Goal: Task Accomplishment & Management: Manage account settings

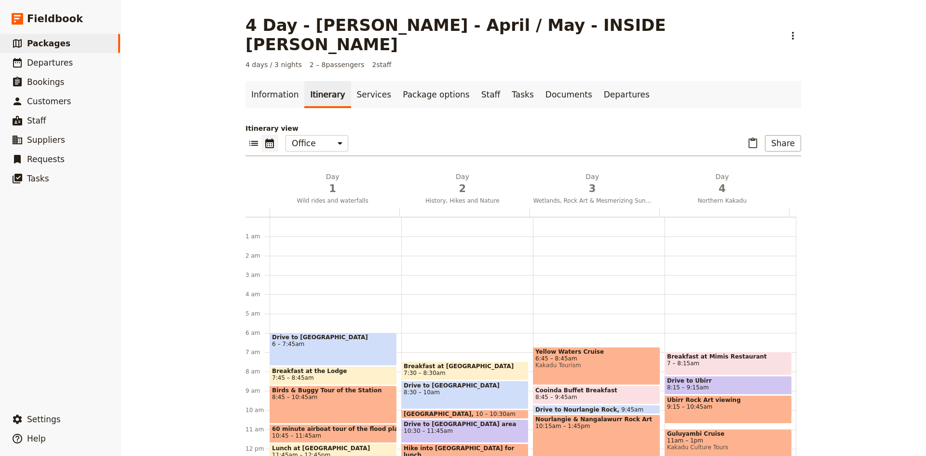
scroll to position [76, 0]
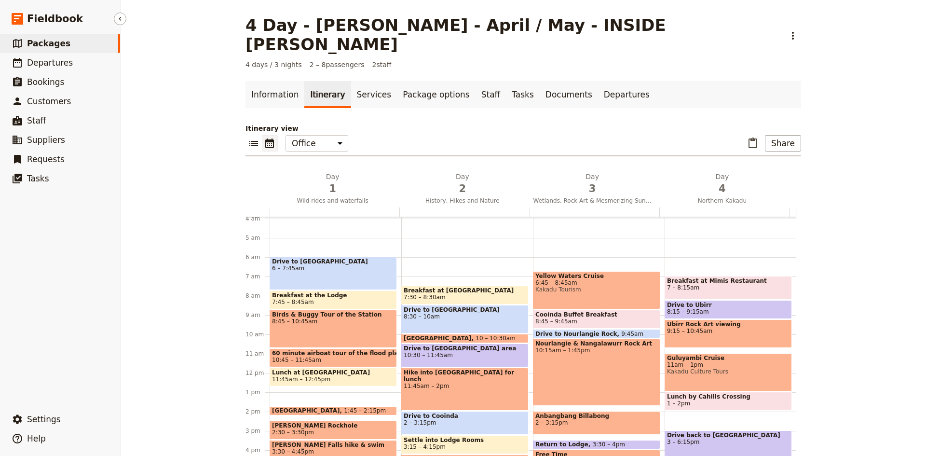
click at [51, 42] on span "Packages" at bounding box center [48, 44] width 43 height 10
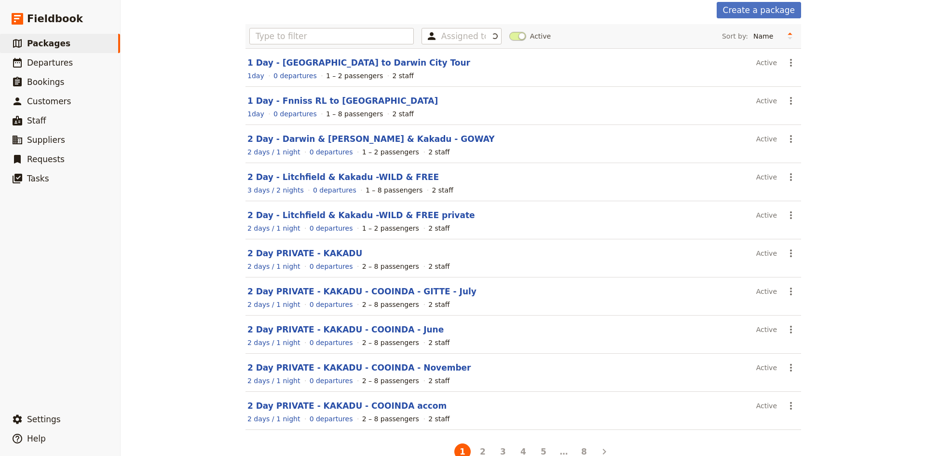
scroll to position [66, 0]
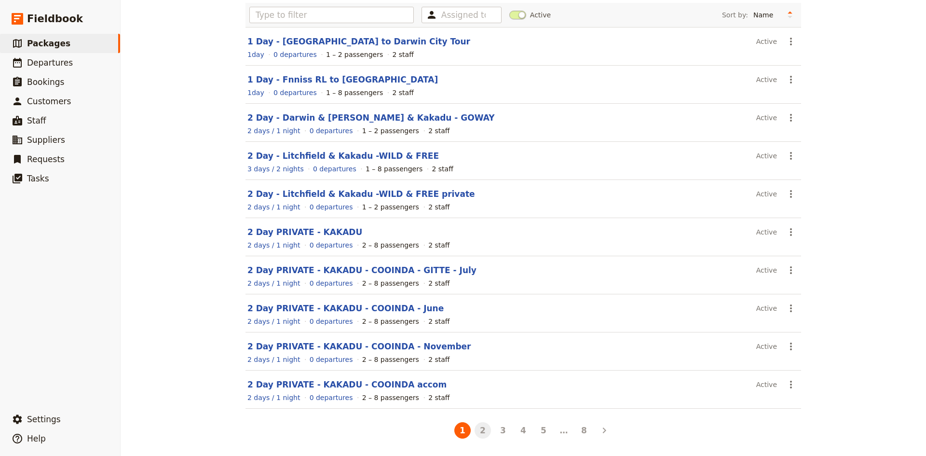
click at [481, 428] on button "2" at bounding box center [483, 430] width 16 height 16
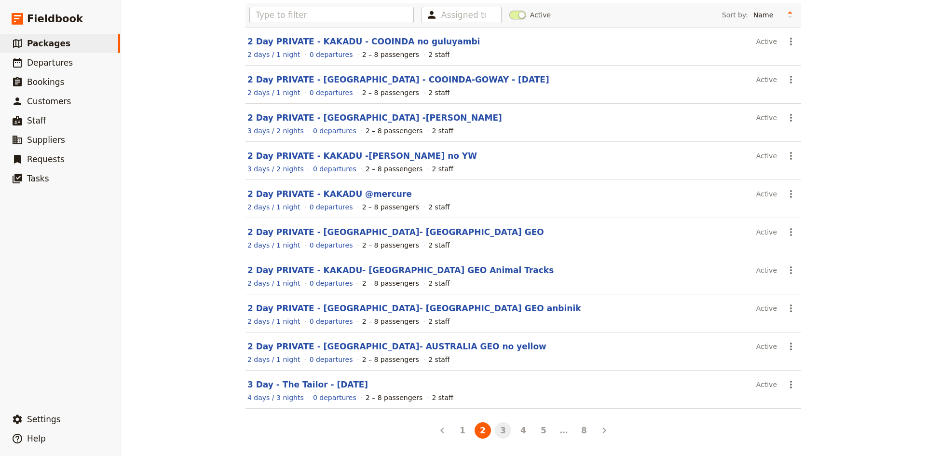
click at [503, 428] on button "3" at bounding box center [503, 430] width 16 height 16
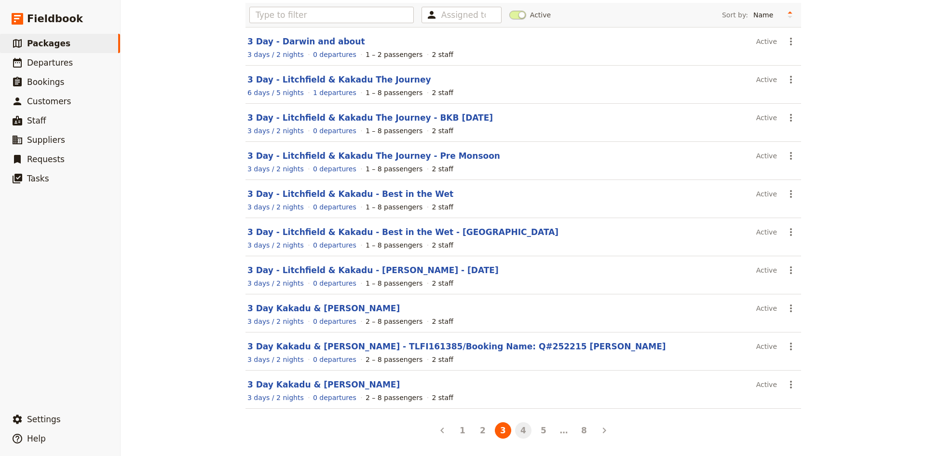
click at [518, 428] on button "4" at bounding box center [523, 430] width 16 height 16
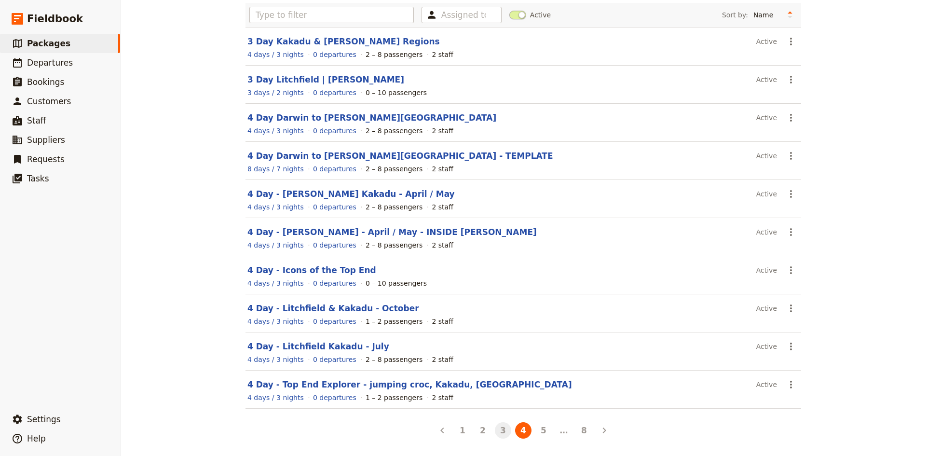
click at [498, 431] on button "3" at bounding box center [503, 430] width 16 height 16
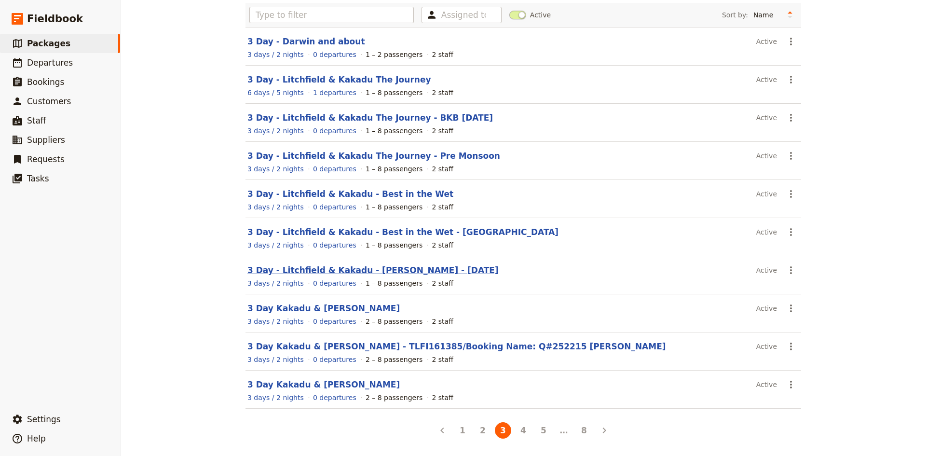
click at [287, 269] on link "3 Day - Litchfield & Kakadu - [PERSON_NAME] - [DATE]" at bounding box center [373, 270] width 251 height 10
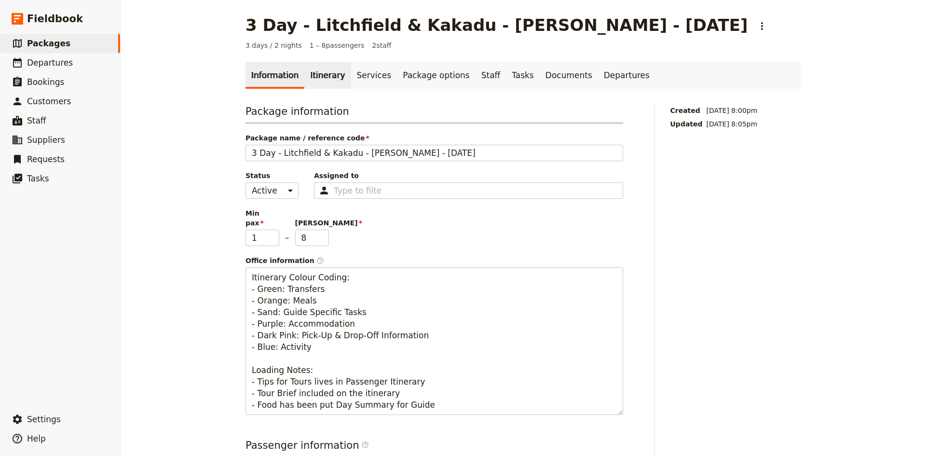
click at [321, 76] on link "Itinerary" at bounding box center [327, 75] width 46 height 27
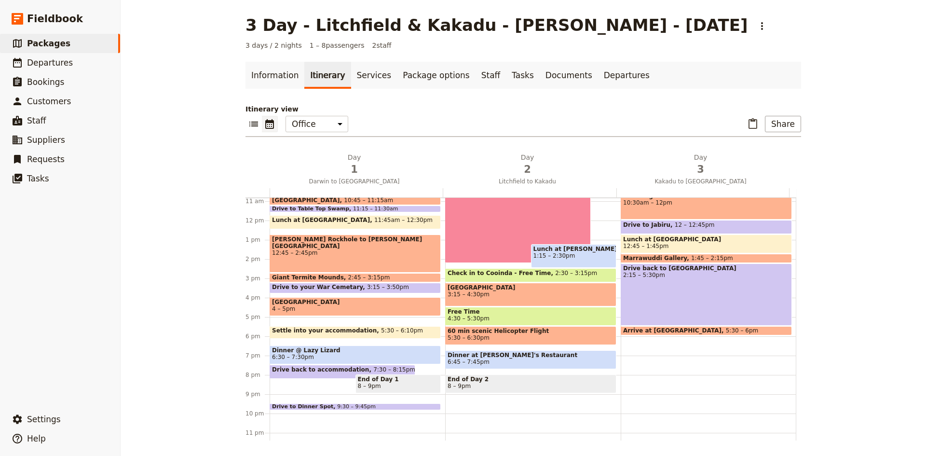
scroll to position [212, 0]
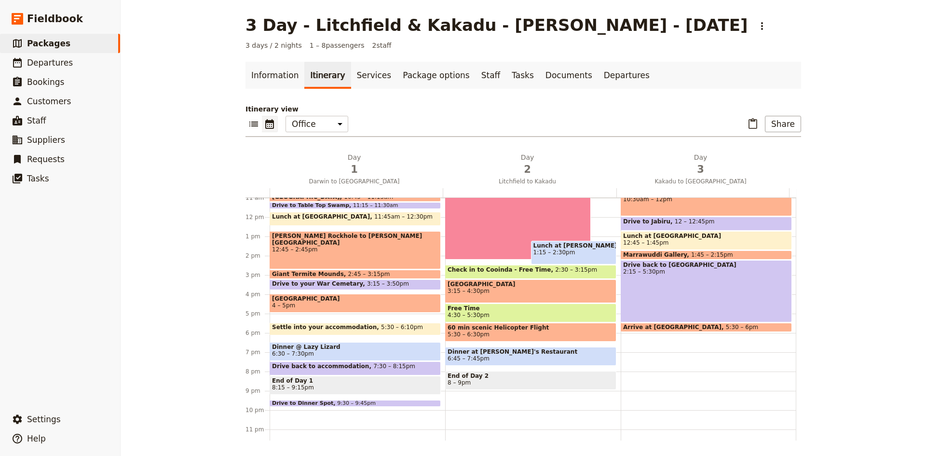
click at [373, 366] on span "7:30 – 8:15pm" at bounding box center [394, 368] width 42 height 11
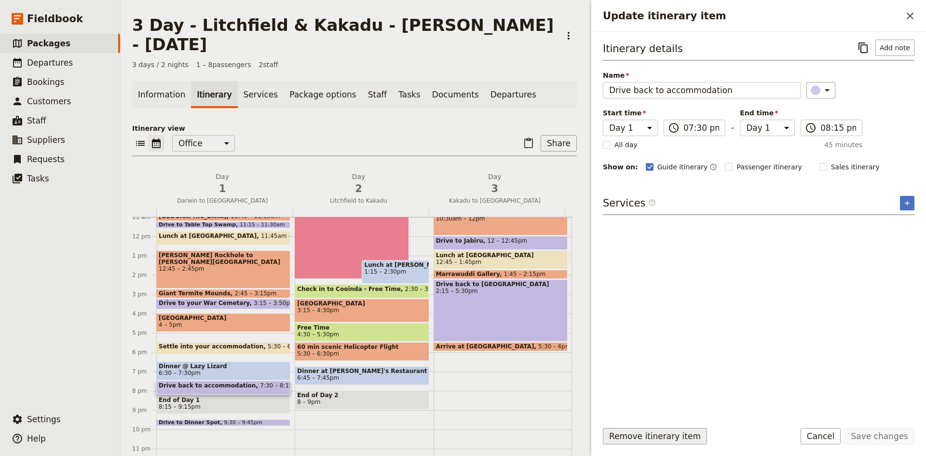
click at [651, 435] on button "Remove itinerary item" at bounding box center [655, 436] width 104 height 16
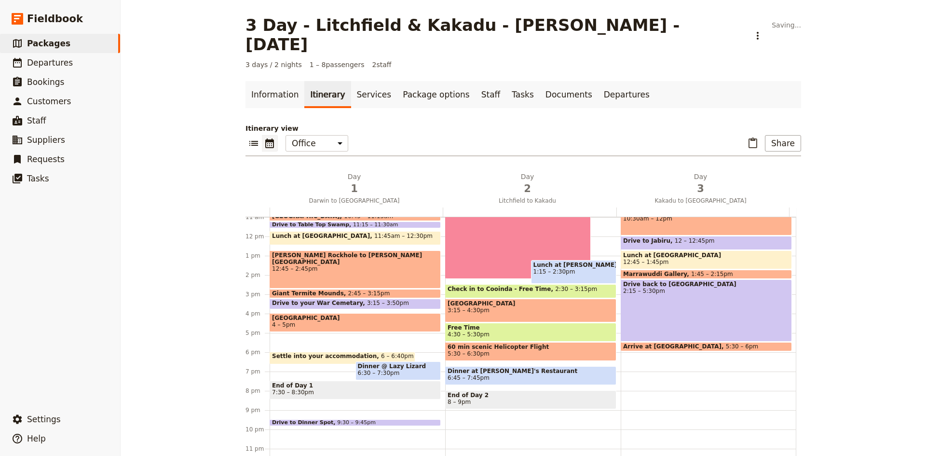
click at [323, 318] on div "Pick up guests from their hotel 7 – 7:[GEOGRAPHIC_DATA] to [GEOGRAPHIC_DATA] 7:…" at bounding box center [358, 236] width 176 height 463
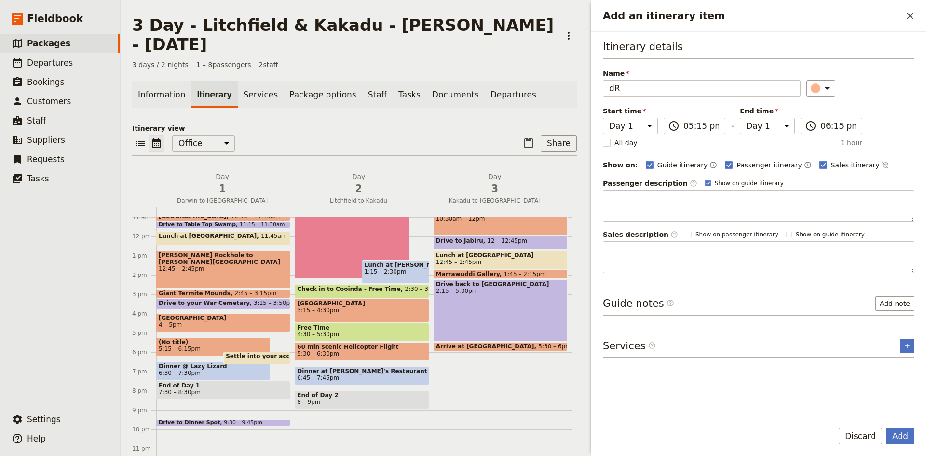
type input "d"
type input "Drive to [GEOGRAPHIC_DATA]"
click at [825, 88] on icon "Add an itinerary item" at bounding box center [827, 88] width 5 height 2
click at [821, 131] on div "button" at bounding box center [821, 132] width 10 height 10
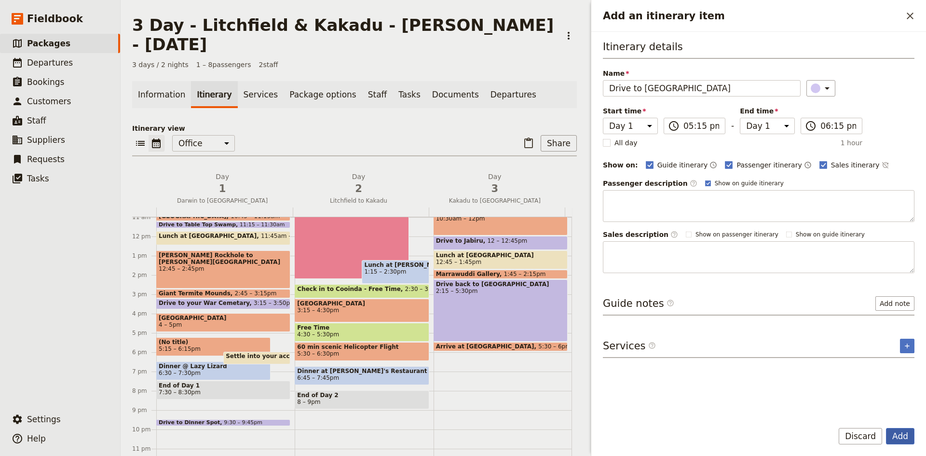
click at [898, 433] on button "Add" at bounding box center [900, 436] width 28 height 16
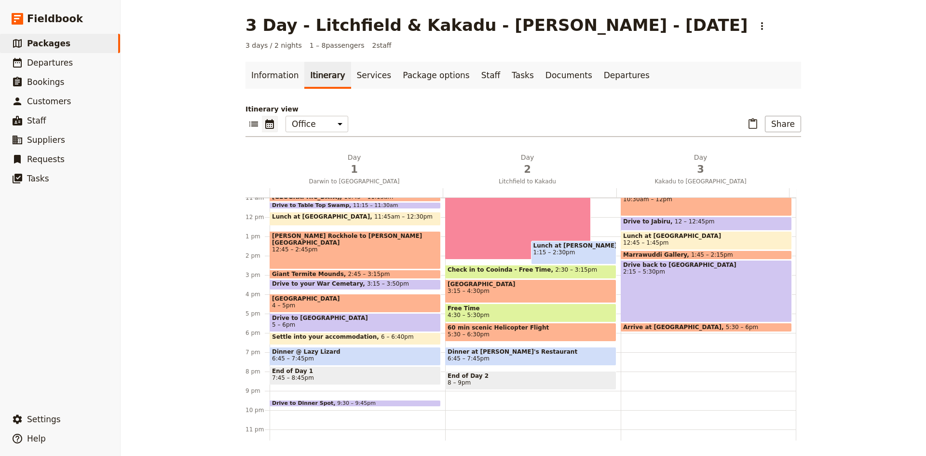
click at [373, 403] on span at bounding box center [355, 404] width 170 height 4
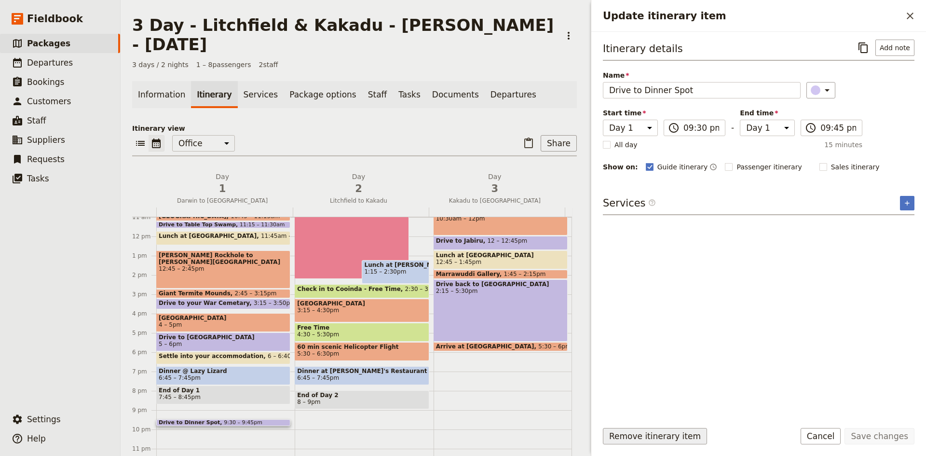
click at [649, 431] on button "Remove itinerary item" at bounding box center [655, 436] width 104 height 16
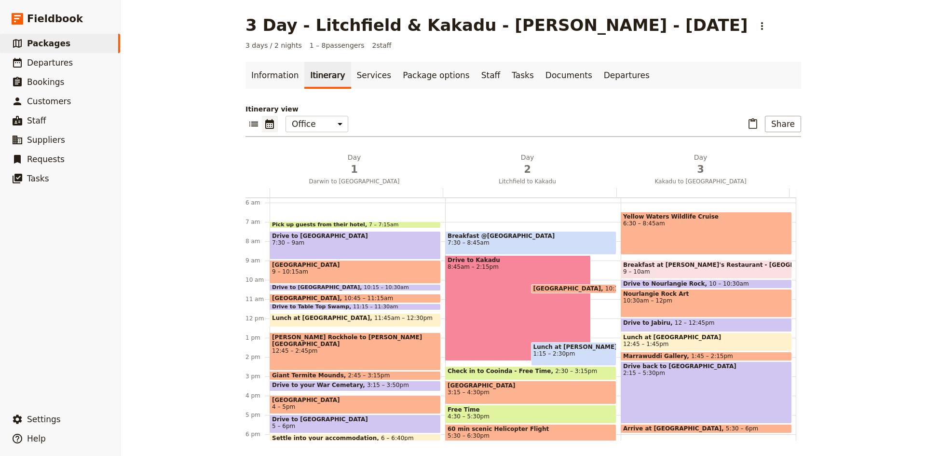
scroll to position [76, 0]
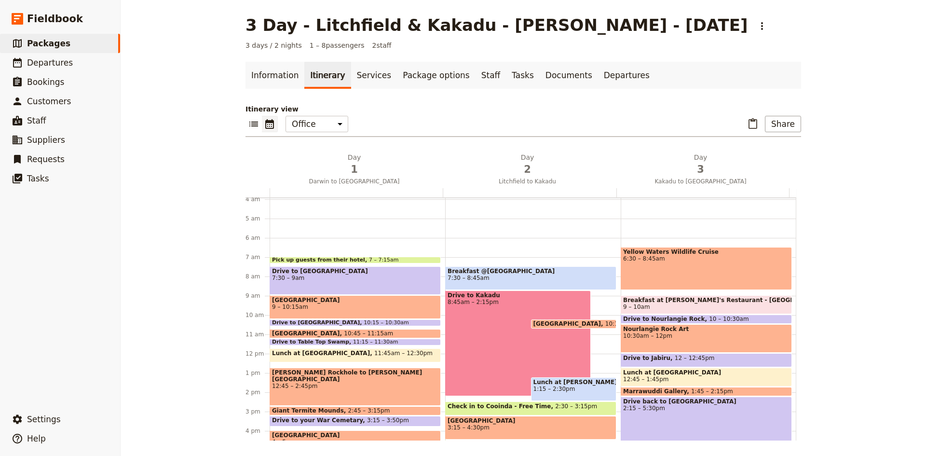
click at [530, 273] on span "Breakfast @[GEOGRAPHIC_DATA]" at bounding box center [531, 271] width 166 height 7
select select "2"
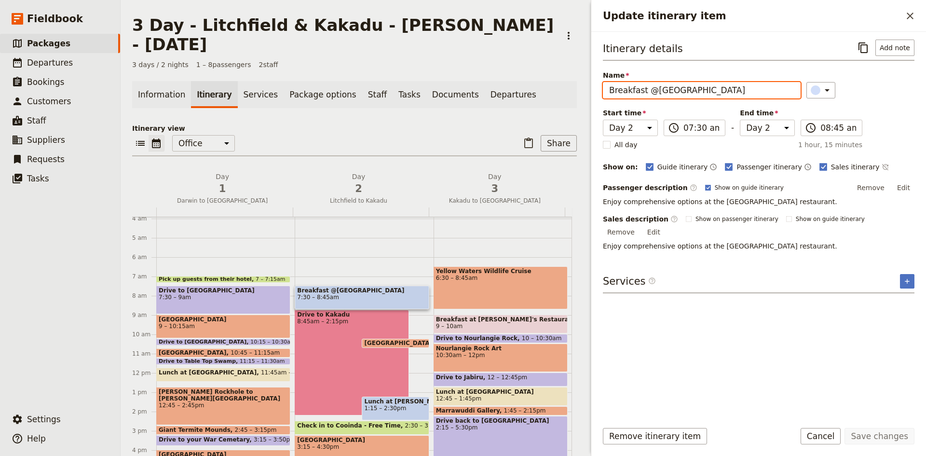
click at [642, 90] on input "Breakfast @[GEOGRAPHIC_DATA]" at bounding box center [702, 90] width 198 height 16
type input "Breakfast in rooms"
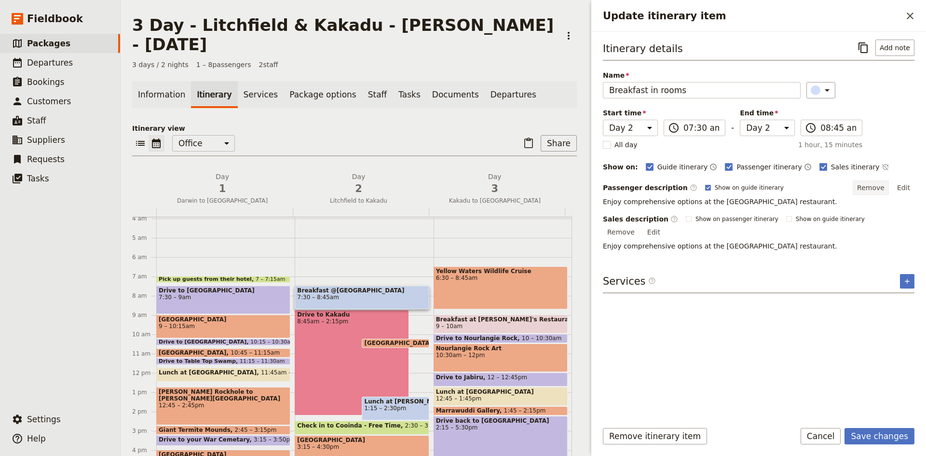
click at [885, 187] on button "Remove" at bounding box center [871, 187] width 36 height 14
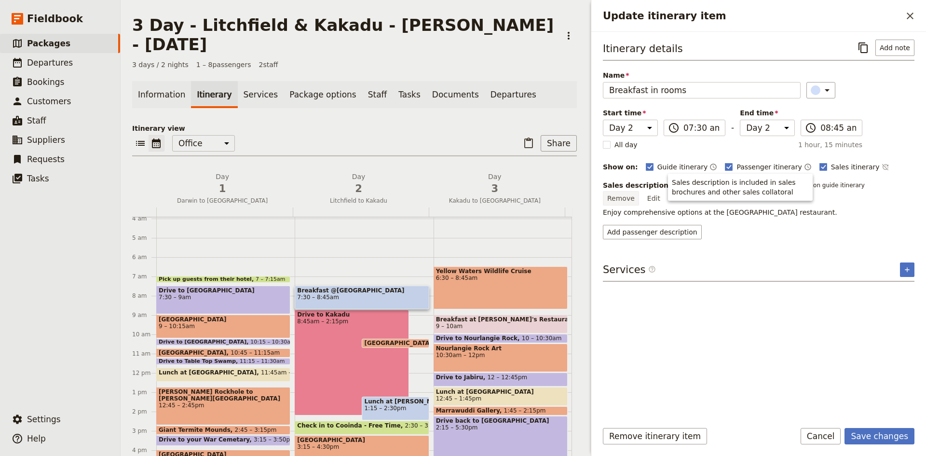
click at [639, 191] on button "Remove" at bounding box center [621, 198] width 36 height 14
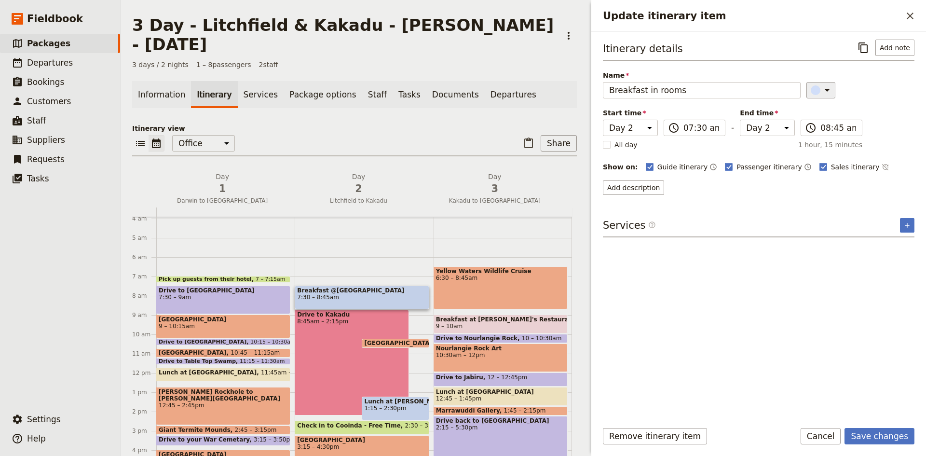
click at [822, 86] on icon "Update itinerary item" at bounding box center [828, 90] width 12 height 12
click at [820, 106] on div "button" at bounding box center [821, 111] width 10 height 10
drag, startPoint x: 874, startPoint y: 433, endPoint x: 869, endPoint y: 427, distance: 7.2
click at [874, 432] on button "Save changes" at bounding box center [880, 436] width 70 height 16
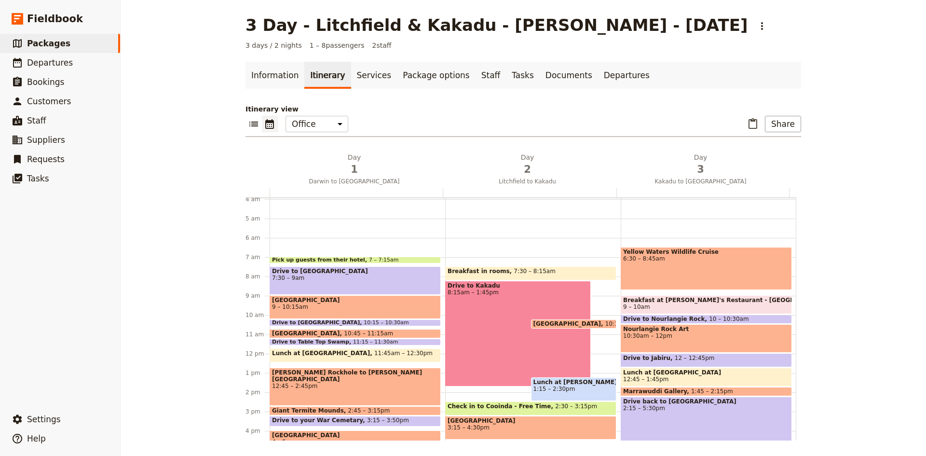
click at [606, 323] on span "10:15 – 10:45am" at bounding box center [630, 323] width 49 height 7
select select "2"
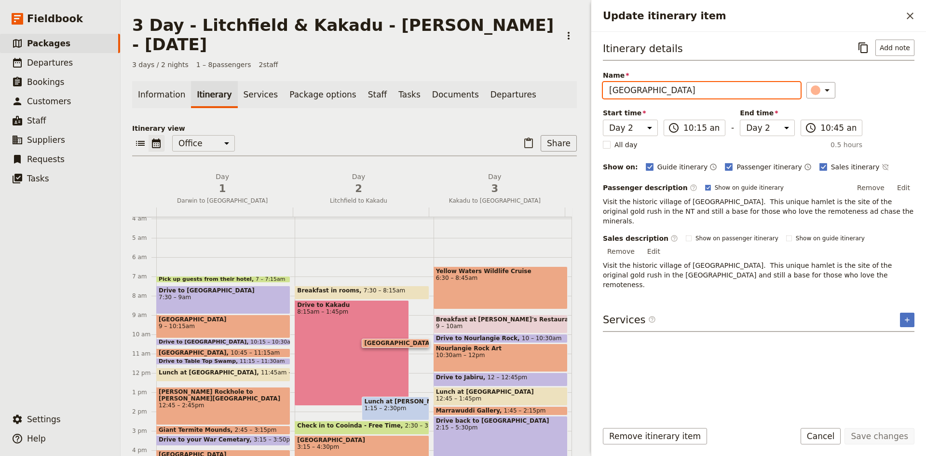
click at [671, 94] on input "[GEOGRAPHIC_DATA]" at bounding box center [702, 90] width 198 height 16
type input "P"
type input "Bukbuklook Lookout"
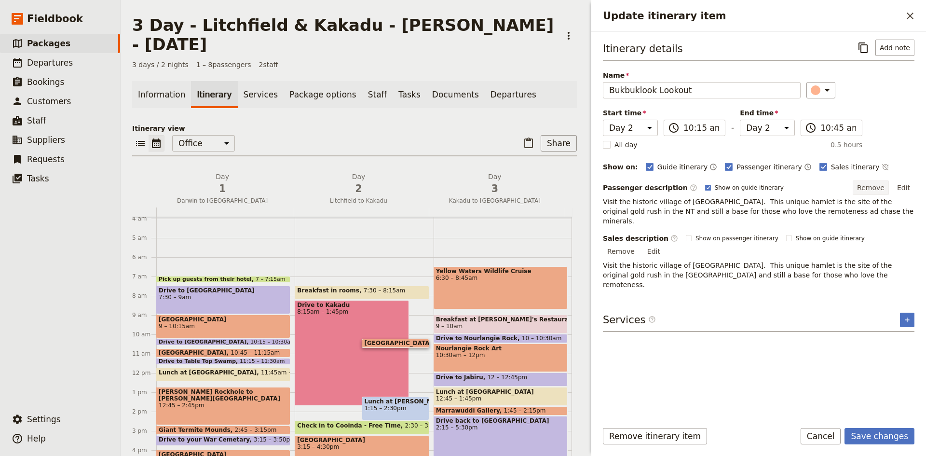
click at [875, 188] on button "Remove" at bounding box center [871, 187] width 36 height 14
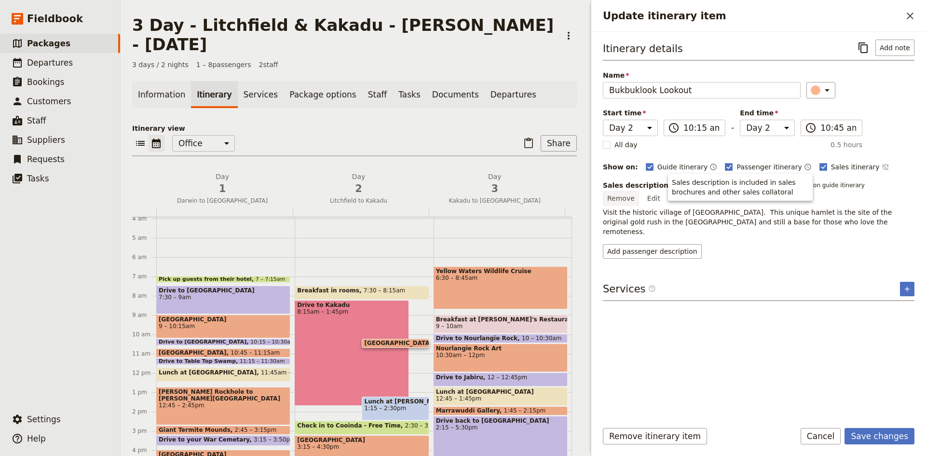
click at [639, 191] on button "Remove" at bounding box center [621, 198] width 36 height 14
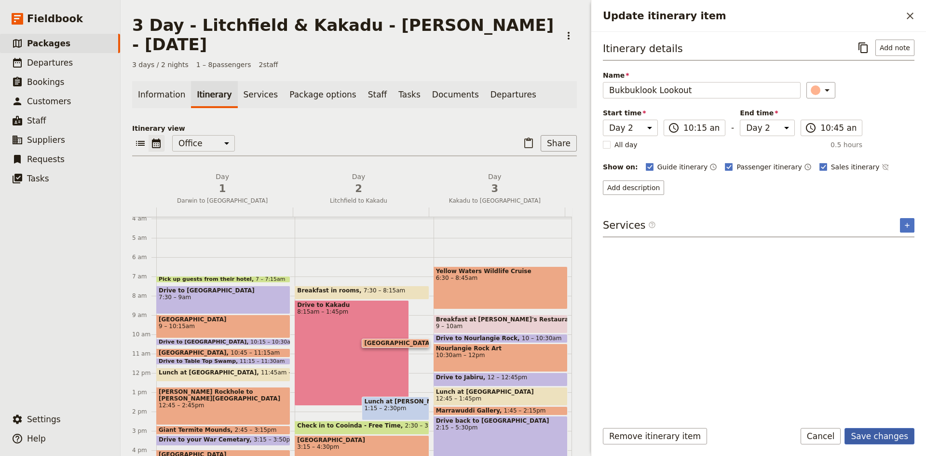
click at [882, 434] on button "Save changes" at bounding box center [880, 436] width 70 height 16
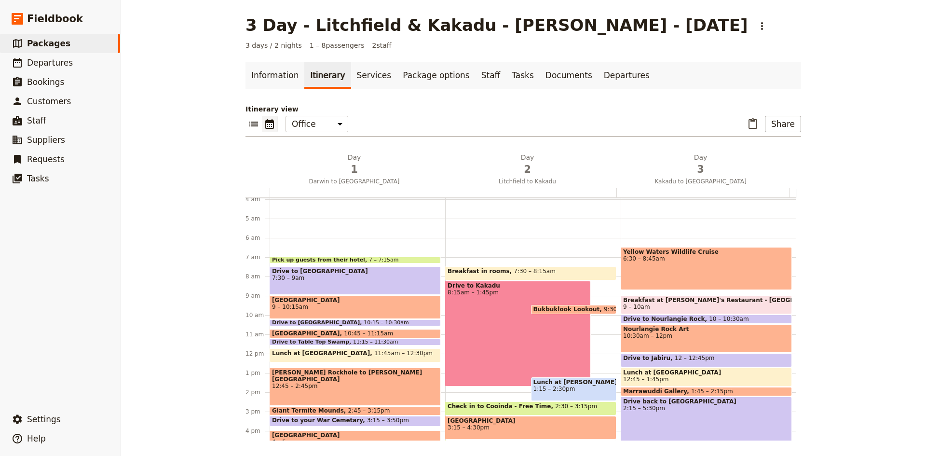
click at [496, 389] on div "Breakfast in rooms 7:30 – 8:[GEOGRAPHIC_DATA] to [GEOGRAPHIC_DATA] 8:15am – 1:4…" at bounding box center [533, 353] width 176 height 463
select select "2"
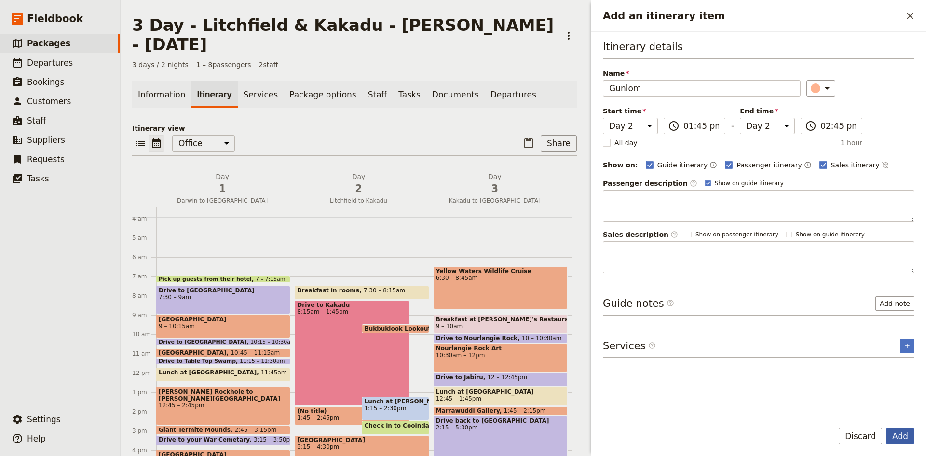
type input "Gunlom"
click at [893, 438] on button "Add" at bounding box center [900, 436] width 28 height 16
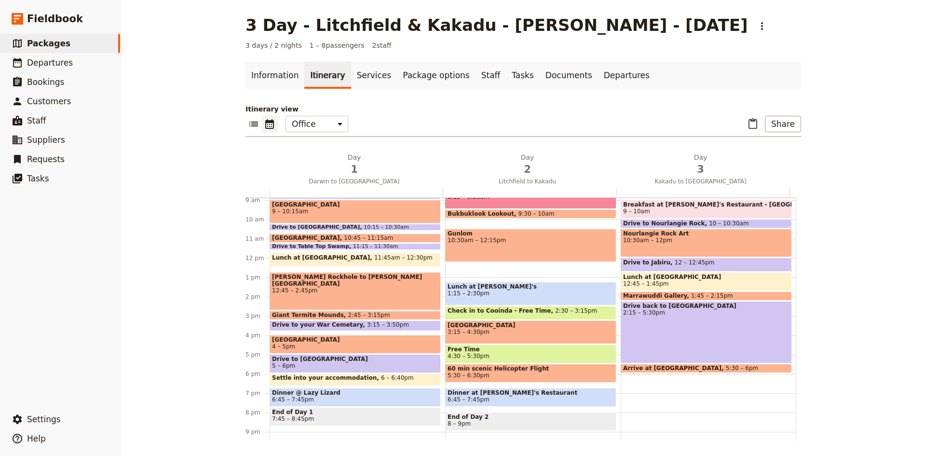
scroll to position [172, 0]
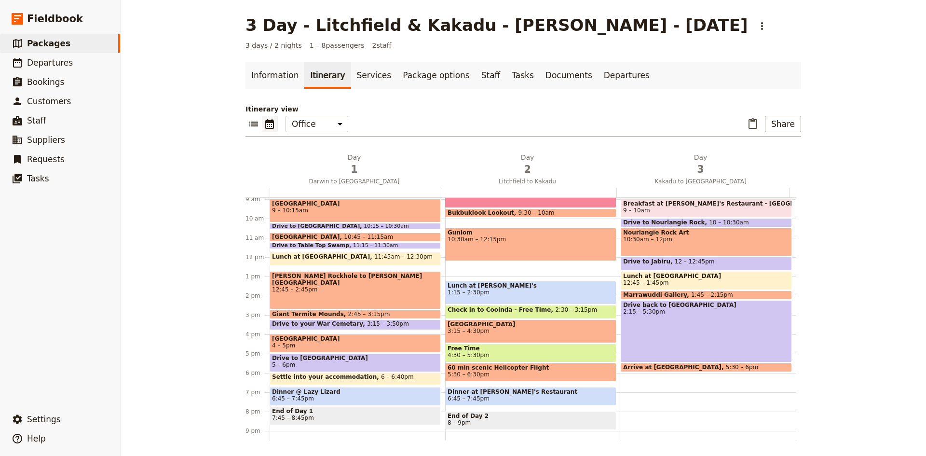
click at [528, 260] on span at bounding box center [531, 259] width 170 height 4
select select "2"
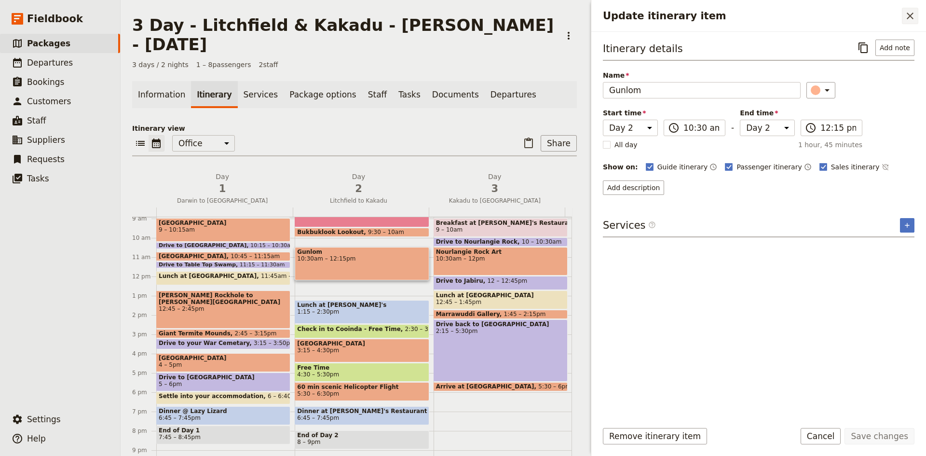
click at [911, 14] on icon "Close drawer" at bounding box center [911, 16] width 12 height 12
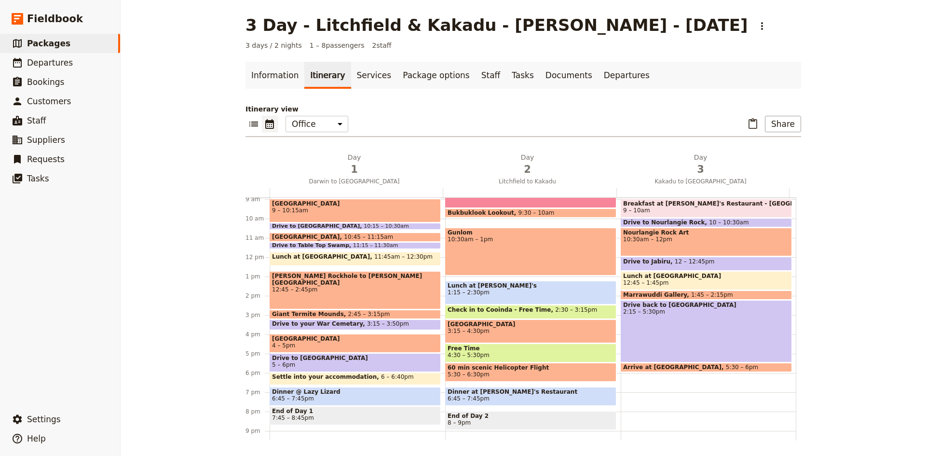
click at [512, 278] on div "Breakfast in rooms 7:30 – 8:[GEOGRAPHIC_DATA] to [GEOGRAPHIC_DATA] 8:15 – 9:30a…" at bounding box center [533, 257] width 176 height 463
select select "2"
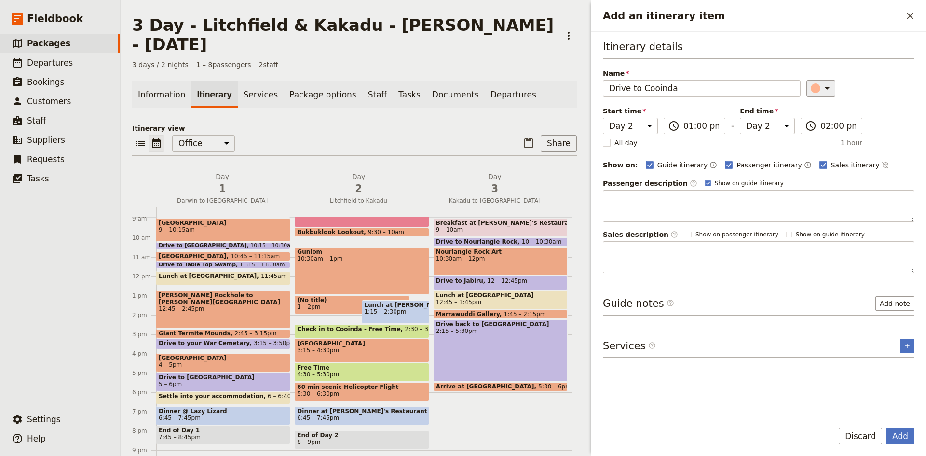
type input "Drive to Cooinda"
click at [825, 88] on icon "Add an itinerary item" at bounding box center [827, 88] width 5 height 2
click at [817, 130] on div "button" at bounding box center [821, 132] width 10 height 10
click at [899, 435] on button "Add" at bounding box center [900, 436] width 28 height 16
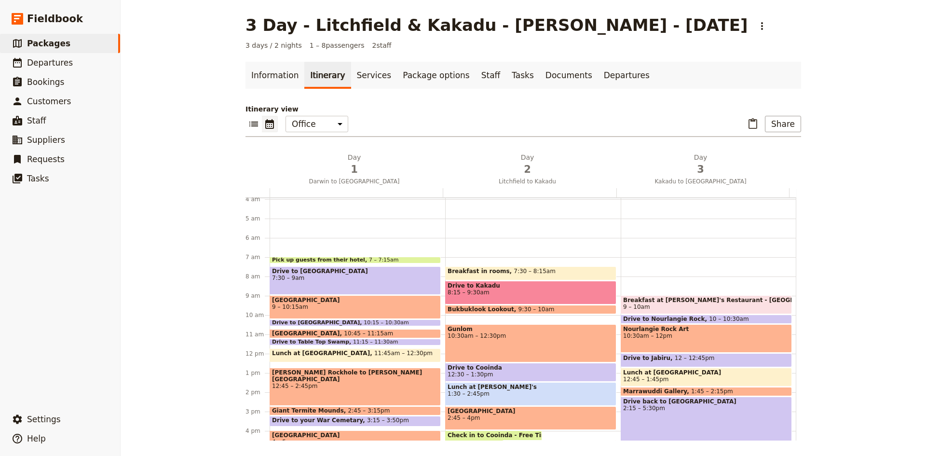
scroll to position [221, 0]
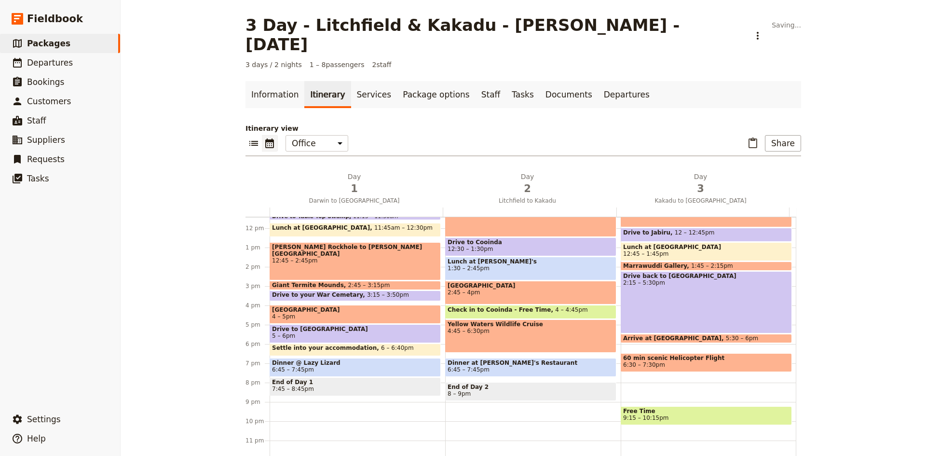
click at [676, 408] on span "Free Time" at bounding box center [706, 411] width 166 height 7
select select "3"
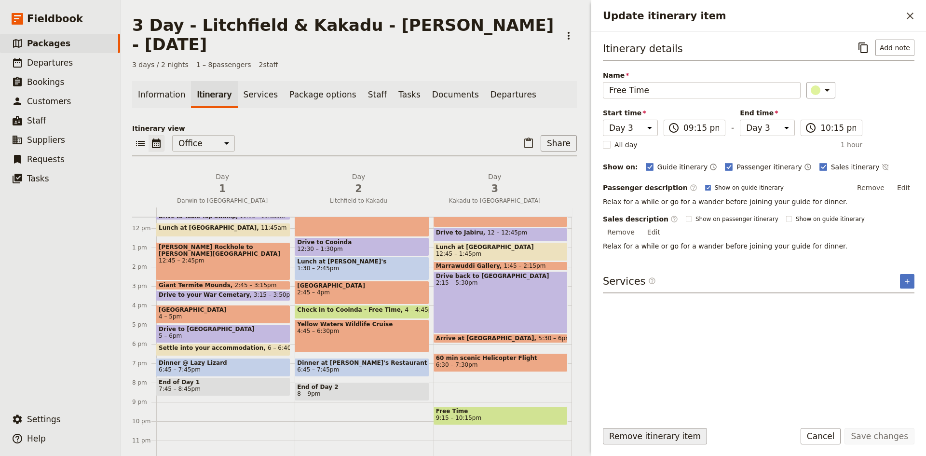
click at [653, 438] on button "Remove itinerary item" at bounding box center [655, 436] width 104 height 16
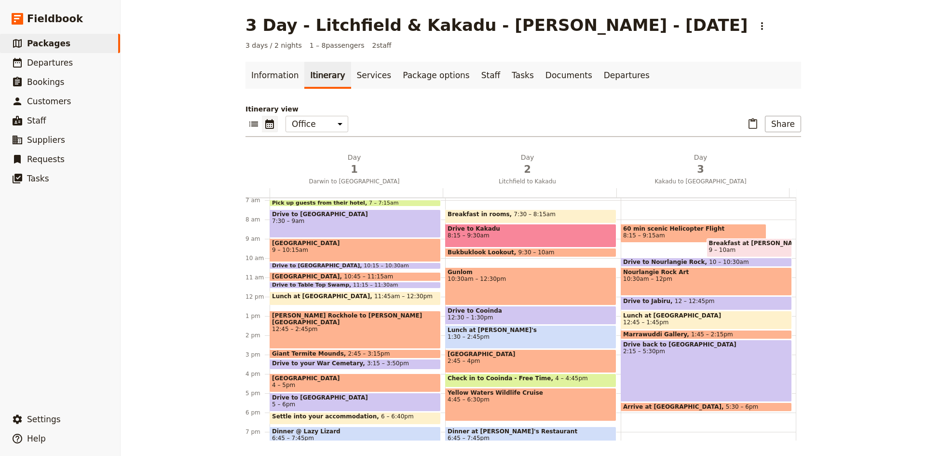
scroll to position [76, 0]
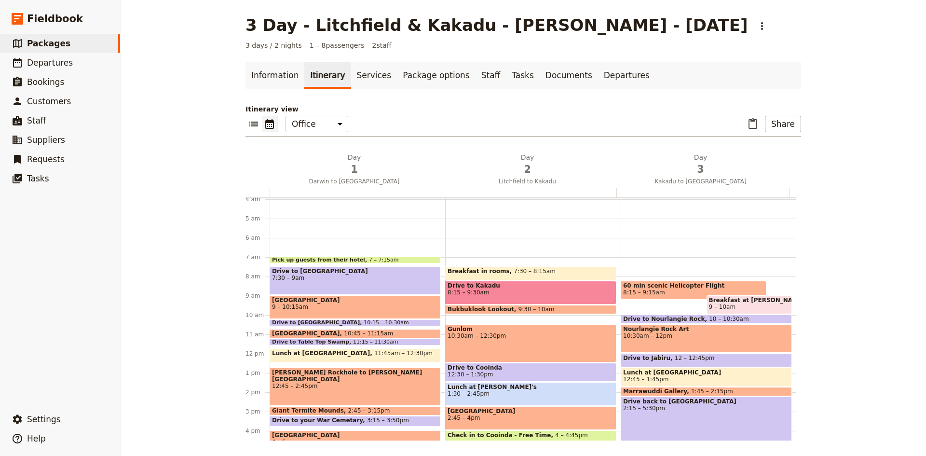
click at [675, 287] on span "60 min scenic Helicopter Flight" at bounding box center [693, 285] width 141 height 7
select select "3"
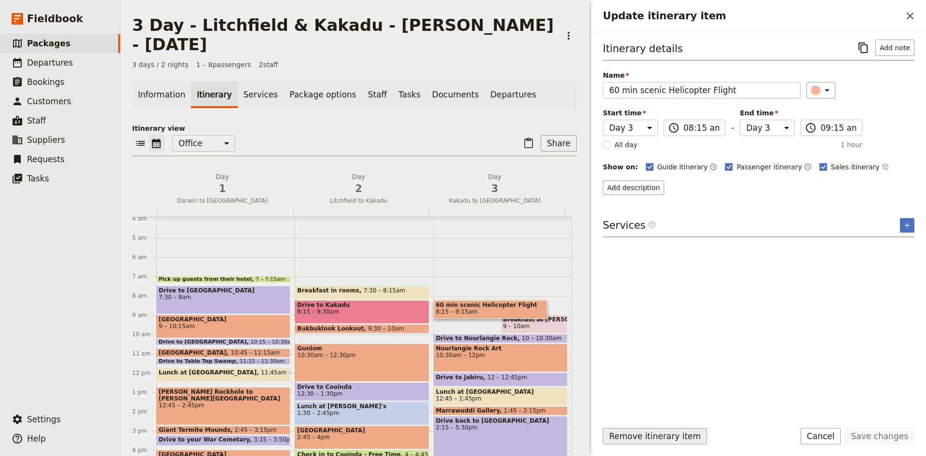
click at [672, 432] on button "Remove itinerary item" at bounding box center [655, 436] width 104 height 16
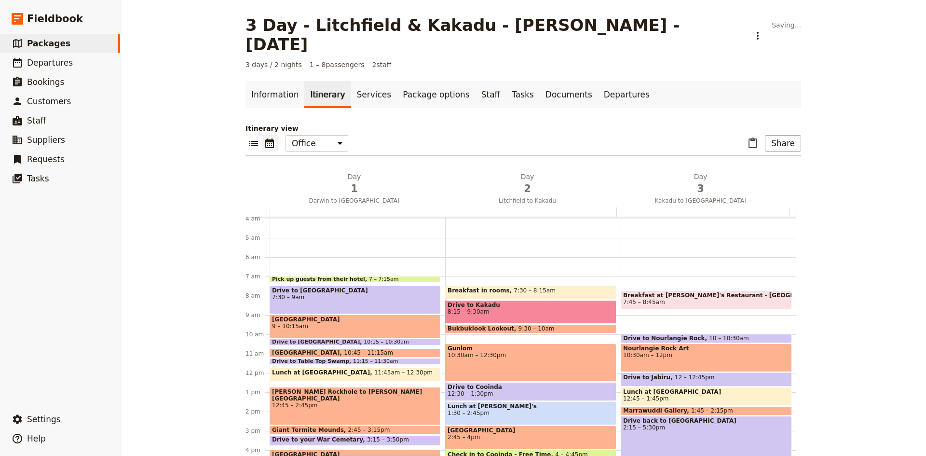
click at [671, 292] on span "Breakfast at [PERSON_NAME]'s Restaurant - [GEOGRAPHIC_DATA]" at bounding box center [706, 295] width 166 height 7
select select "3"
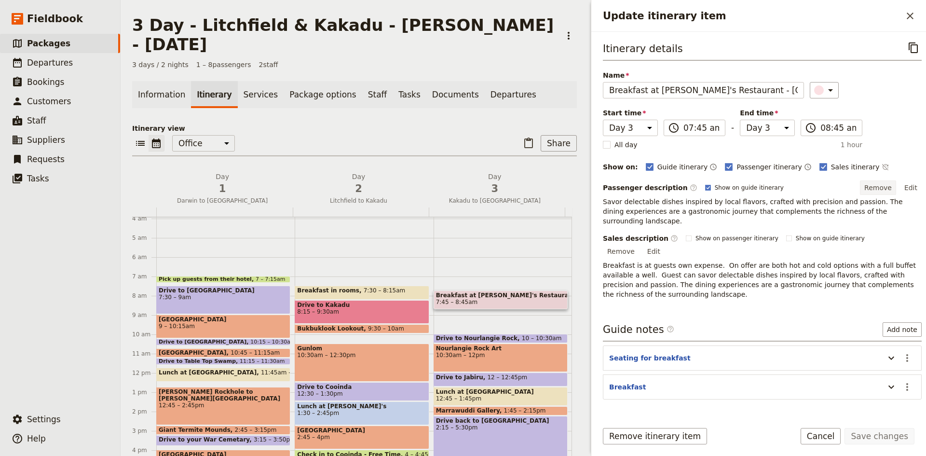
click at [868, 185] on button "Remove" at bounding box center [878, 187] width 36 height 14
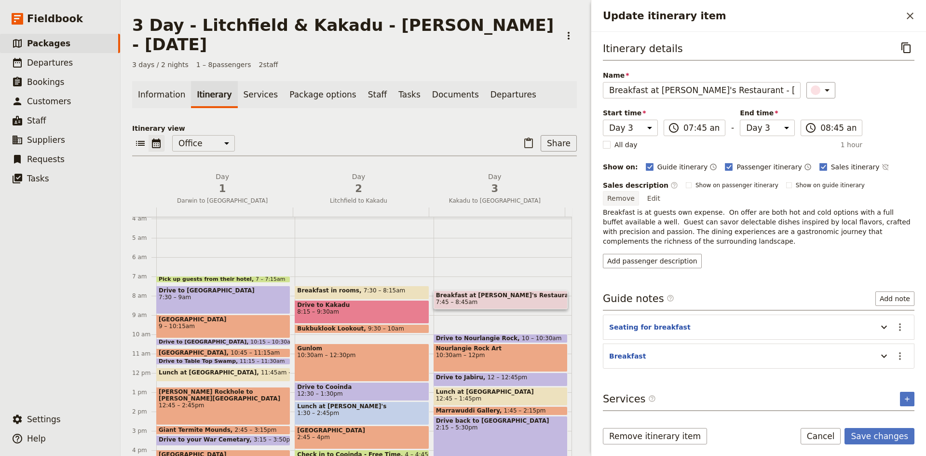
click at [639, 191] on button "Remove" at bounding box center [621, 198] width 36 height 14
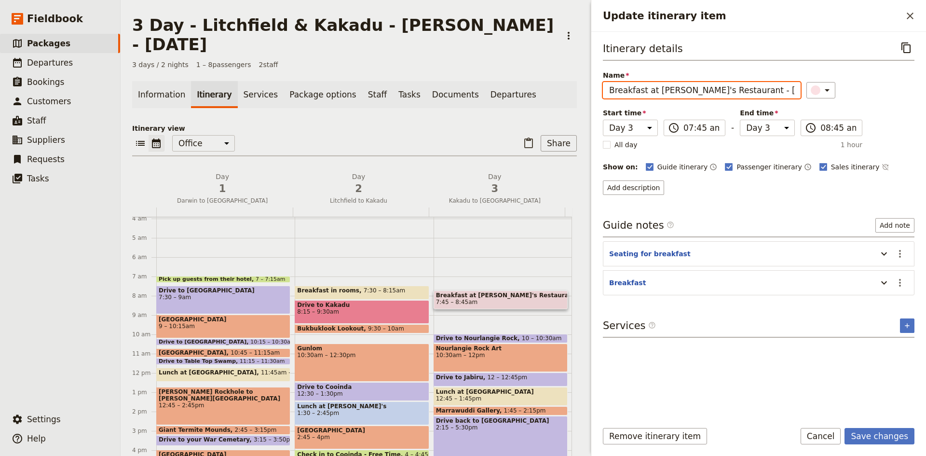
drag, startPoint x: 754, startPoint y: 92, endPoint x: 650, endPoint y: 93, distance: 103.7
click at [650, 93] on input "Breakfast at [PERSON_NAME]'s Restaurant - [GEOGRAPHIC_DATA]" at bounding box center [702, 90] width 198 height 16
type input "Breakfast in rooms"
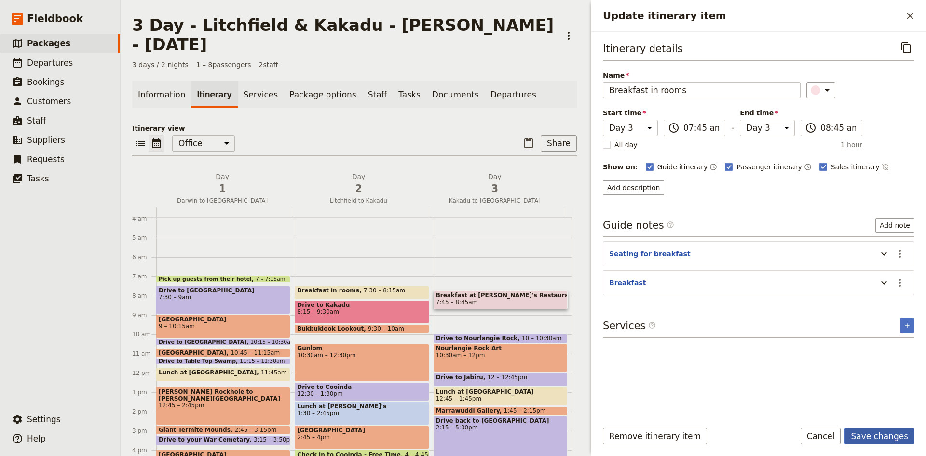
click at [869, 441] on button "Save changes" at bounding box center [880, 436] width 70 height 16
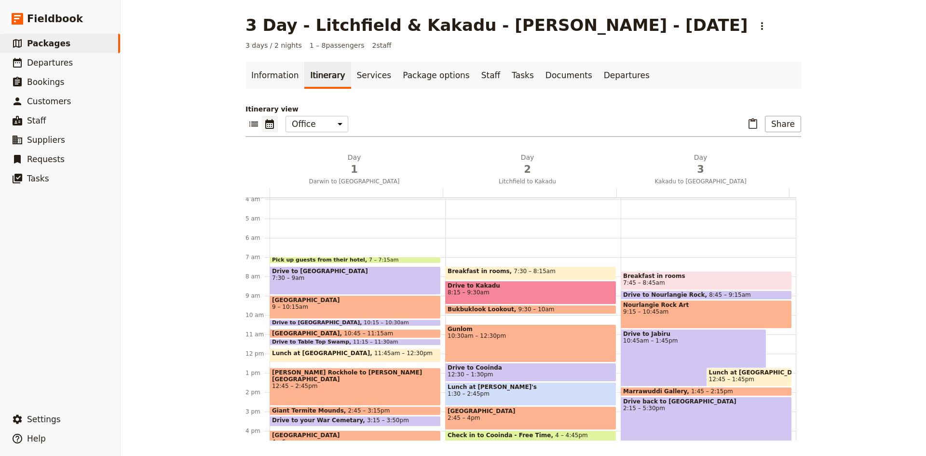
scroll to position [172, 0]
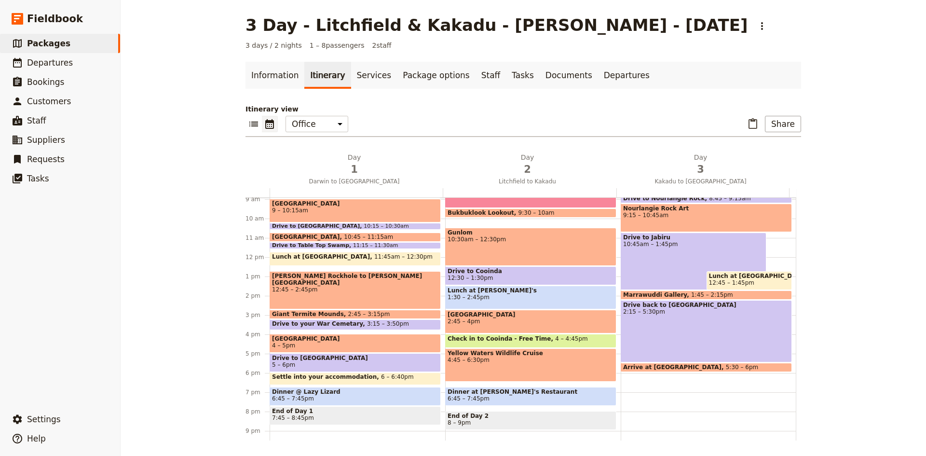
click at [742, 280] on span "12:45 – 1:45pm" at bounding box center [749, 282] width 81 height 7
select select "3"
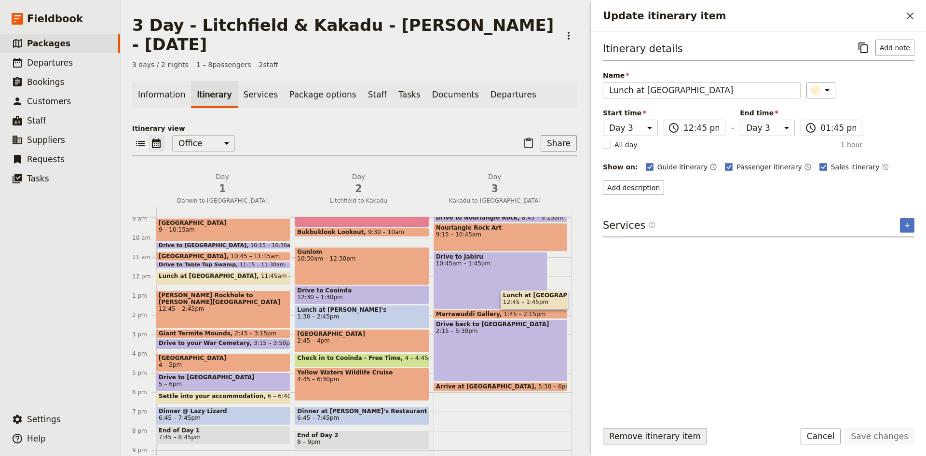
click at [681, 433] on button "Remove itinerary item" at bounding box center [655, 436] width 104 height 16
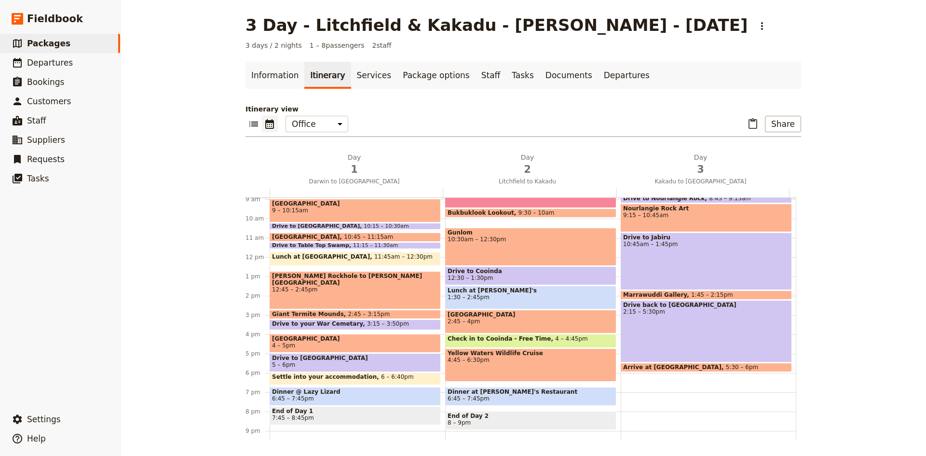
click at [691, 294] on span "1:45 – 2:15pm" at bounding box center [712, 294] width 42 height 7
select select "3"
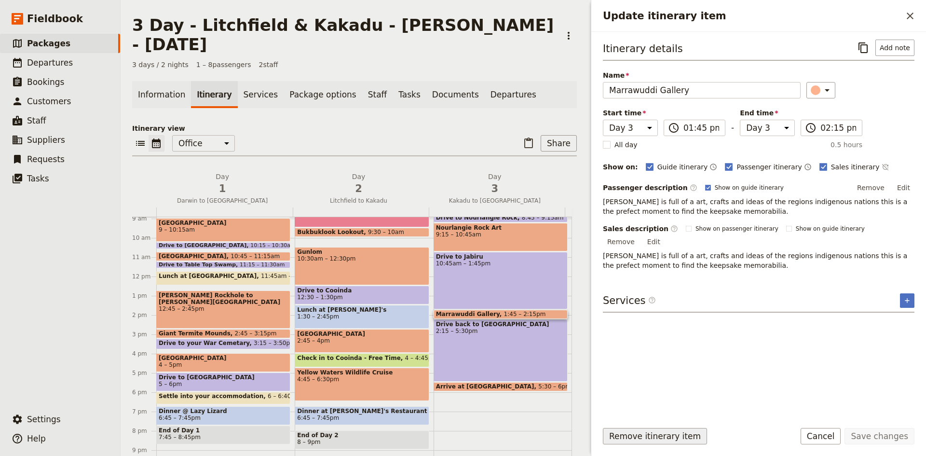
click at [679, 436] on button "Remove itinerary item" at bounding box center [655, 436] width 104 height 16
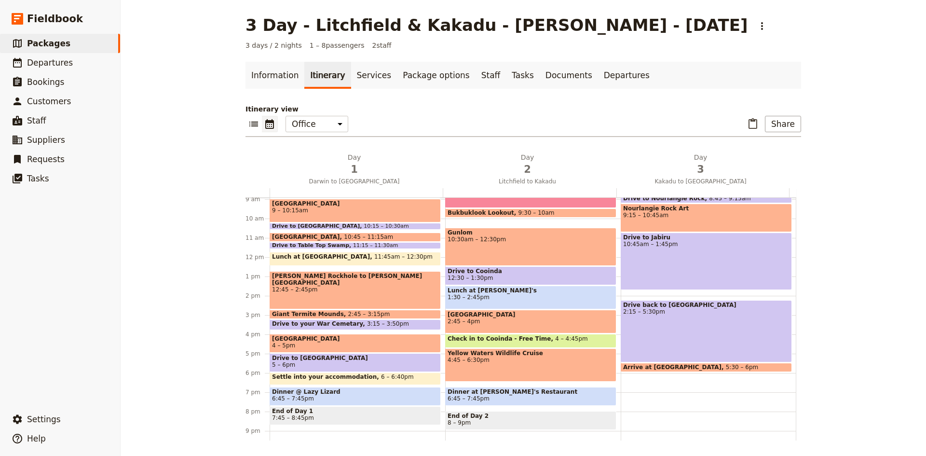
click at [687, 262] on div "Drive to Jabiru 10:45am – 1:45pm" at bounding box center [706, 261] width 171 height 57
select select "3"
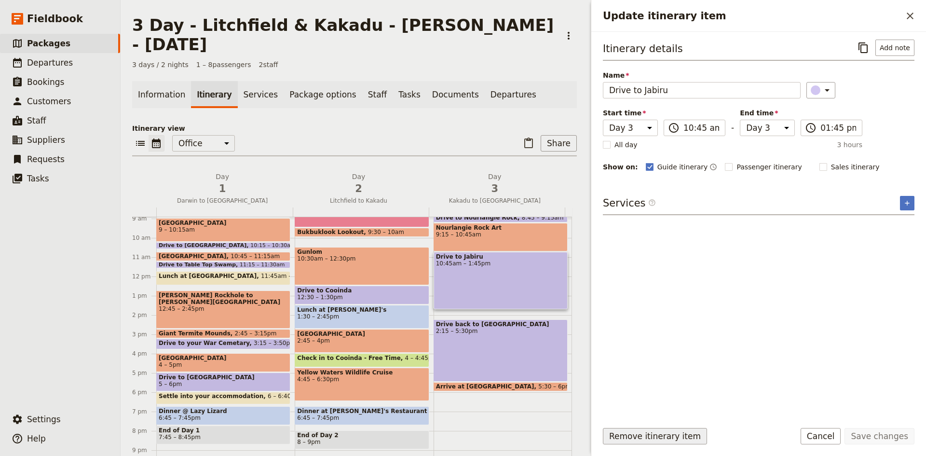
click at [684, 440] on button "Remove itinerary item" at bounding box center [655, 436] width 104 height 16
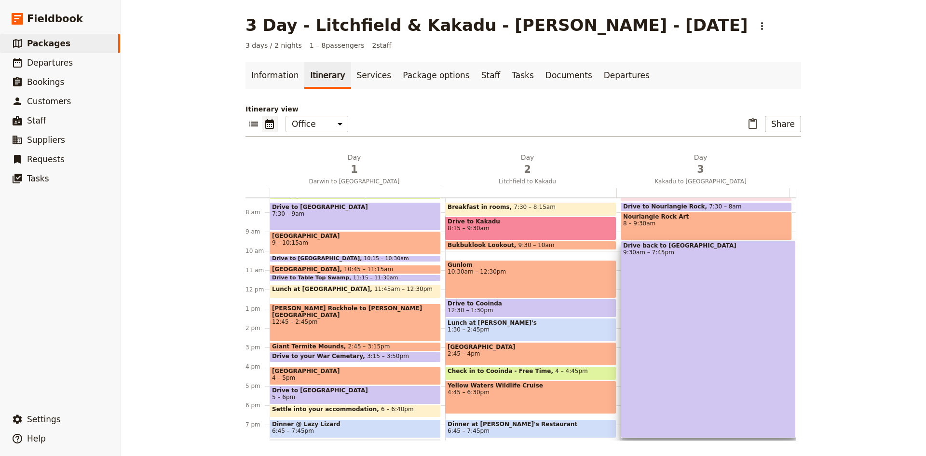
scroll to position [161, 0]
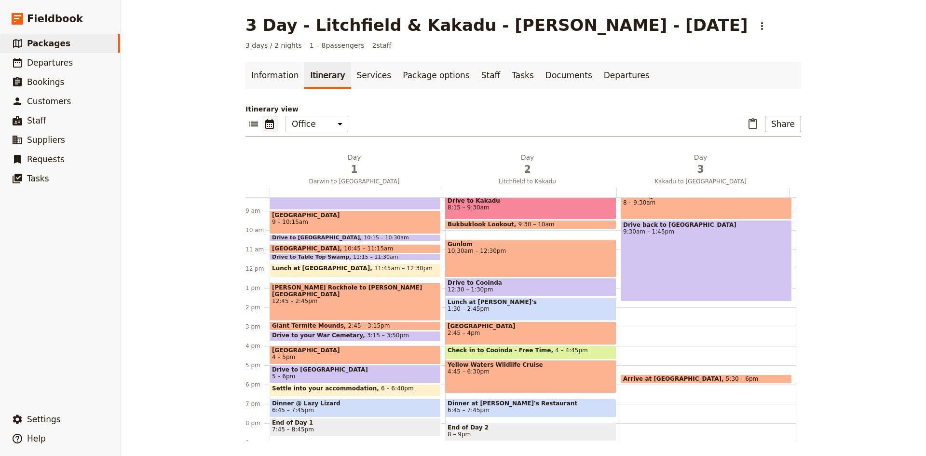
click at [708, 380] on span at bounding box center [706, 381] width 170 height 4
select select "3"
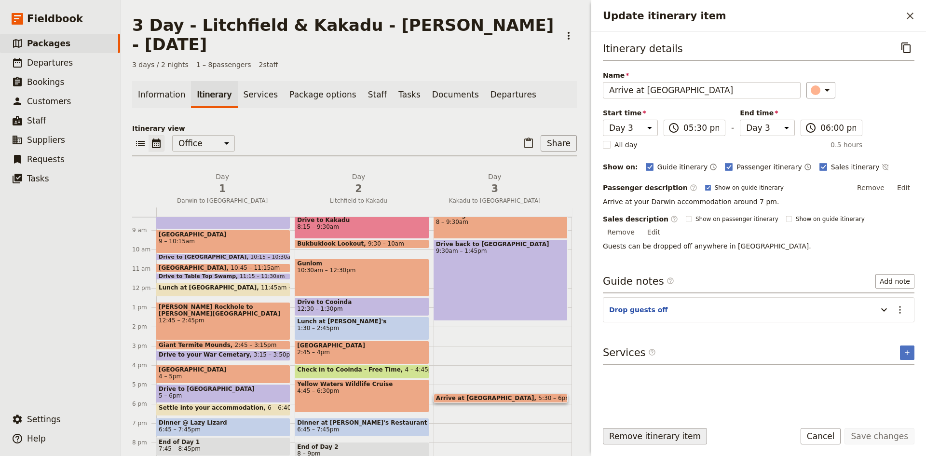
click at [666, 437] on button "Remove itinerary item" at bounding box center [655, 436] width 104 height 16
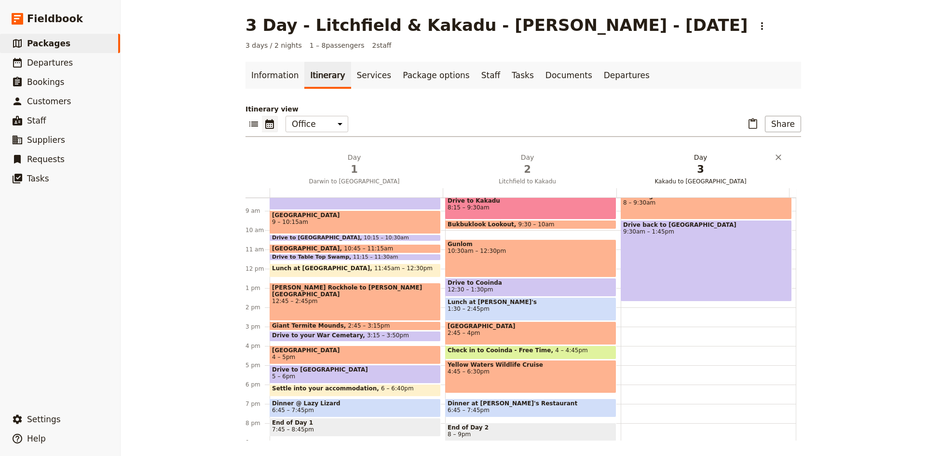
click at [695, 155] on h2 "Day 3 Kakadu to [GEOGRAPHIC_DATA]" at bounding box center [701, 164] width 162 height 24
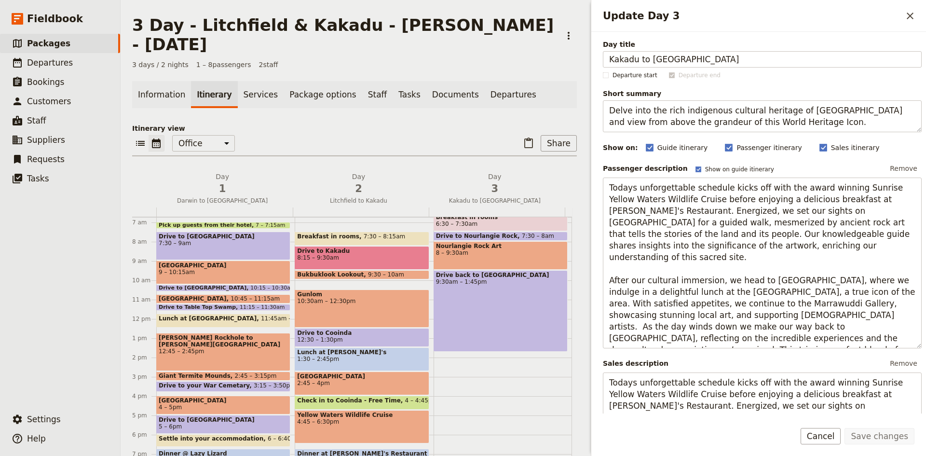
scroll to position [112, 0]
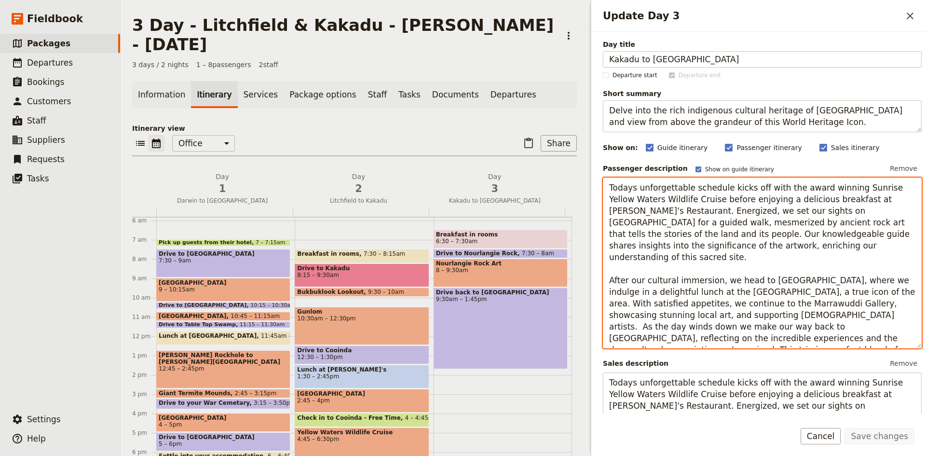
drag, startPoint x: 713, startPoint y: 271, endPoint x: 636, endPoint y: 189, distance: 112.7
click at [636, 189] on textarea "Todays unforgettable schedule kicks off with the award winning Sunrise Yellow W…" at bounding box center [762, 263] width 319 height 171
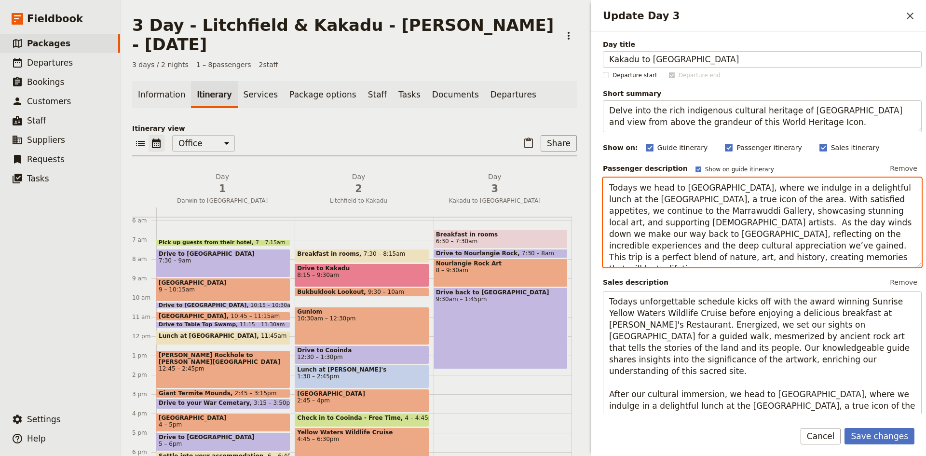
click at [680, 188] on textarea "Todays we head to [GEOGRAPHIC_DATA], where we indulge in a delightful lunch at …" at bounding box center [762, 223] width 319 height 90
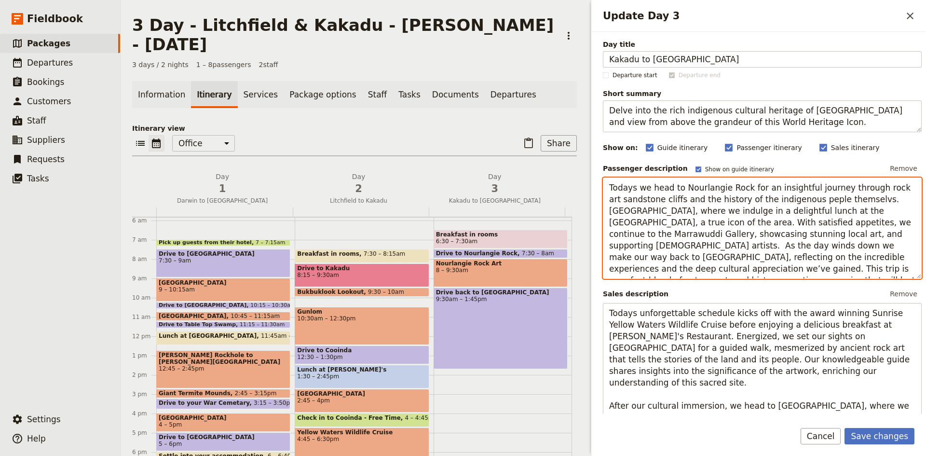
click at [797, 198] on textarea "Todays we head to Nourlangie Rock for an insightful journey through rock art sa…" at bounding box center [762, 228] width 319 height 101
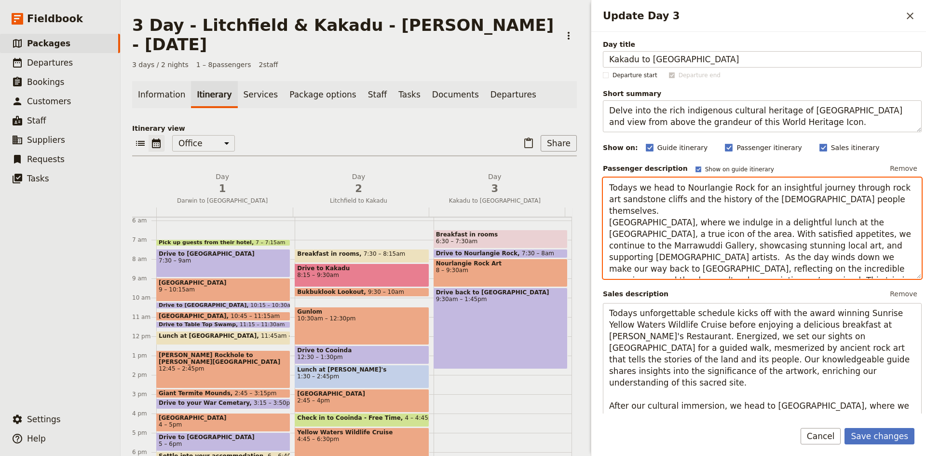
drag, startPoint x: 871, startPoint y: 199, endPoint x: 850, endPoint y: 232, distance: 39.5
click at [850, 232] on textarea "Todays we head to Nourlangie Rock for an insightful journey through rock art sa…" at bounding box center [762, 228] width 319 height 101
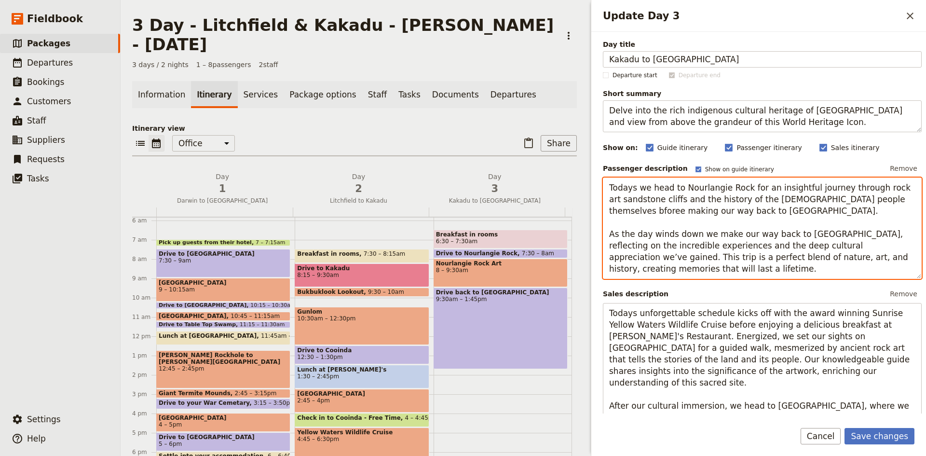
click at [865, 198] on textarea "Todays we head to Nourlangie Rock for an insightful journey through rock art sa…" at bounding box center [762, 228] width 319 height 101
drag, startPoint x: 796, startPoint y: 215, endPoint x: 819, endPoint y: 277, distance: 66.6
click at [819, 277] on textarea "Todays we head to [GEOGRAPHIC_DATA] for an insightful journey through rock art …" at bounding box center [762, 228] width 319 height 101
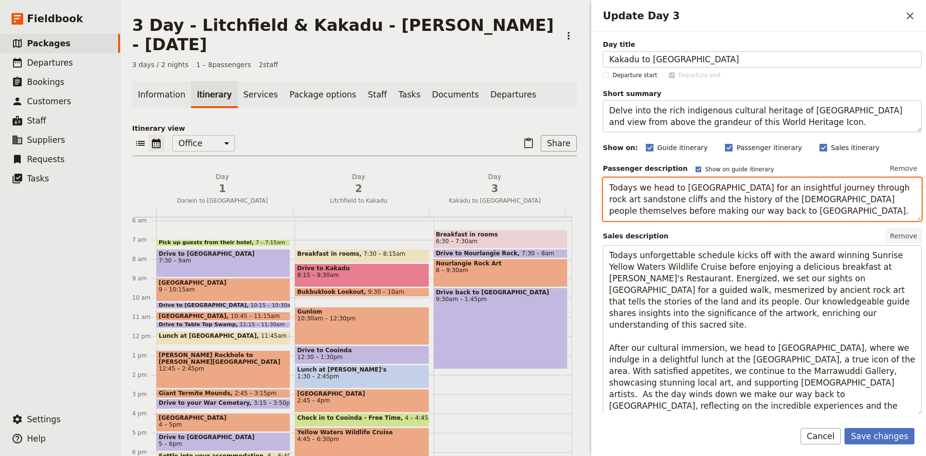
type textarea "Todays we head to [GEOGRAPHIC_DATA] for an insightful journey through rock art …"
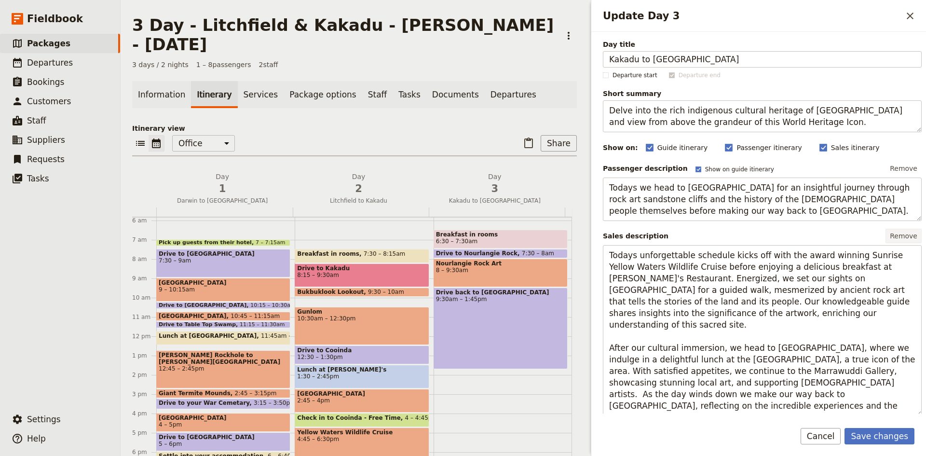
click at [898, 235] on button "Remove" at bounding box center [904, 236] width 36 height 14
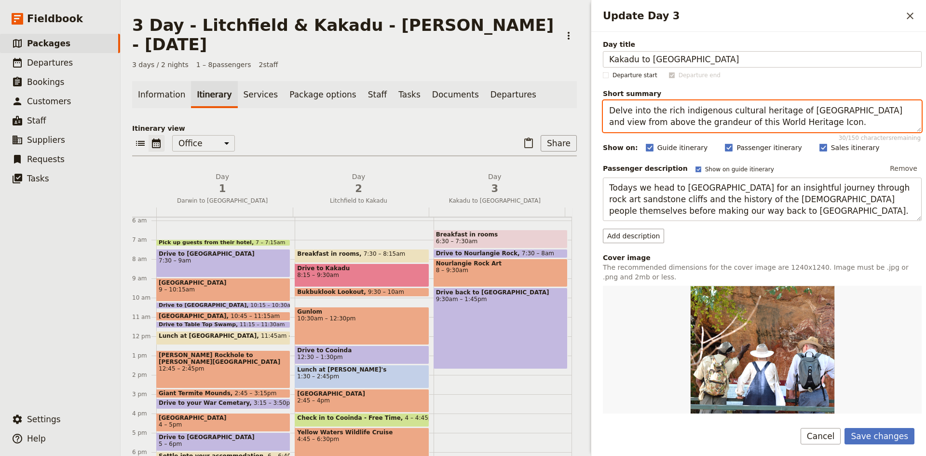
click at [825, 111] on textarea "Delve into the rich indigenous cultural heritage of [GEOGRAPHIC_DATA] and view …" at bounding box center [762, 116] width 319 height 32
click at [861, 111] on textarea "Delve into the rich indigenous cultural heritage of [GEOGRAPHIC_DATA] before re…" at bounding box center [762, 116] width 319 height 32
type textarea "Delve into the rich indigenous cultural heritage of [GEOGRAPHIC_DATA] before re…"
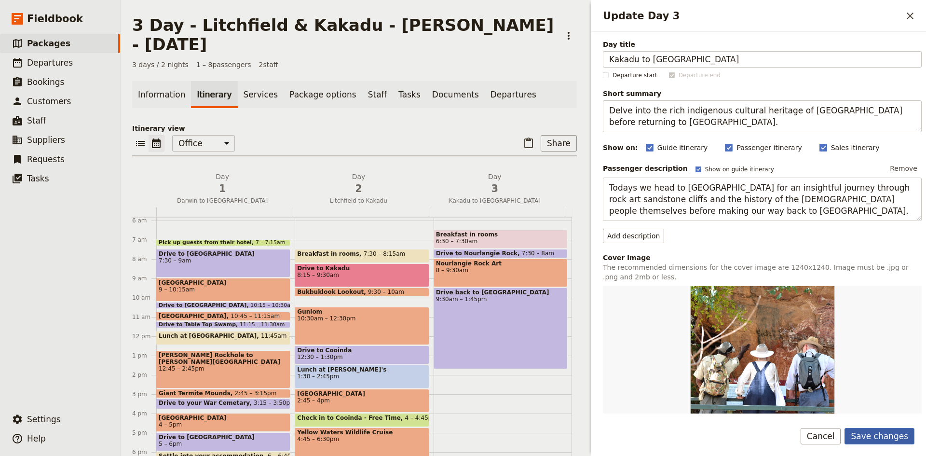
click at [872, 434] on button "Save changes" at bounding box center [880, 436] width 70 height 16
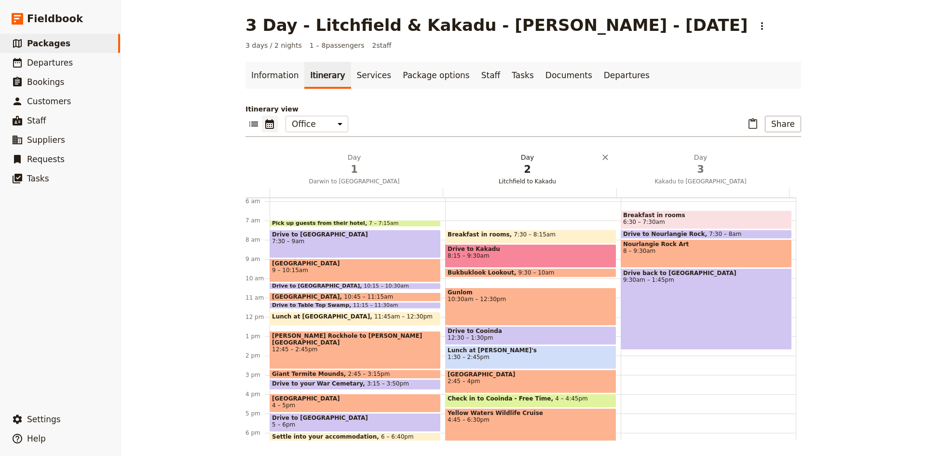
click at [525, 180] on span "Litchfield to Kakadu" at bounding box center [527, 182] width 169 height 8
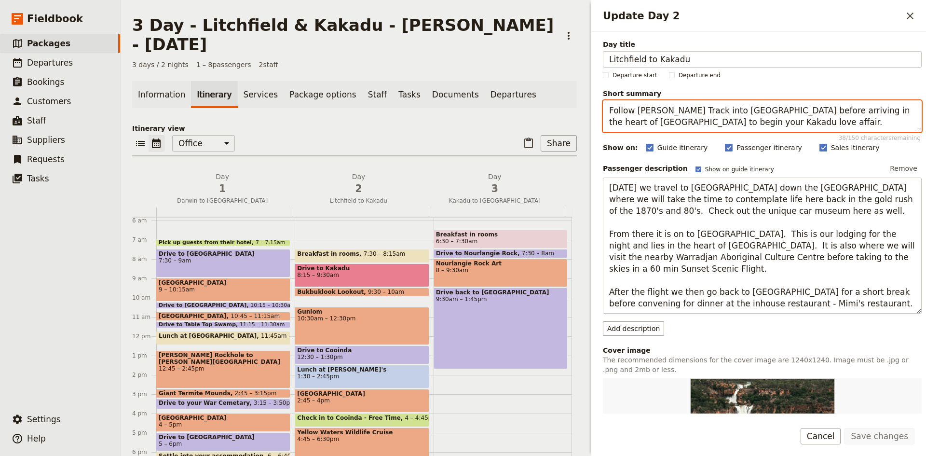
drag, startPoint x: 738, startPoint y: 119, endPoint x: 611, endPoint y: 111, distance: 127.1
click at [611, 111] on textarea "Follow [PERSON_NAME] Track into [GEOGRAPHIC_DATA] before arriving in the heart …" at bounding box center [762, 116] width 319 height 32
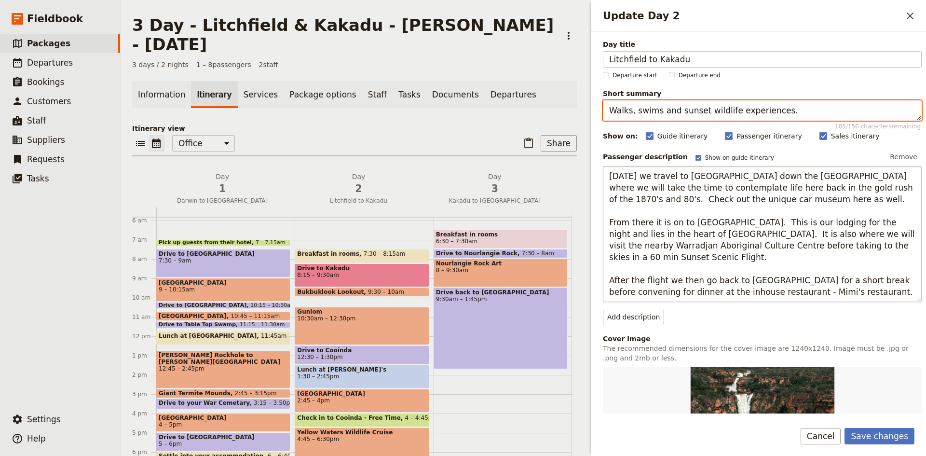
type textarea "Walks, swims and sunset wildlife experiences."
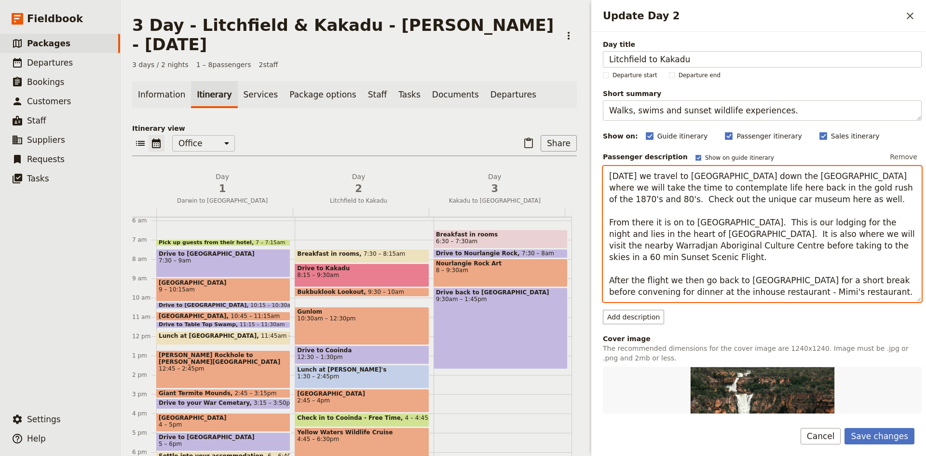
drag, startPoint x: 785, startPoint y: 263, endPoint x: 603, endPoint y: 175, distance: 202.4
click at [603, 175] on textarea "[DATE] we travel to [GEOGRAPHIC_DATA] down the [GEOGRAPHIC_DATA] where we will …" at bounding box center [762, 234] width 319 height 136
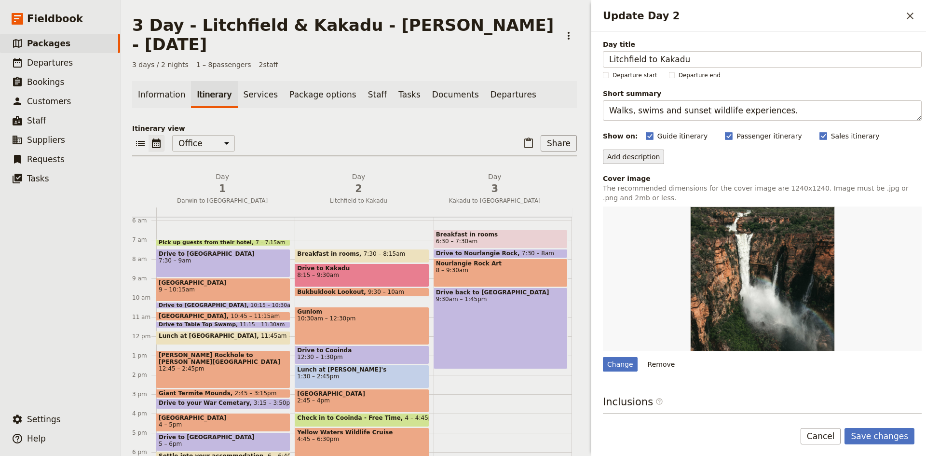
click at [645, 159] on button "Add description" at bounding box center [633, 157] width 61 height 14
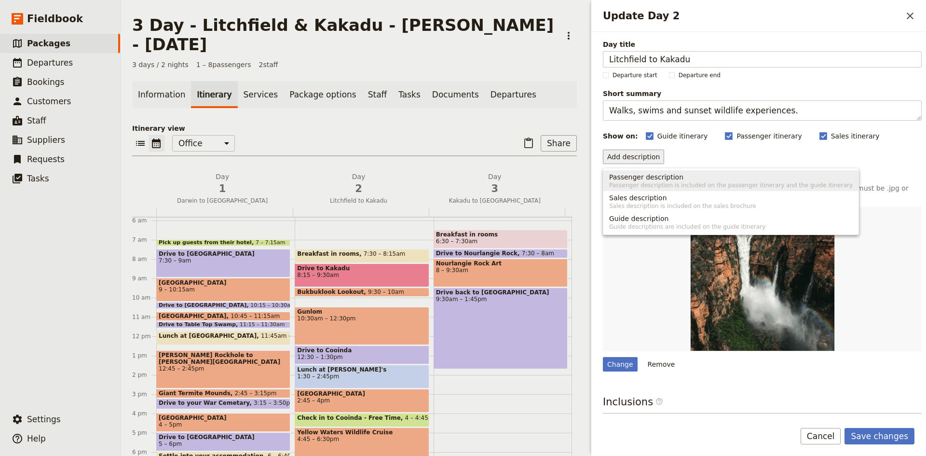
click at [646, 181] on span "Passenger description is included on the passenger itinerary and the guide itin…" at bounding box center [731, 185] width 244 height 8
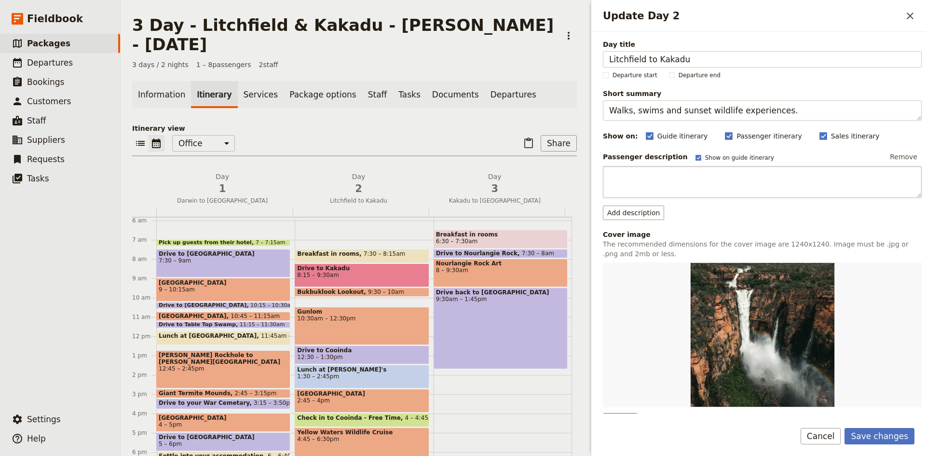
click at [642, 184] on textarea "Update Day 2" at bounding box center [762, 182] width 319 height 32
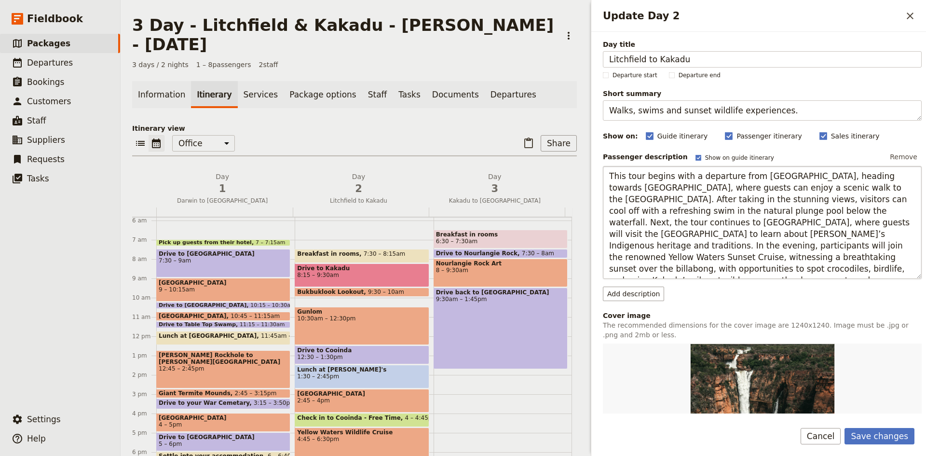
click at [626, 174] on textarea "This tour begins with a departure from [GEOGRAPHIC_DATA], heading towards [GEOG…" at bounding box center [762, 222] width 319 height 113
click at [682, 176] on textarea "tour begins with a departure from [GEOGRAPHIC_DATA], heading towards [GEOGRAPHI…" at bounding box center [762, 222] width 319 height 113
click at [636, 177] on textarea "Departure from [GEOGRAPHIC_DATA], heading towards [GEOGRAPHIC_DATA], where gues…" at bounding box center [762, 222] width 319 height 113
type textarea "Departing from [GEOGRAPHIC_DATA], heading towards [GEOGRAPHIC_DATA], where gues…"
click at [893, 438] on button "Save changes" at bounding box center [880, 436] width 70 height 16
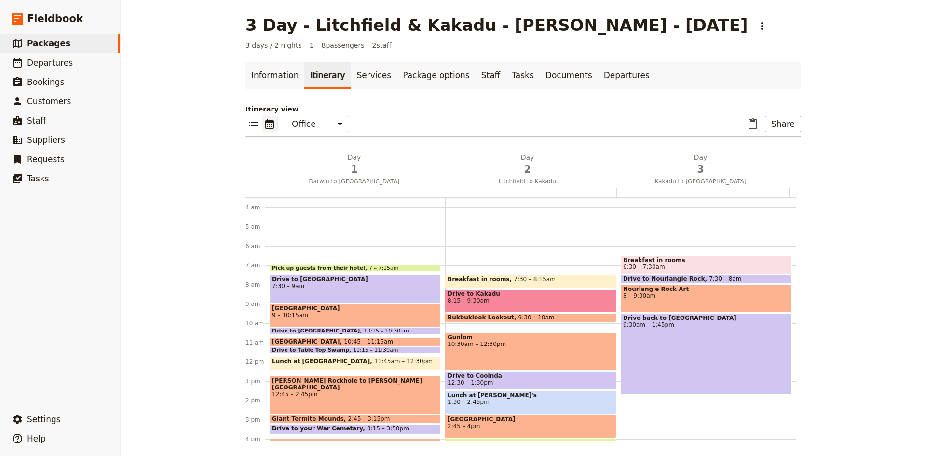
scroll to position [64, 0]
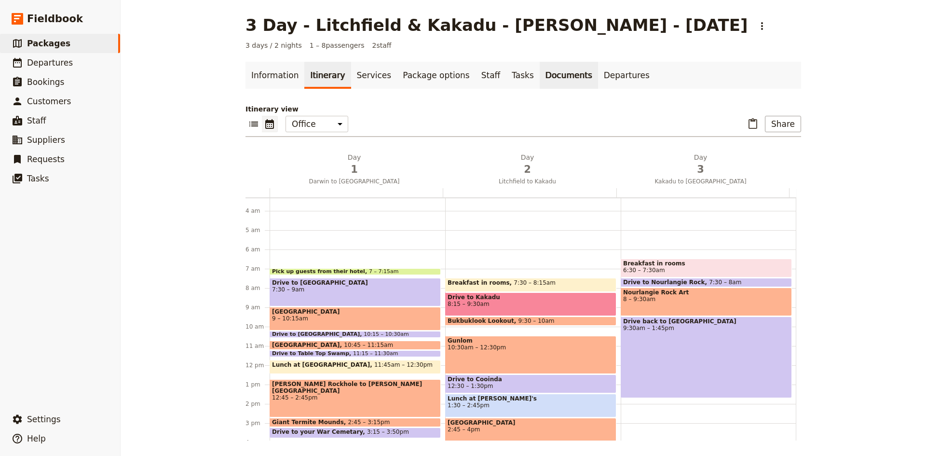
click at [540, 72] on link "Documents" at bounding box center [569, 75] width 58 height 27
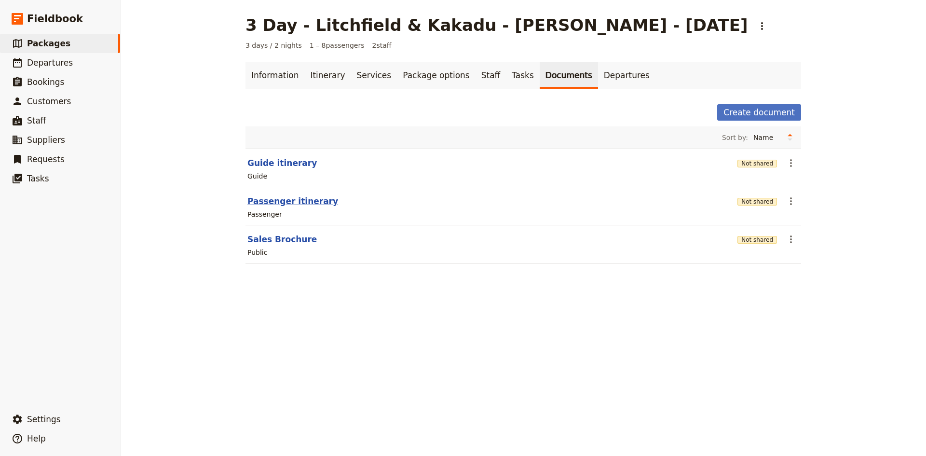
click at [285, 201] on button "Passenger itinerary" at bounding box center [293, 201] width 91 height 12
select select "PASSENGER"
select select "DEFAULT"
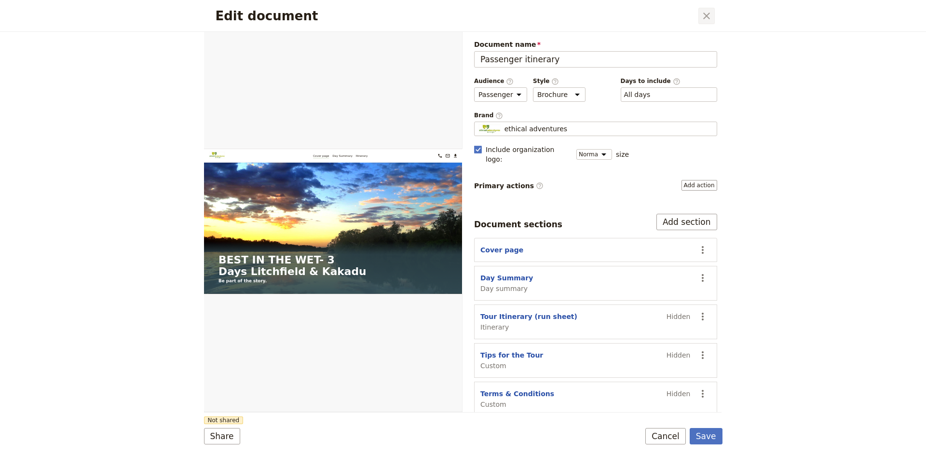
click at [708, 16] on icon "Close dialog" at bounding box center [707, 16] width 12 height 12
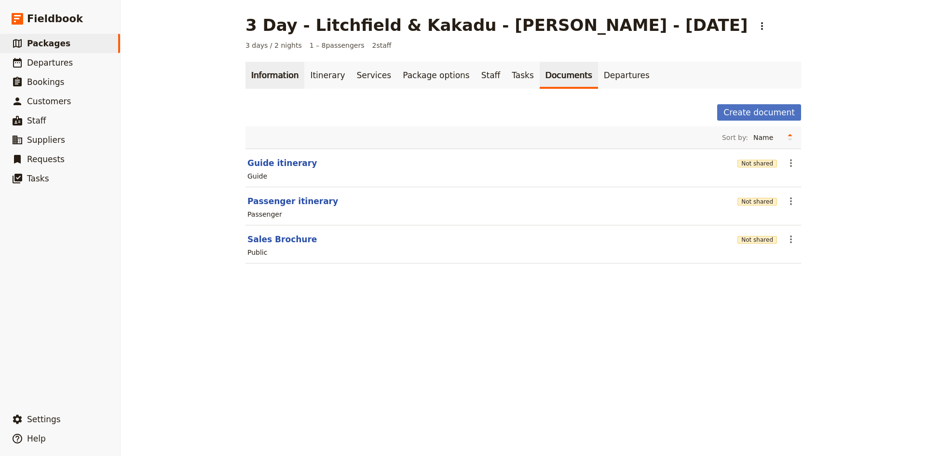
click at [274, 78] on link "Information" at bounding box center [275, 75] width 59 height 27
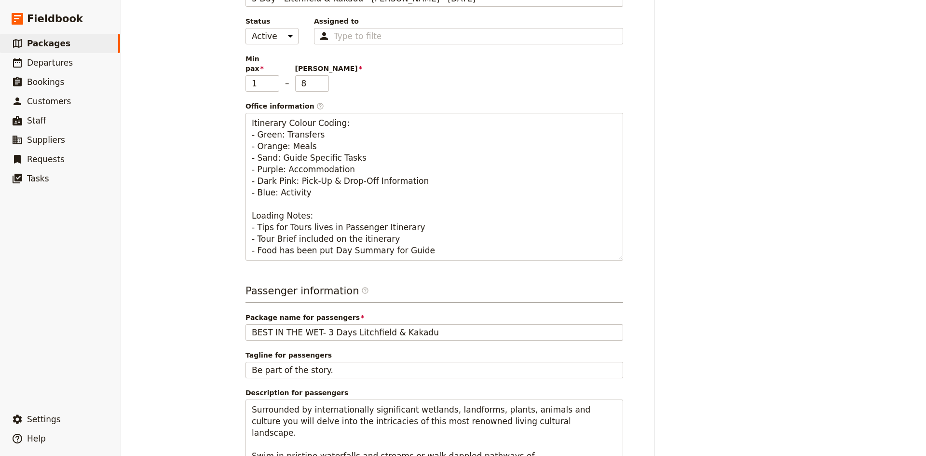
scroll to position [241, 0]
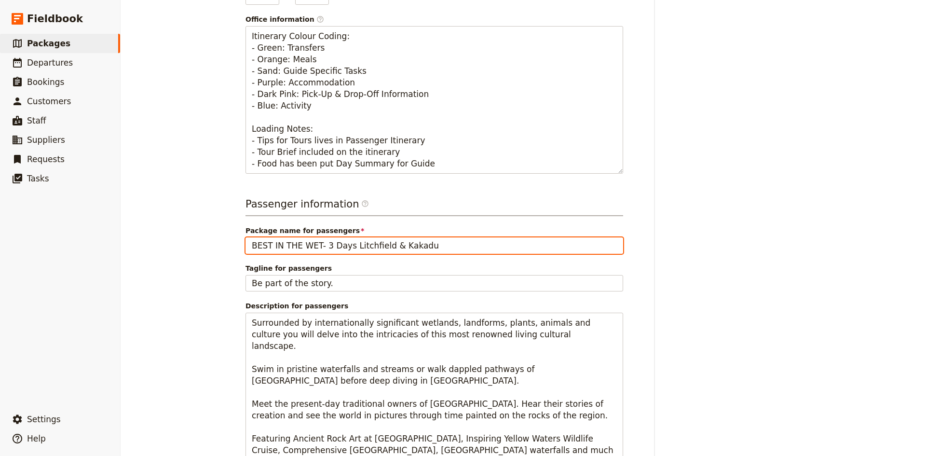
click at [302, 237] on input "BEST IN THE WET- 3 Days Litchfield & Kakadu" at bounding box center [435, 245] width 378 height 16
drag, startPoint x: 318, startPoint y: 234, endPoint x: 235, endPoint y: 233, distance: 83.0
click at [235, 233] on main "3 Day - Litchfield & Kakadu - [PERSON_NAME] - [DATE] ​ 3 days / 2 nights 1 – 8 …" at bounding box center [523, 246] width 579 height 974
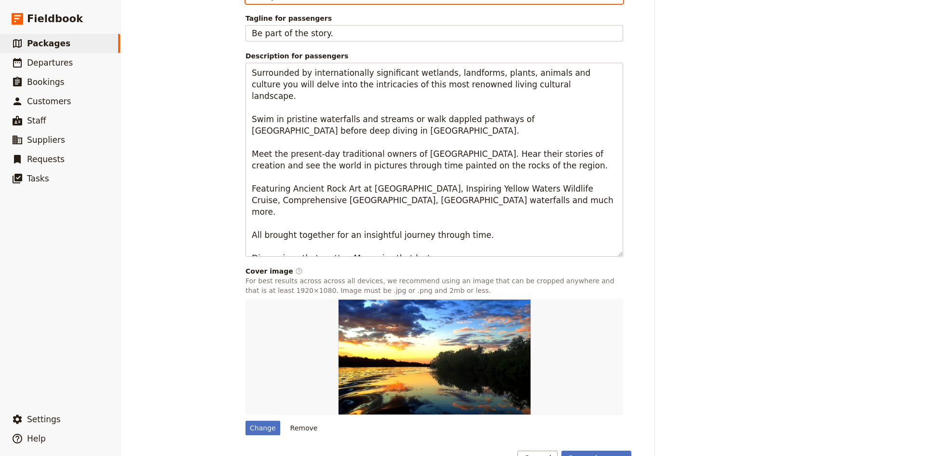
scroll to position [508, 0]
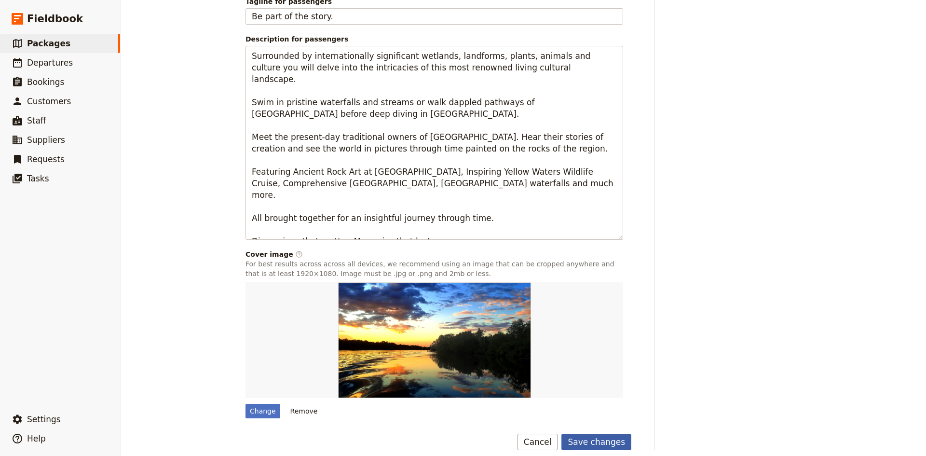
type input "3 Days Litchfield & Kakadu"
click at [599, 434] on button "Save changes" at bounding box center [597, 442] width 70 height 16
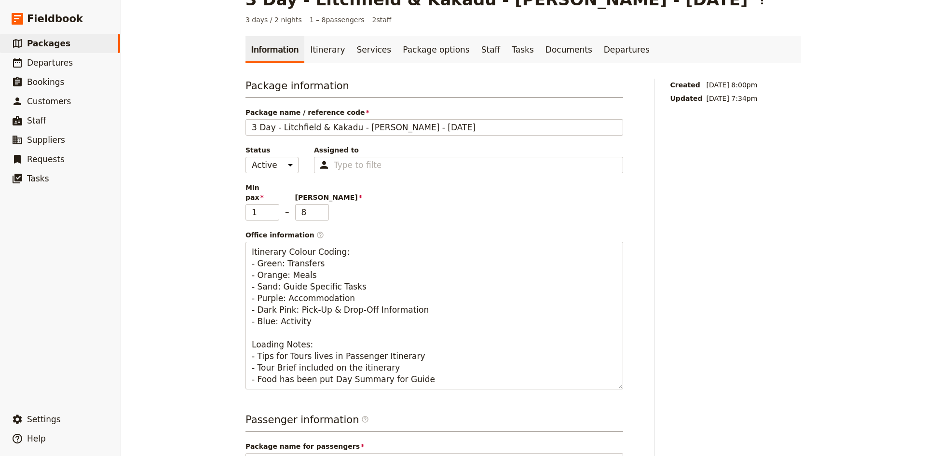
scroll to position [0, 0]
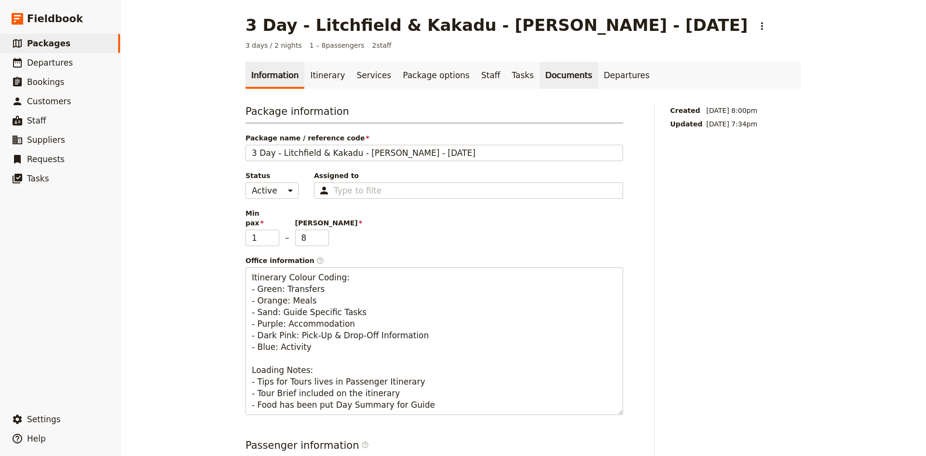
click at [540, 73] on link "Documents" at bounding box center [569, 75] width 58 height 27
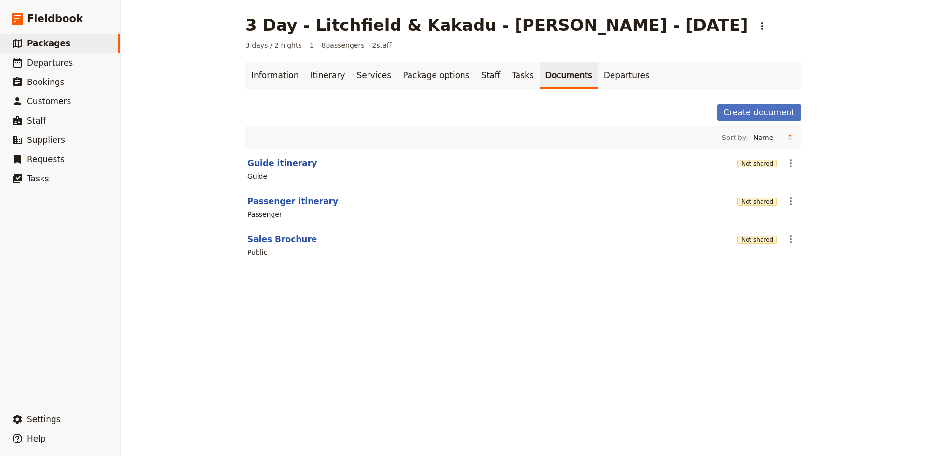
click at [300, 202] on button "Passenger itinerary" at bounding box center [293, 201] width 91 height 12
select select "PASSENGER"
select select "DEFAULT"
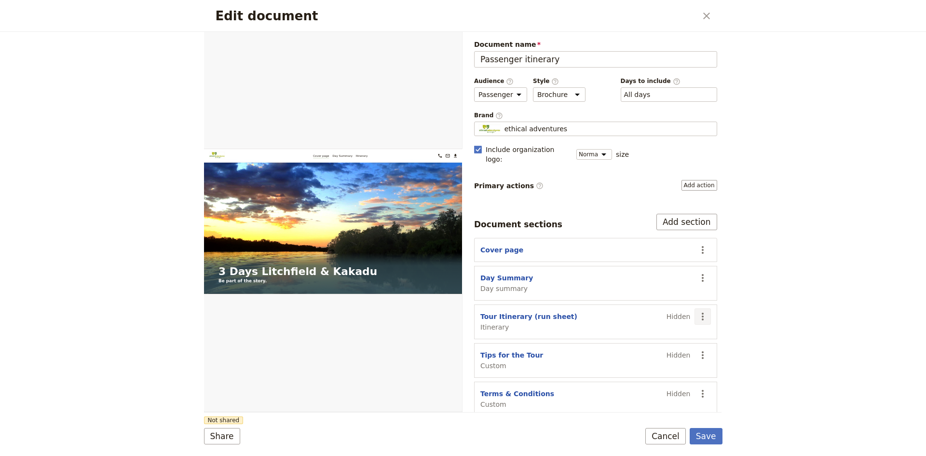
click at [697, 311] on icon "Actions" at bounding box center [703, 317] width 12 height 12
click at [648, 391] on span "Show section" at bounding box center [641, 388] width 45 height 10
click at [427, 43] on button "PDF" at bounding box center [429, 43] width 21 height 14
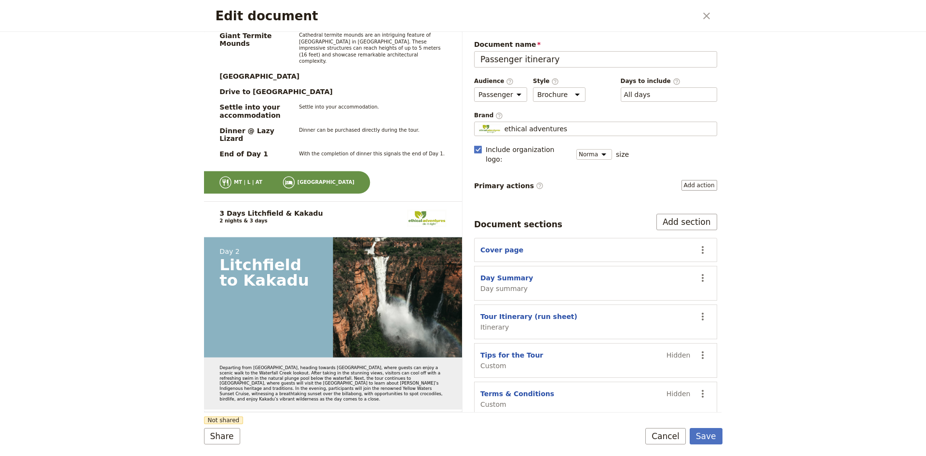
scroll to position [26, 0]
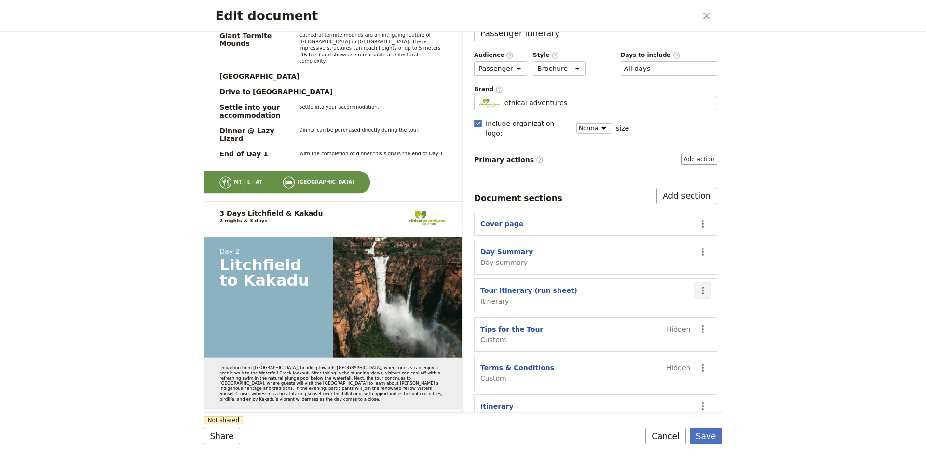
click at [697, 285] on icon "Actions" at bounding box center [703, 291] width 12 height 12
click at [650, 314] on span "Remove section" at bounding box center [646, 314] width 54 height 10
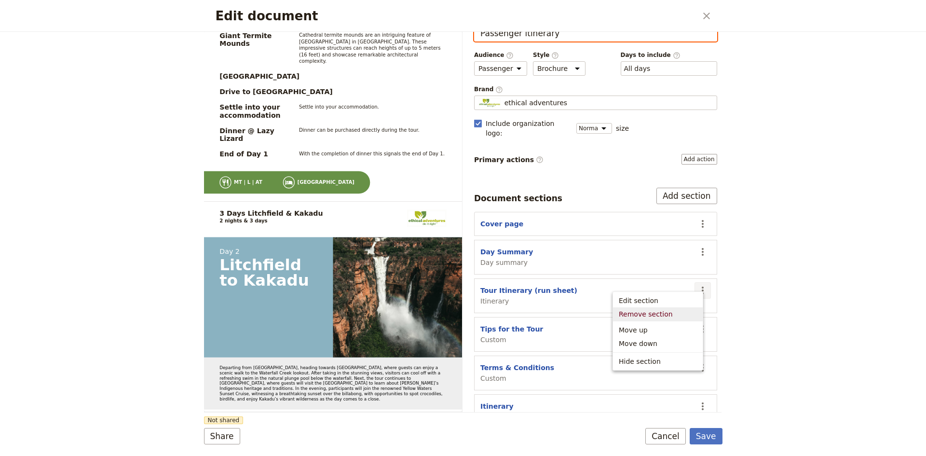
scroll to position [0, 0]
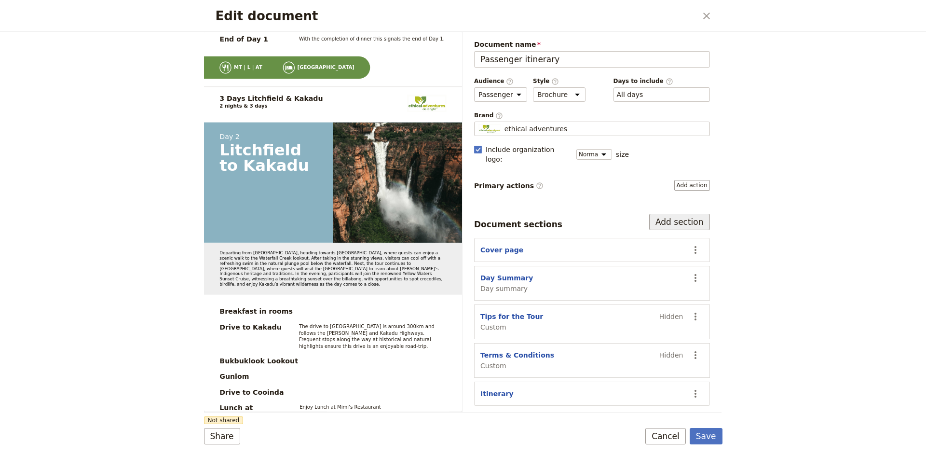
click at [697, 214] on button "Add section" at bounding box center [679, 222] width 61 height 16
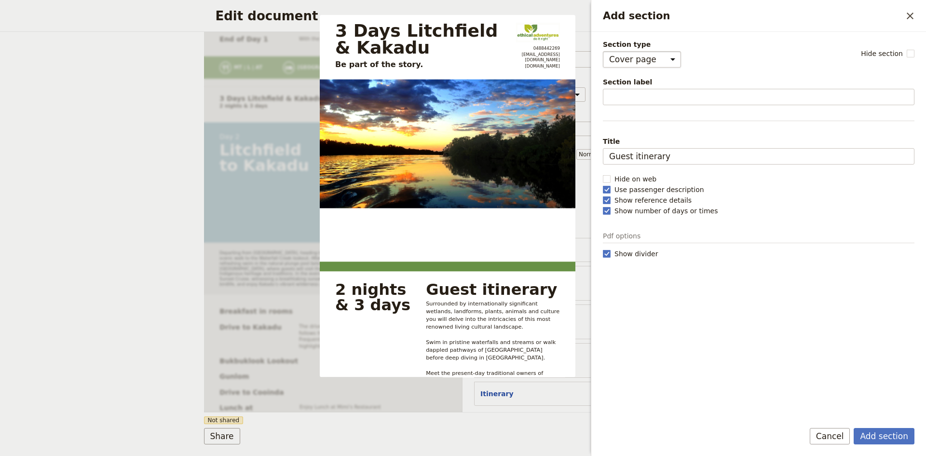
click at [664, 59] on select "Cover page Day summary Itinerary Custom" at bounding box center [642, 59] width 78 height 16
click at [910, 15] on icon "Close drawer" at bounding box center [910, 16] width 7 height 7
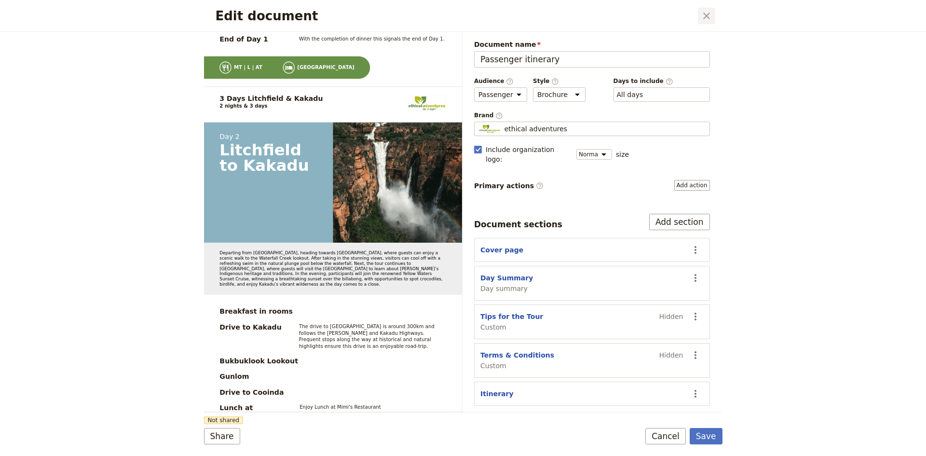
click at [711, 15] on icon "Close dialog" at bounding box center [707, 16] width 12 height 12
click at [706, 440] on button "Save" at bounding box center [706, 436] width 33 height 16
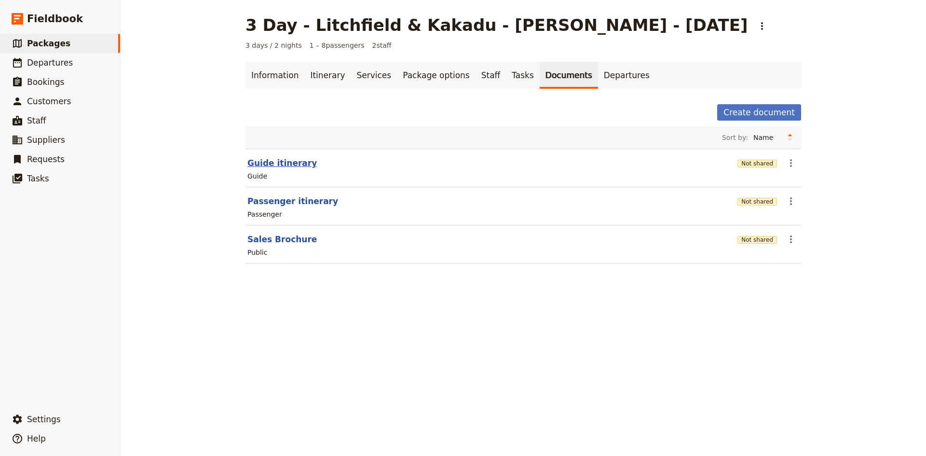
click at [283, 167] on button "Guide itinerary" at bounding box center [282, 163] width 69 height 12
select select "STAFF"
select select "RUN_SHEET"
select select "DEFAULT"
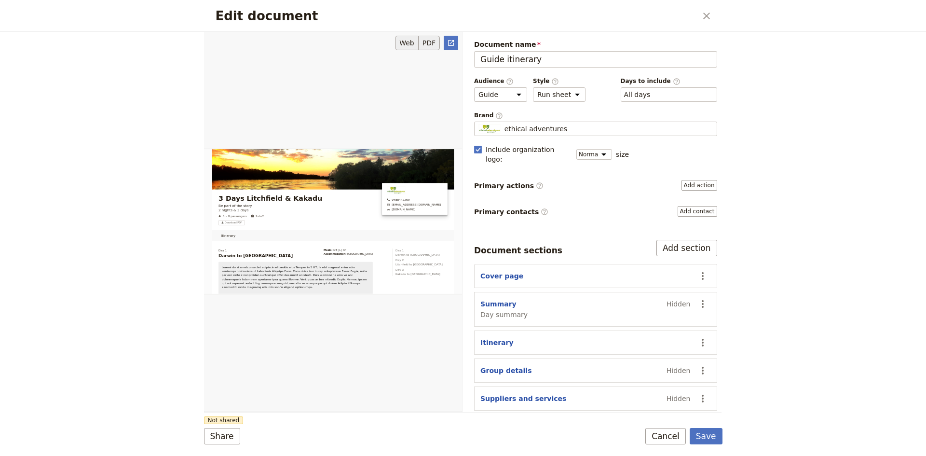
click at [431, 44] on button "PDF" at bounding box center [429, 43] width 21 height 14
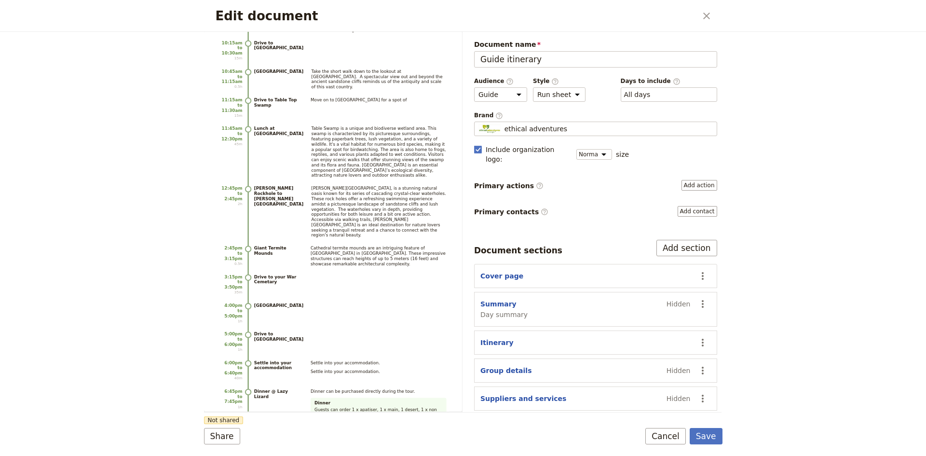
scroll to position [1062, 0]
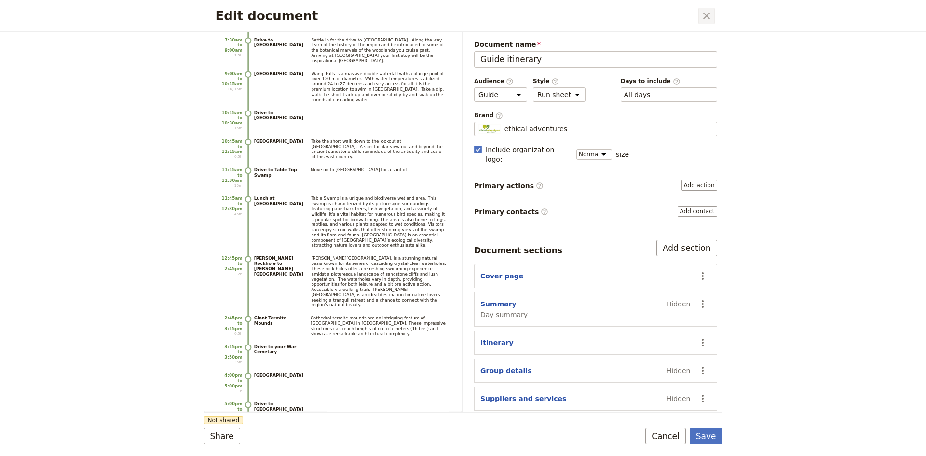
click at [705, 16] on icon "Close dialog" at bounding box center [707, 16] width 12 height 12
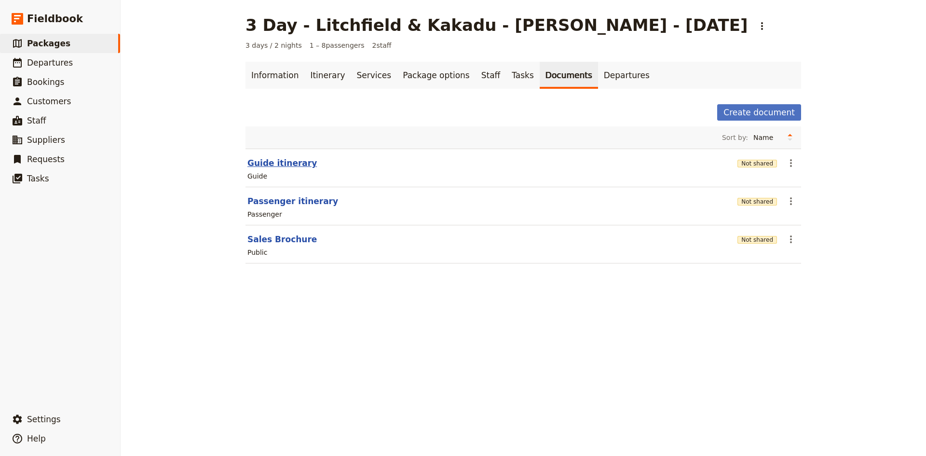
click at [273, 162] on button "Guide itinerary" at bounding box center [282, 163] width 69 height 12
select select "STAFF"
select select "RUN_SHEET"
select select "DEFAULT"
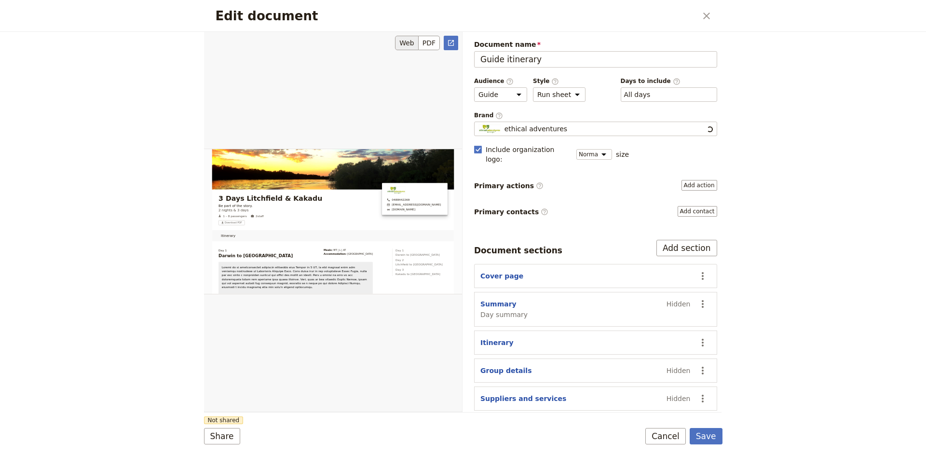
scroll to position [0, 0]
click at [705, 17] on icon "Close dialog" at bounding box center [707, 16] width 12 height 12
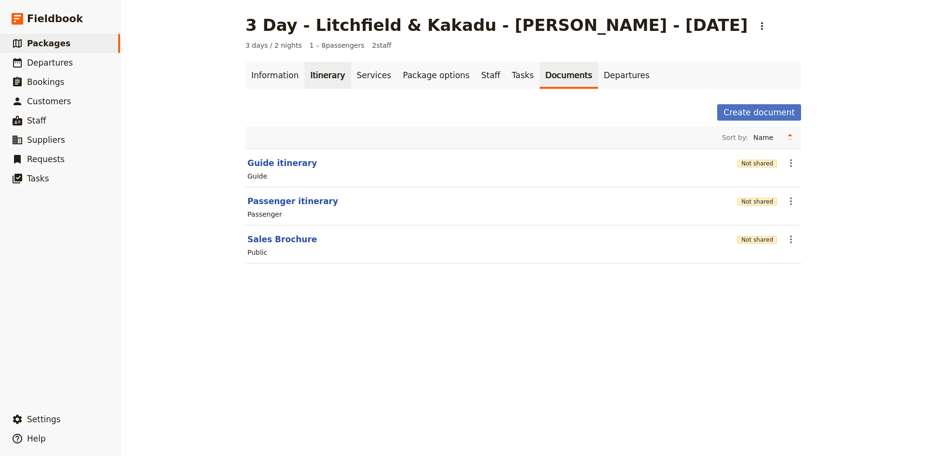
click at [317, 75] on link "Itinerary" at bounding box center [327, 75] width 46 height 27
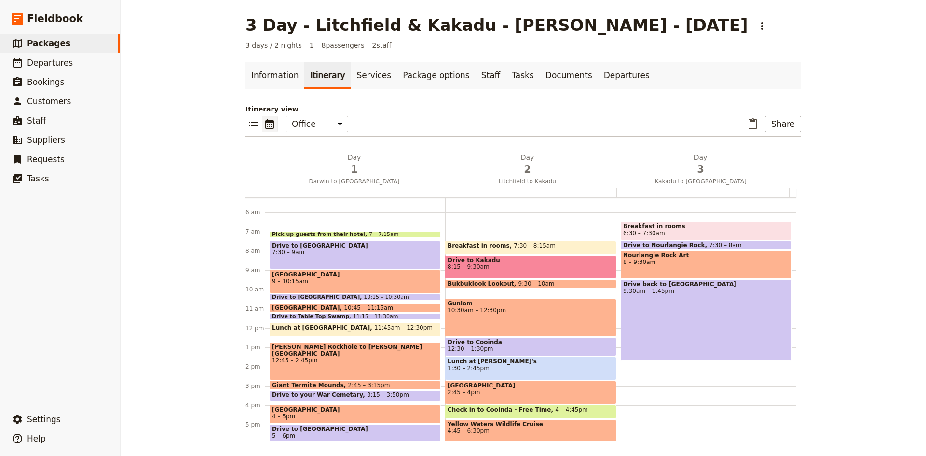
scroll to position [68, 0]
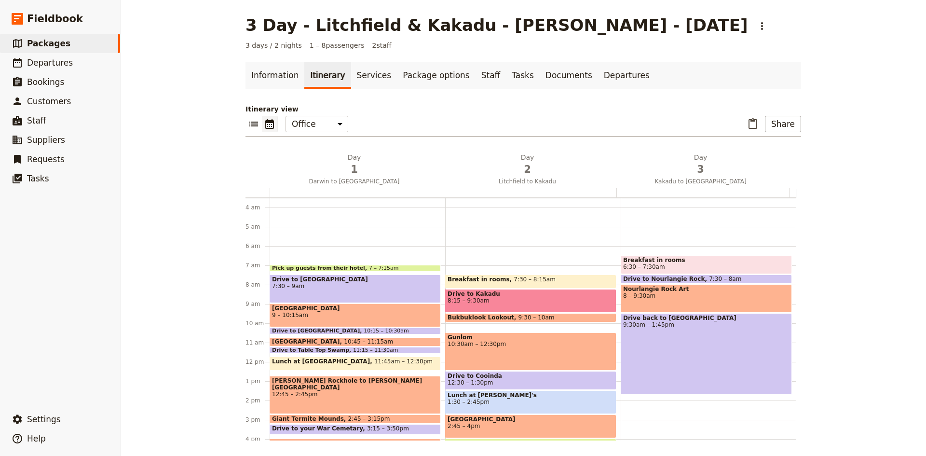
click at [372, 267] on div "Pick up guests from their hotel 7 – 7:15am" at bounding box center [355, 268] width 171 height 7
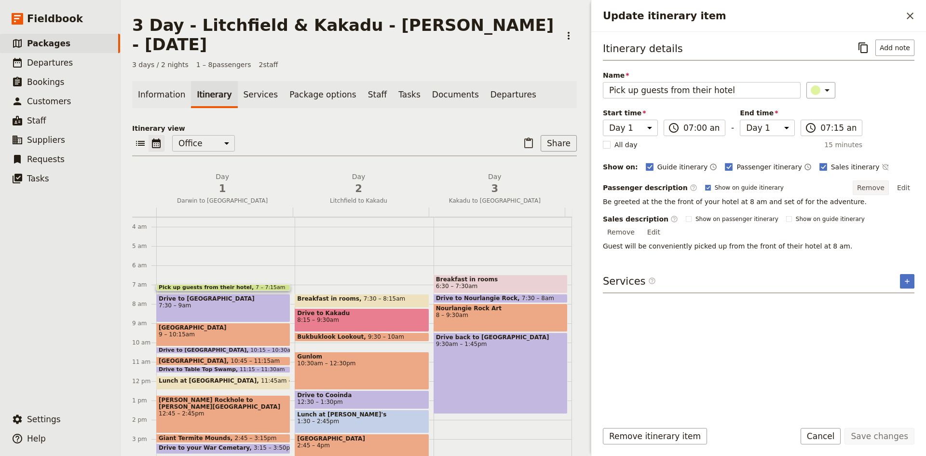
click at [877, 188] on button "Remove" at bounding box center [871, 187] width 36 height 14
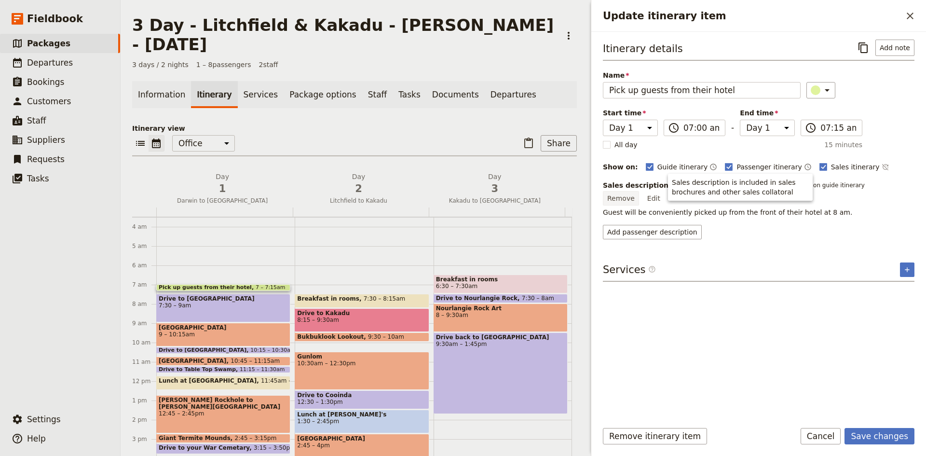
click at [639, 191] on button "Remove" at bounding box center [621, 198] width 36 height 14
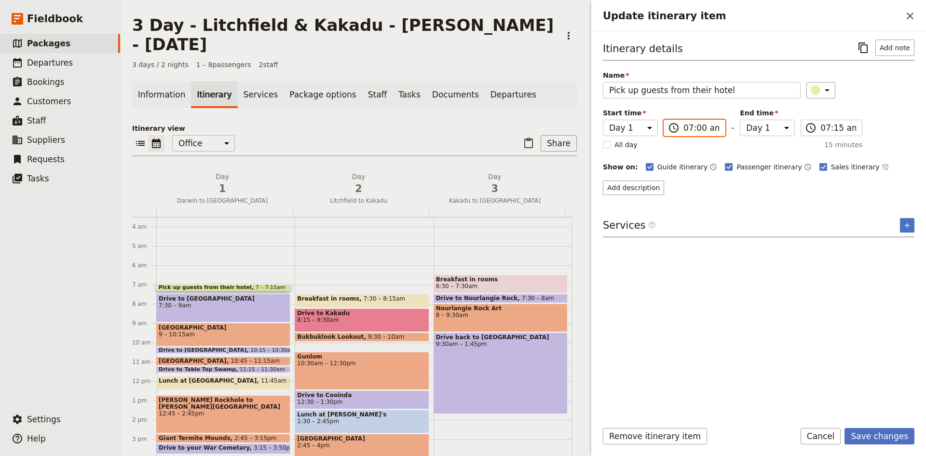
click at [692, 129] on input "07:00 am" at bounding box center [702, 128] width 36 height 12
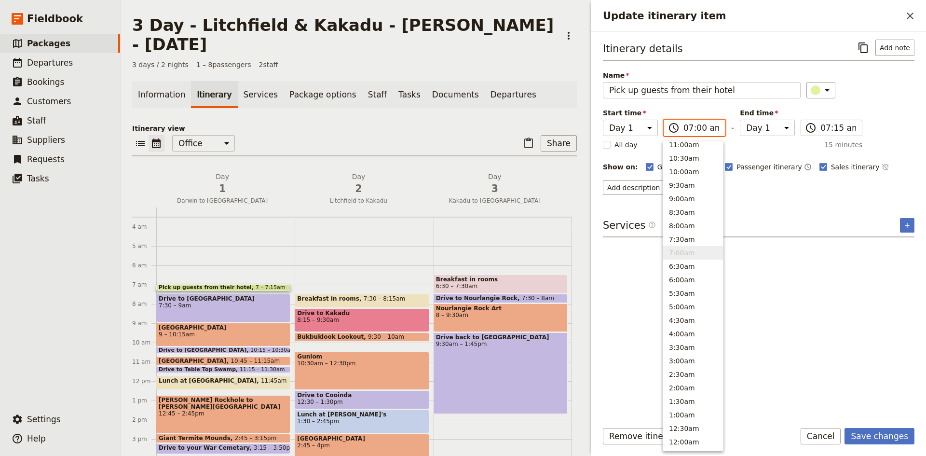
scroll to position [340, 0]
click at [687, 238] on button "7:30am" at bounding box center [693, 242] width 60 height 14
type input "07:30 am"
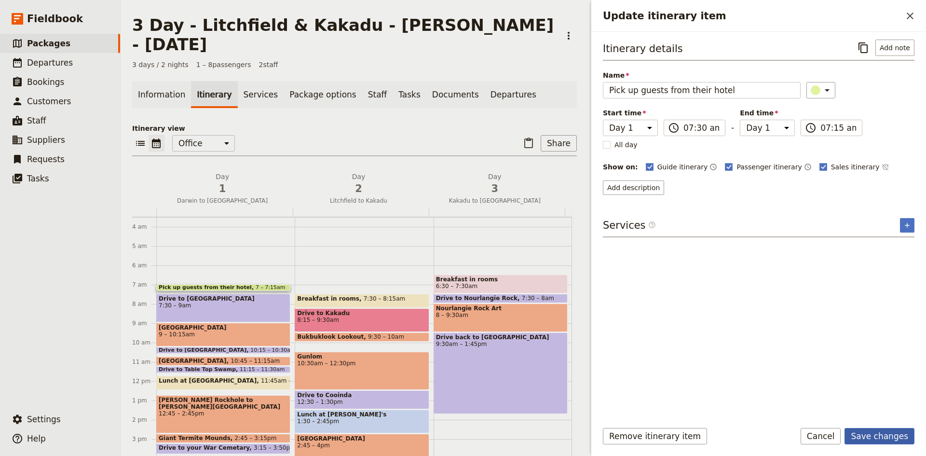
type input "07:30 am"
click at [880, 436] on button "Save changes" at bounding box center [880, 436] width 70 height 16
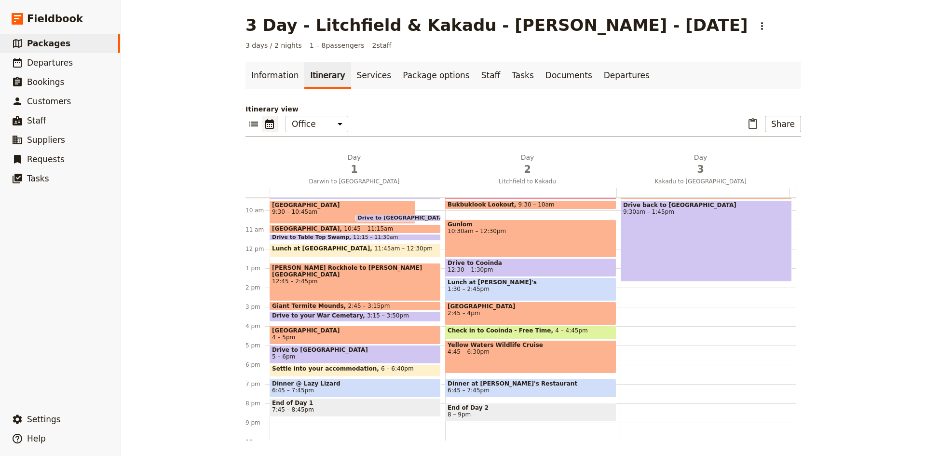
scroll to position [164, 0]
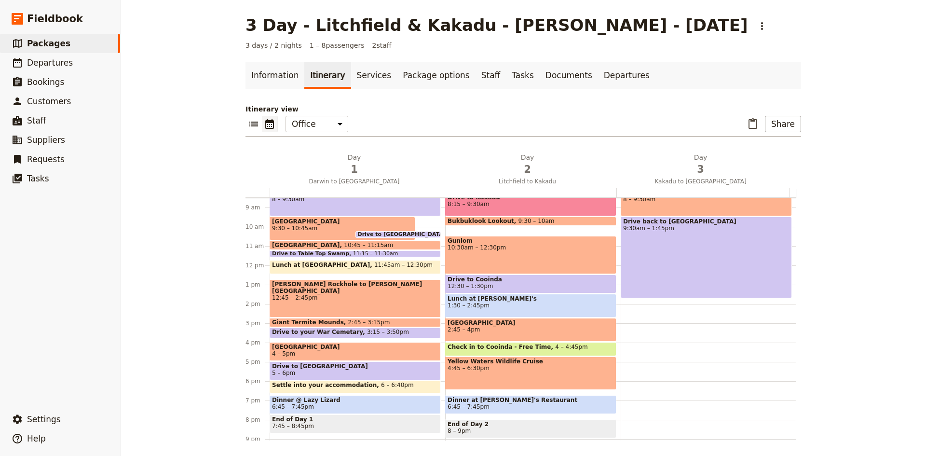
click at [450, 233] on span "10:15 – 10:30am" at bounding box center [472, 235] width 45 height 6
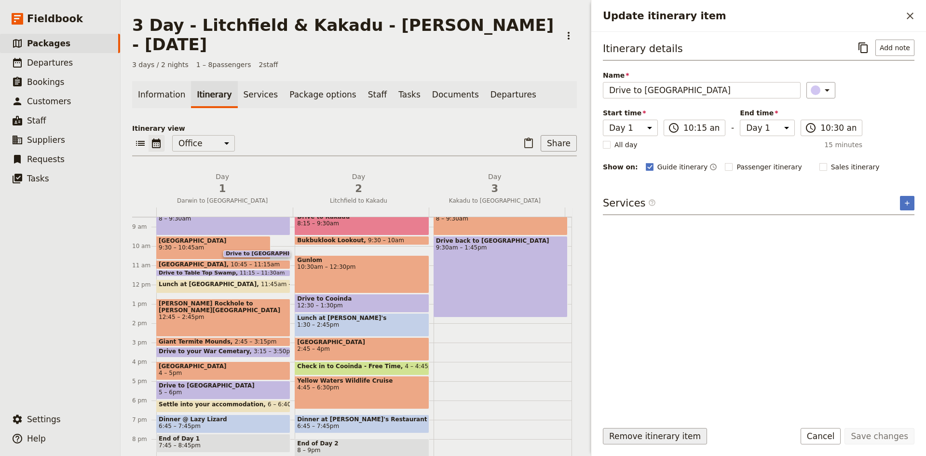
click at [688, 437] on button "Remove itinerary item" at bounding box center [655, 436] width 104 height 16
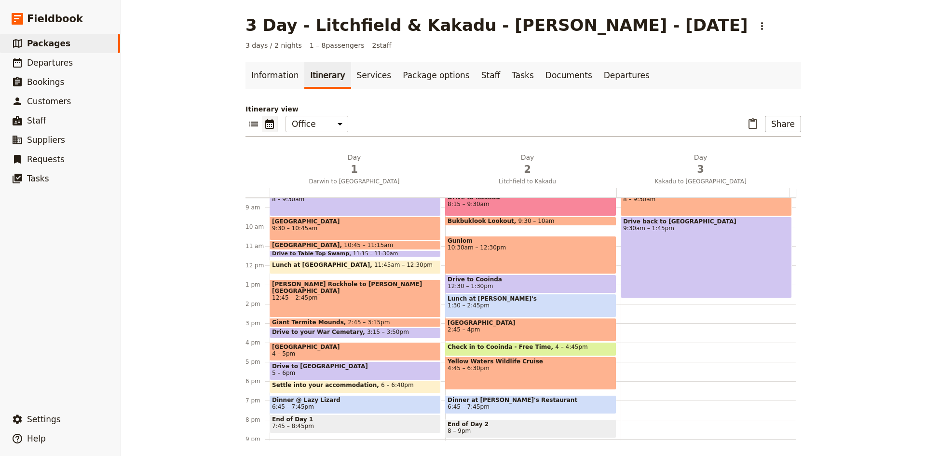
click at [387, 268] on span "11:45am – 12:30pm" at bounding box center [403, 267] width 58 height 11
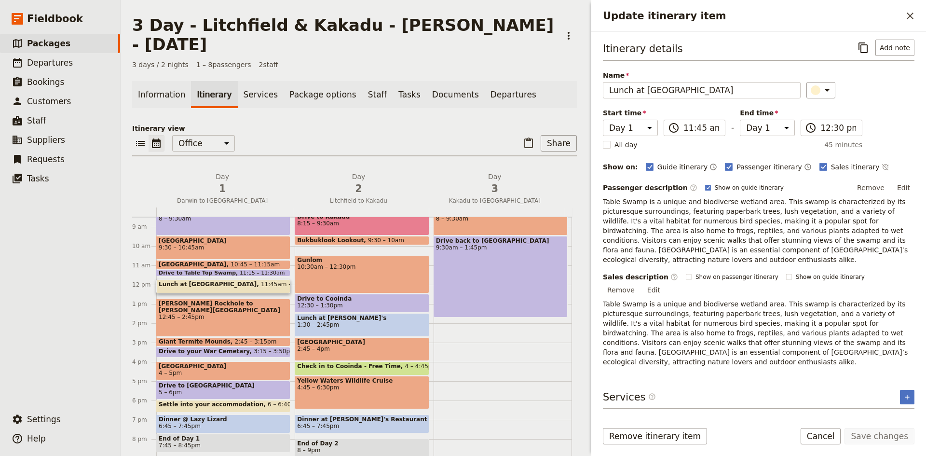
click at [221, 401] on span "Settle into your accommodation" at bounding box center [213, 404] width 109 height 7
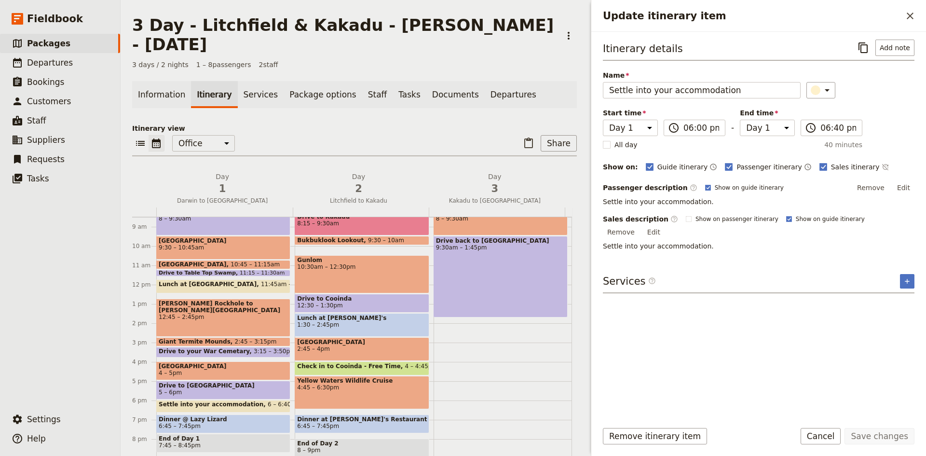
click at [238, 435] on span "End of Day 1" at bounding box center [223, 438] width 129 height 7
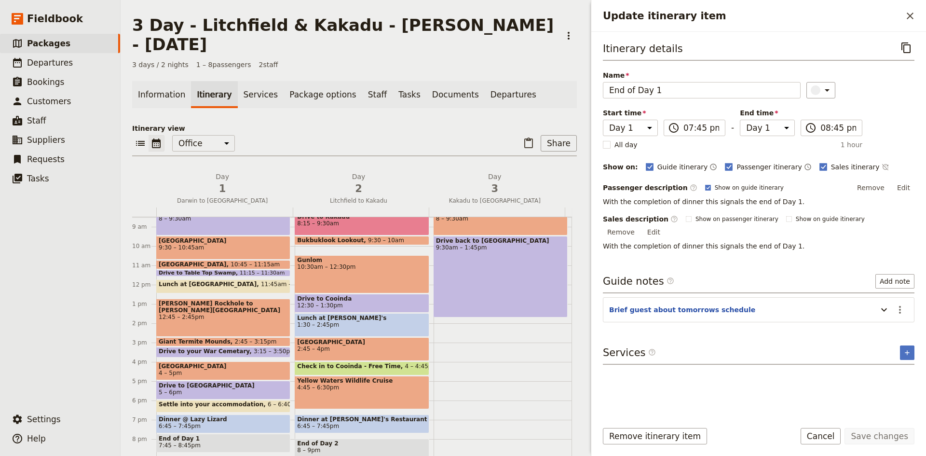
click at [241, 416] on span "Dinner @ Lazy Lizard" at bounding box center [223, 419] width 129 height 7
click at [342, 363] on span "Check in to Cooinda - Free Time" at bounding box center [351, 366] width 108 height 7
select select "2"
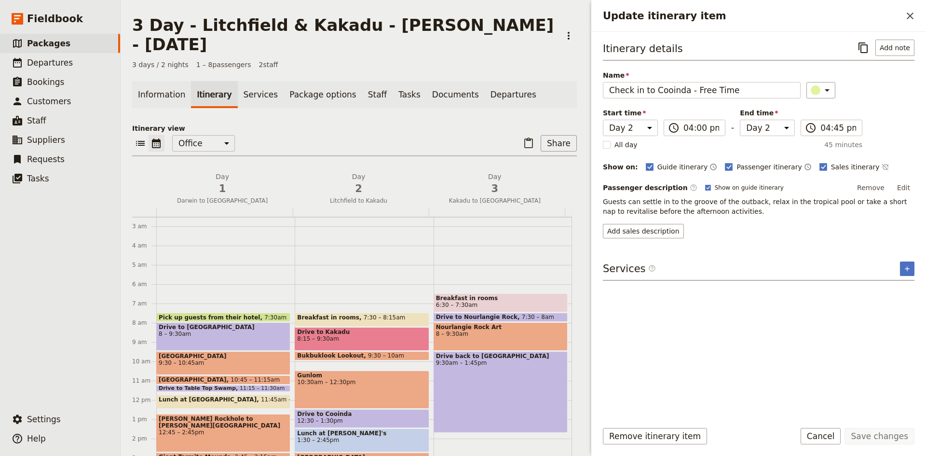
scroll to position [116, 0]
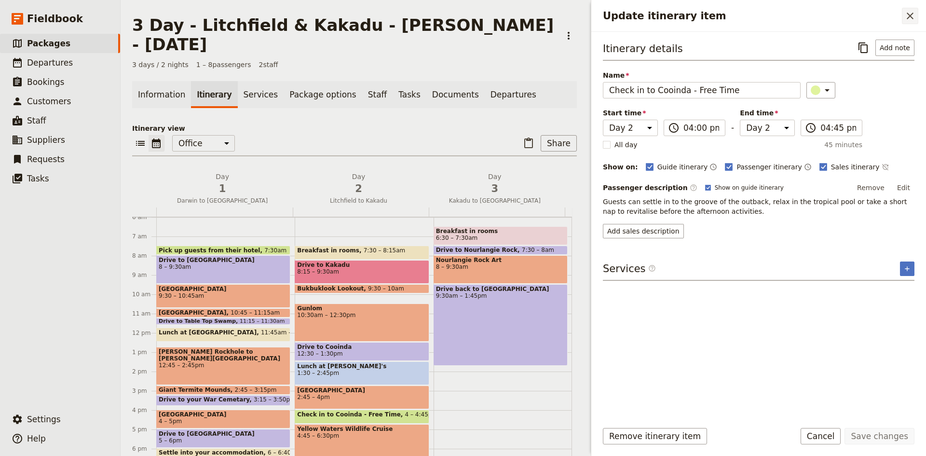
click at [907, 14] on icon "Close drawer" at bounding box center [911, 16] width 12 height 12
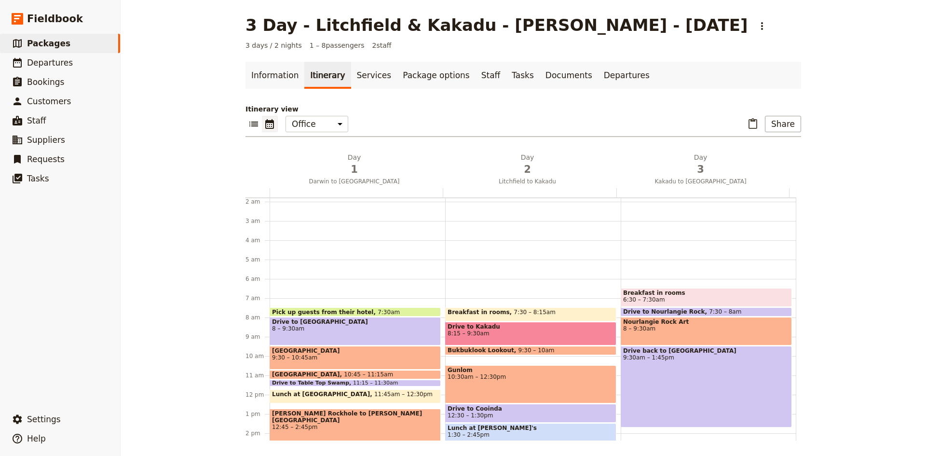
scroll to position [19, 0]
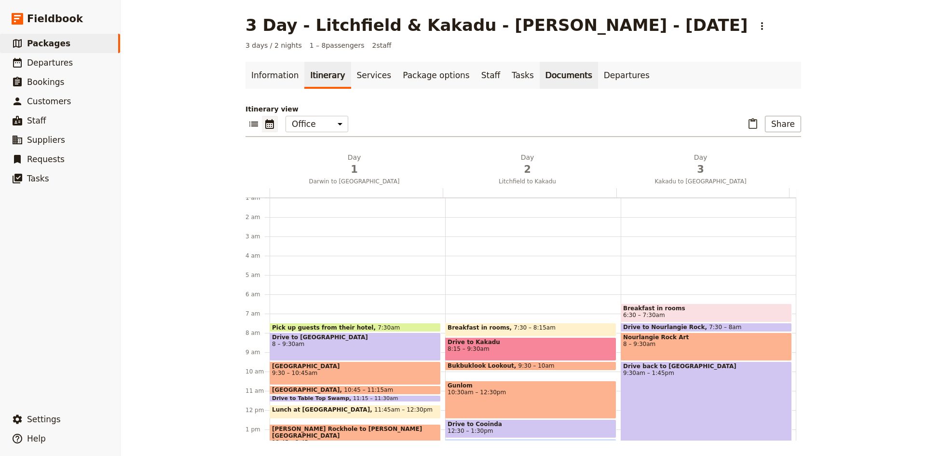
click at [540, 75] on link "Documents" at bounding box center [569, 75] width 58 height 27
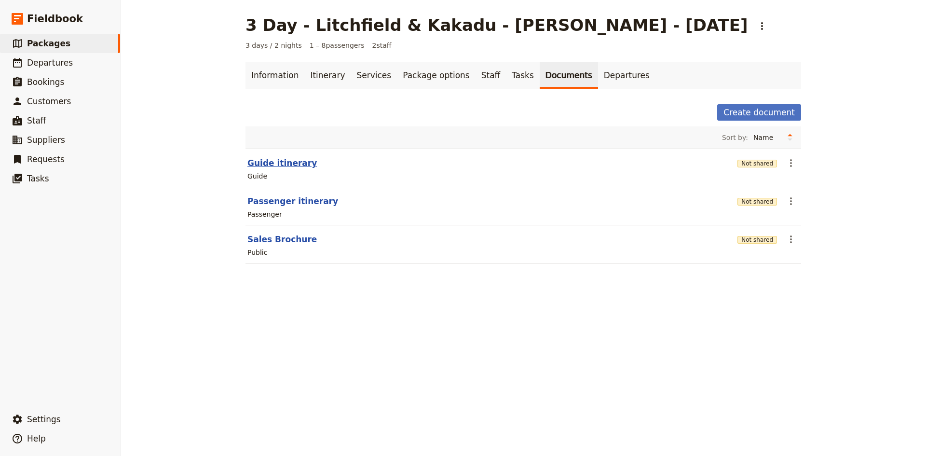
click at [277, 162] on button "Guide itinerary" at bounding box center [282, 163] width 69 height 12
select select "STAFF"
select select "RUN_SHEET"
select select "DEFAULT"
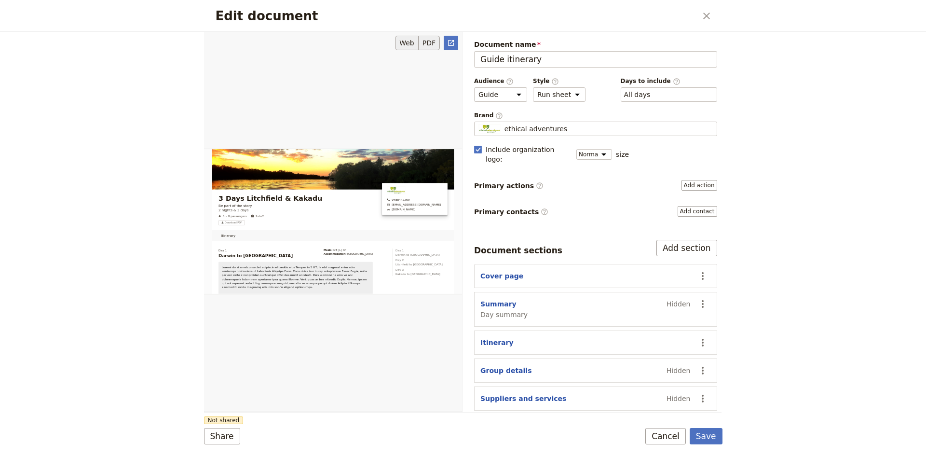
click at [430, 41] on button "PDF" at bounding box center [429, 43] width 21 height 14
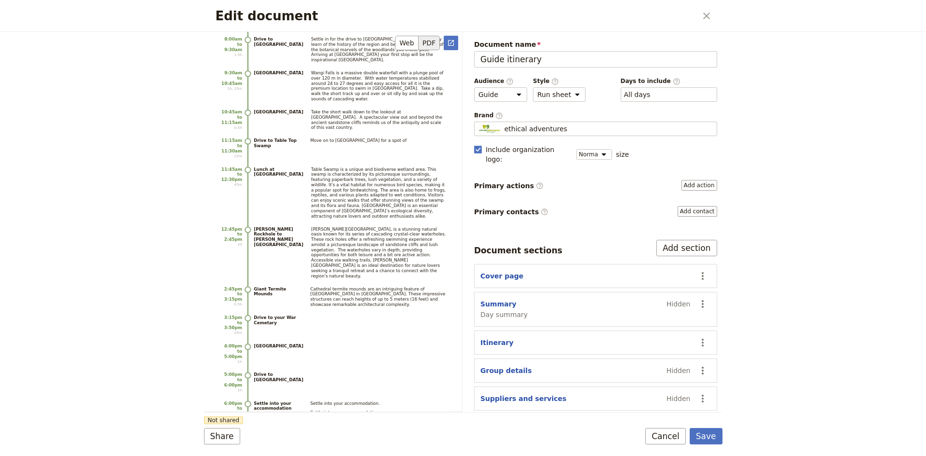
scroll to position [1062, 0]
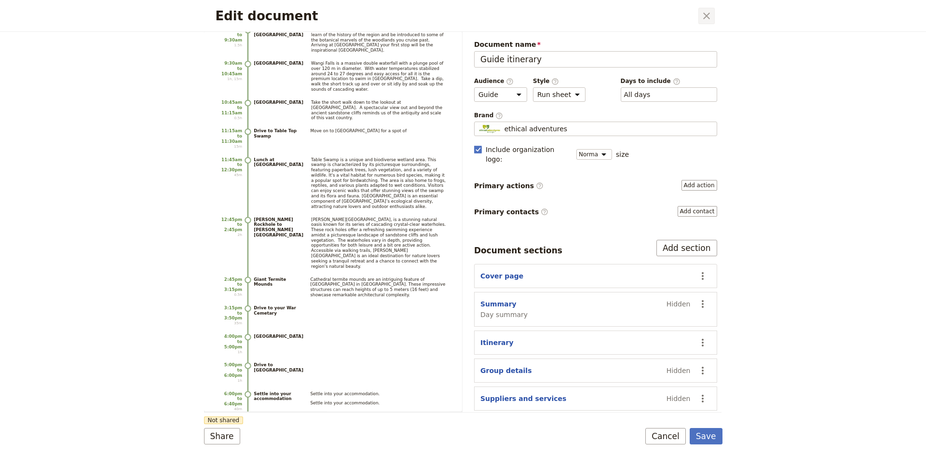
click at [705, 15] on icon "Close dialog" at bounding box center [706, 16] width 7 height 7
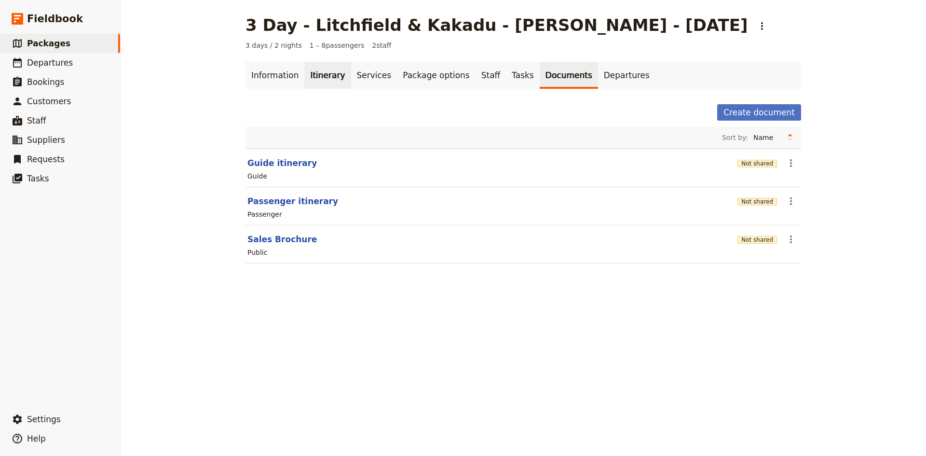
click at [307, 74] on link "Itinerary" at bounding box center [327, 75] width 46 height 27
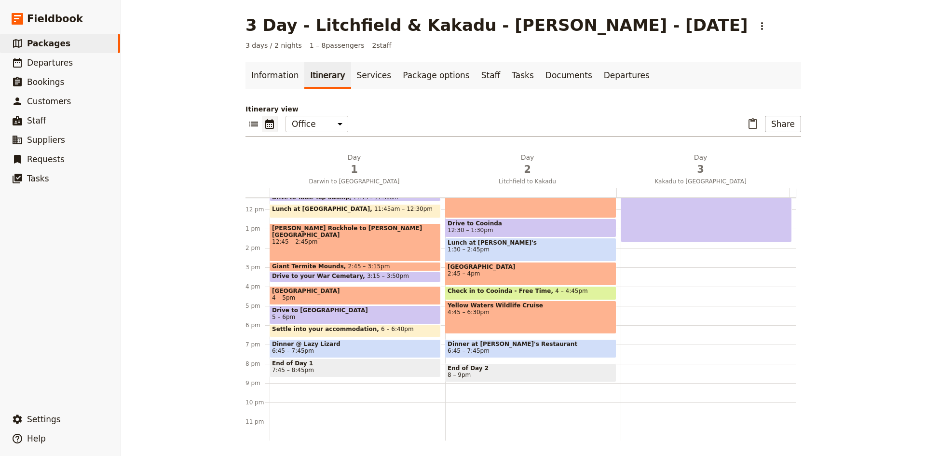
scroll to position [221, 0]
click at [329, 348] on span "6:45 – 7:45pm" at bounding box center [355, 350] width 166 height 7
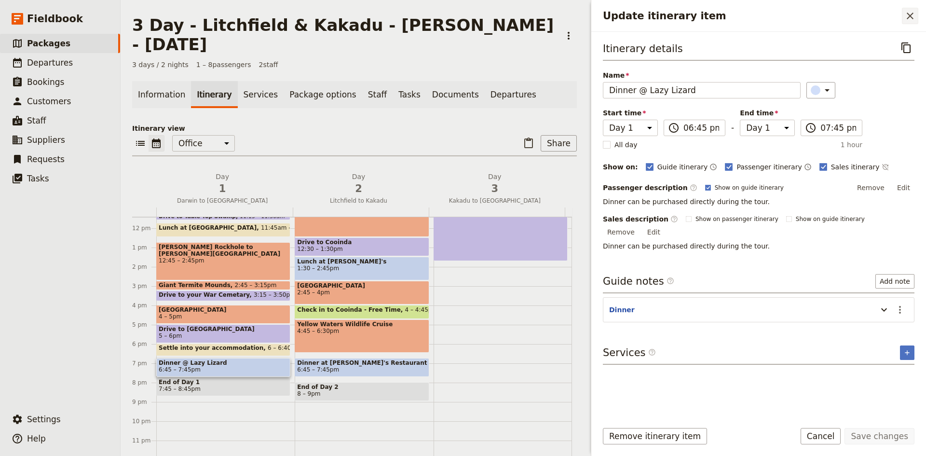
click at [909, 14] on icon "Close drawer" at bounding box center [911, 16] width 12 height 12
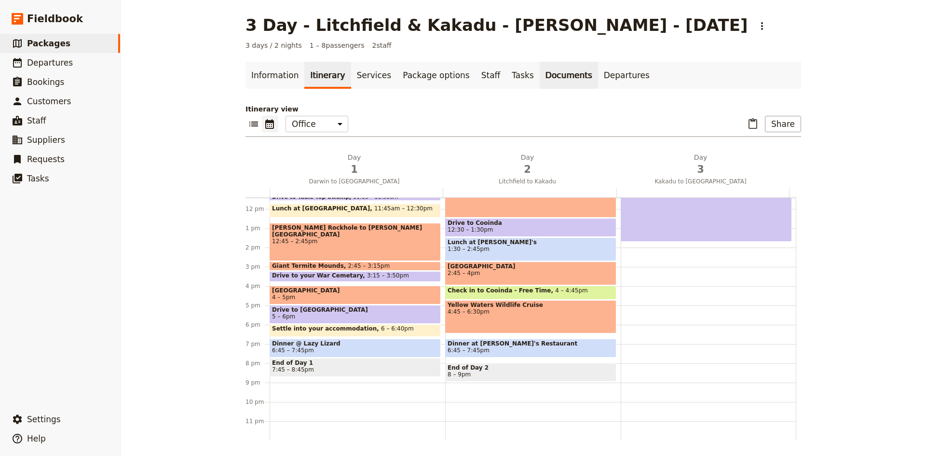
click at [540, 77] on link "Documents" at bounding box center [569, 75] width 58 height 27
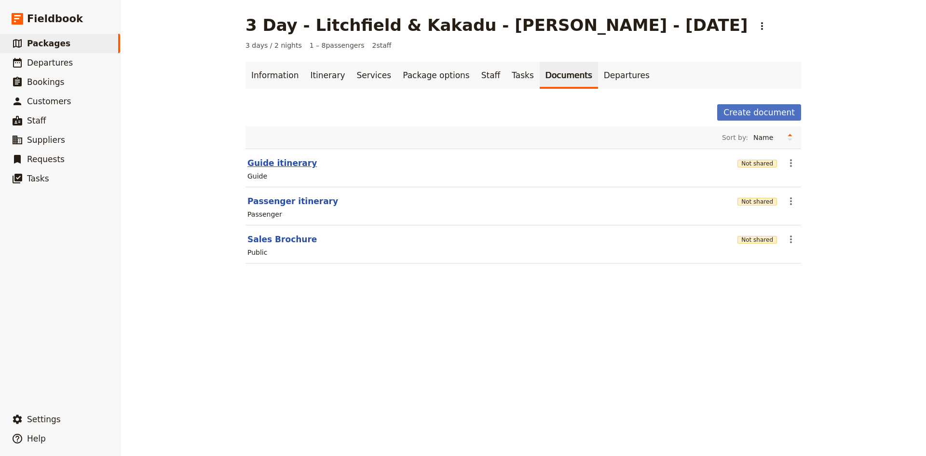
click at [283, 165] on button "Guide itinerary" at bounding box center [282, 163] width 69 height 12
select select "STAFF"
select select "RUN_SHEET"
select select "DEFAULT"
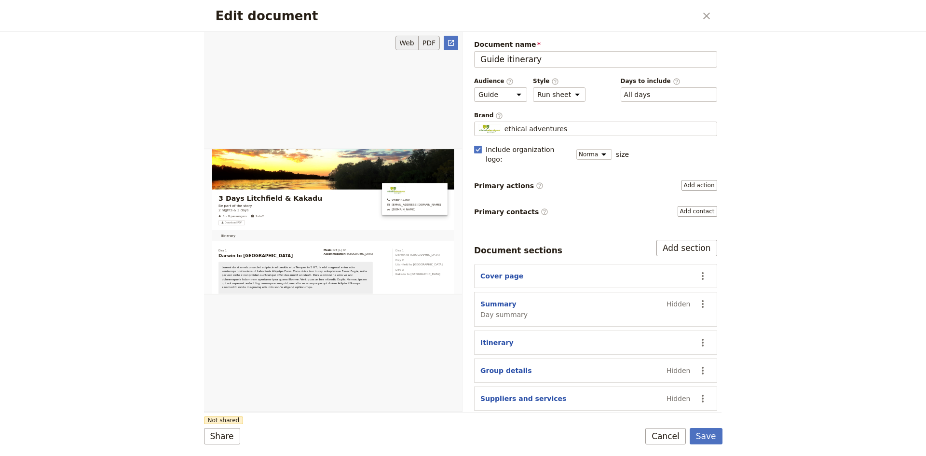
click at [433, 41] on button "PDF" at bounding box center [429, 43] width 21 height 14
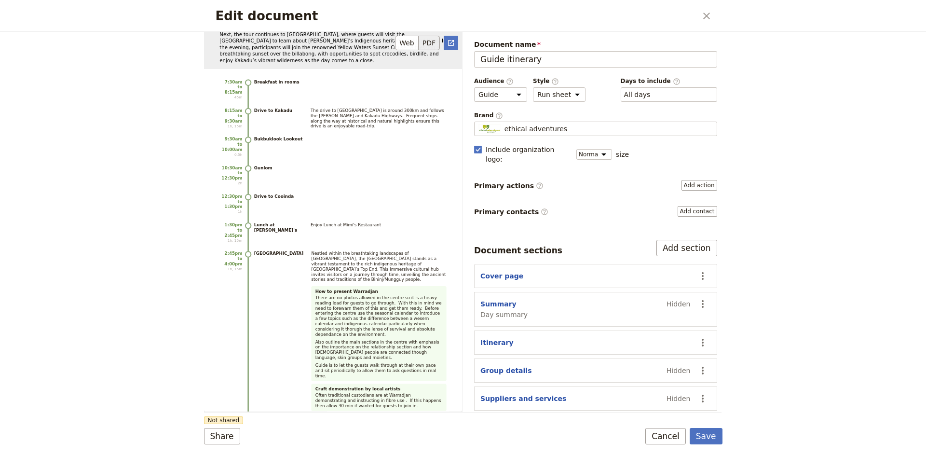
scroll to position [1930, 0]
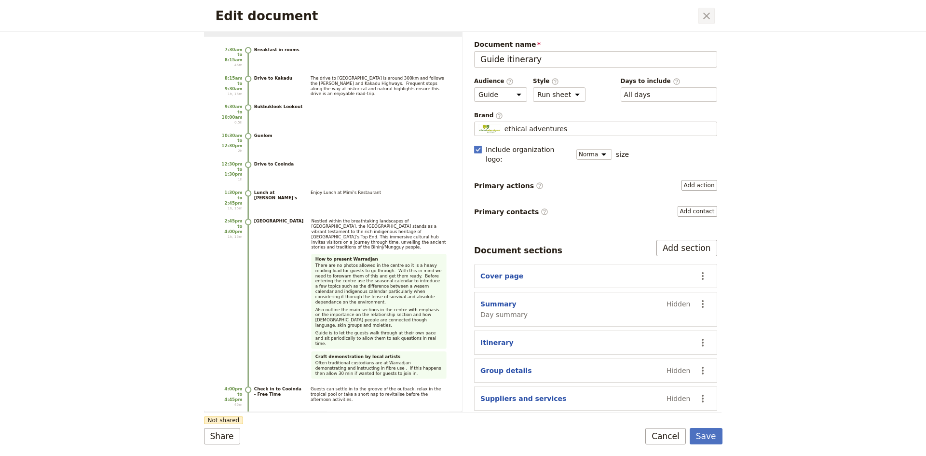
click at [706, 14] on icon "Close dialog" at bounding box center [707, 16] width 12 height 12
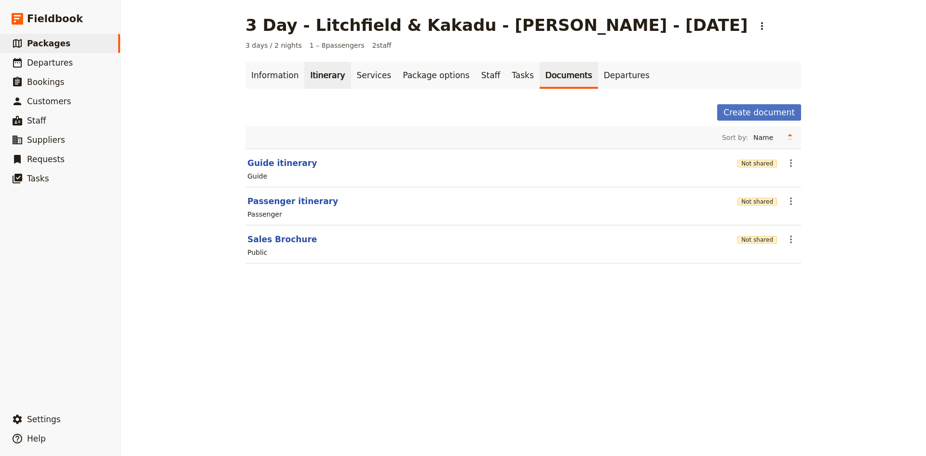
click at [316, 69] on link "Itinerary" at bounding box center [327, 75] width 46 height 27
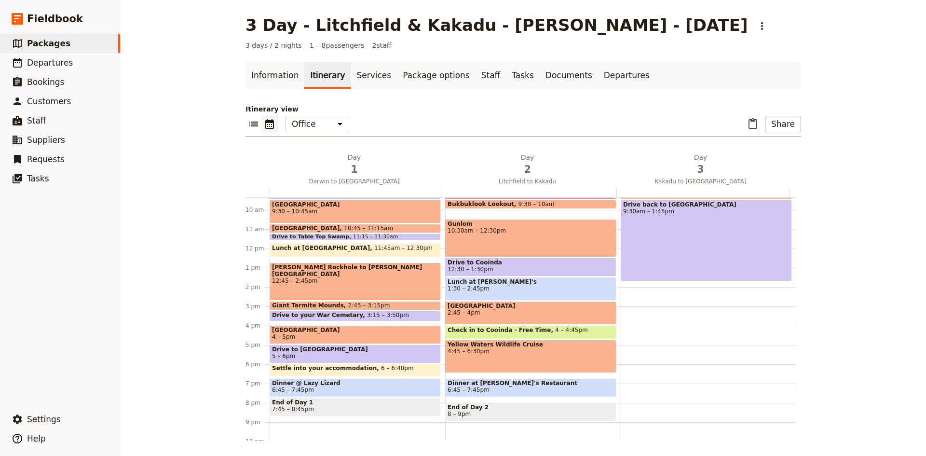
scroll to position [164, 0]
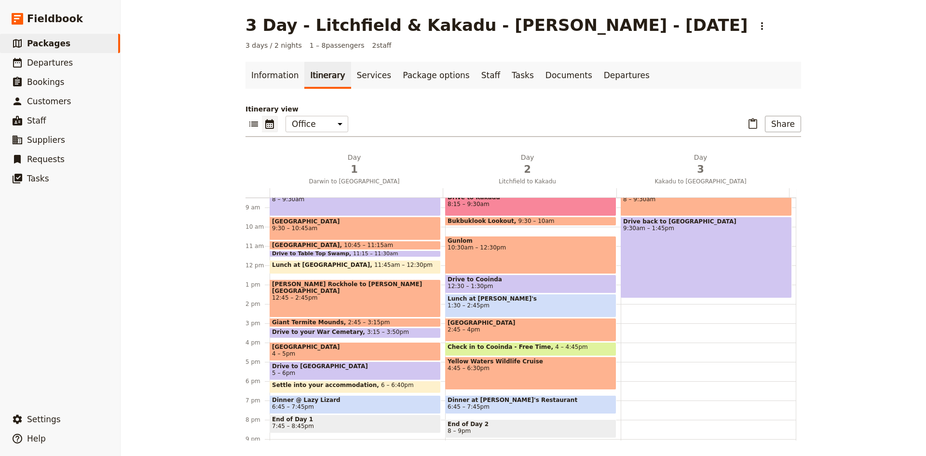
click at [516, 258] on div "Gunlom 10:30am – 12:30pm" at bounding box center [530, 255] width 171 height 38
select select "2"
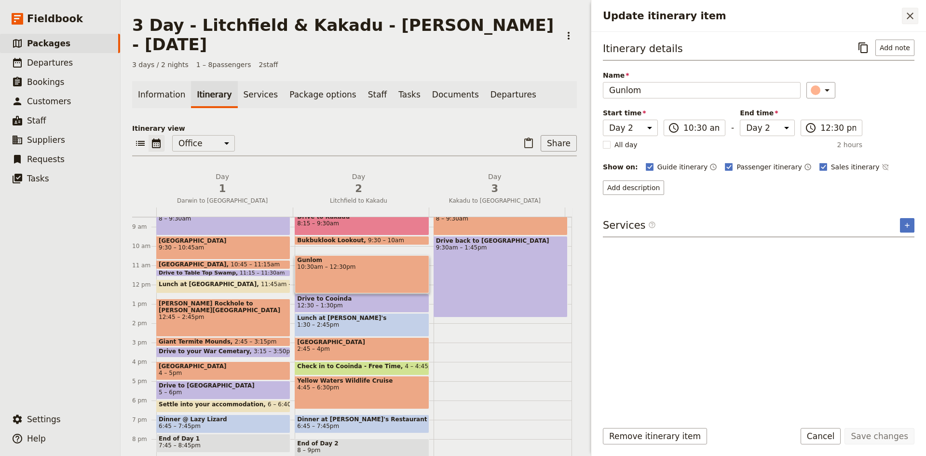
click at [907, 16] on icon "Close drawer" at bounding box center [911, 16] width 12 height 12
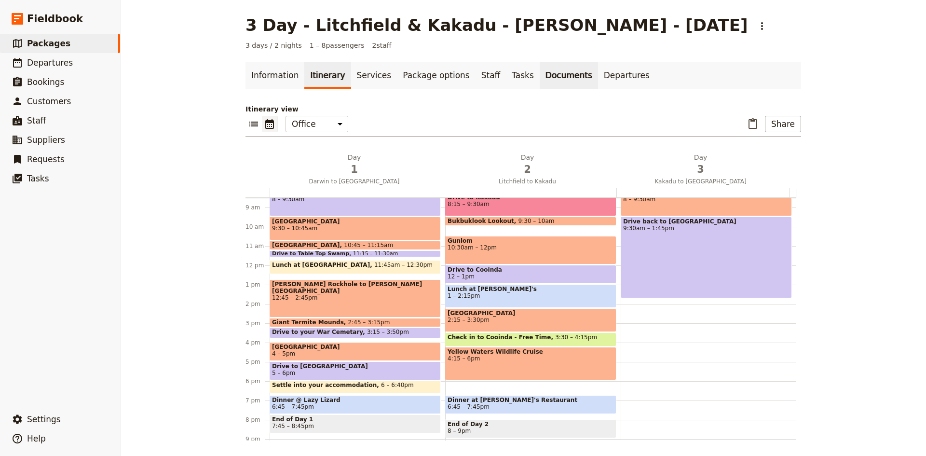
click at [540, 79] on link "Documents" at bounding box center [569, 75] width 58 height 27
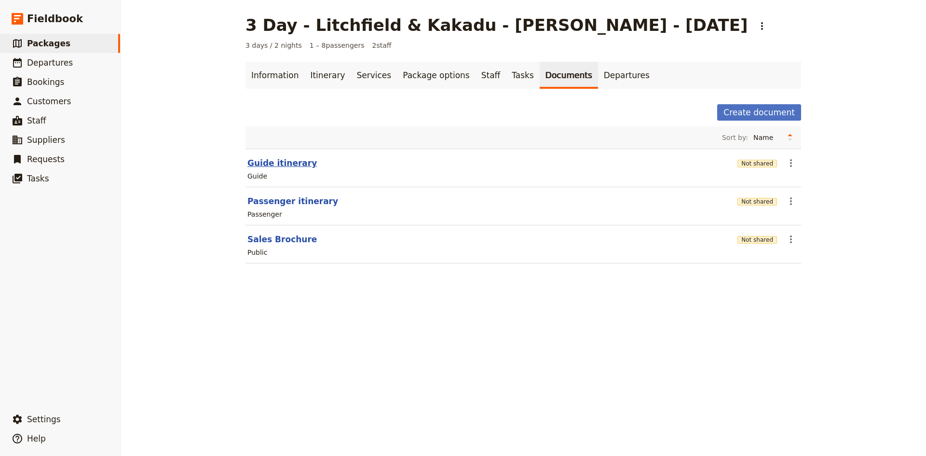
click at [277, 160] on button "Guide itinerary" at bounding box center [282, 163] width 69 height 12
select select "STAFF"
select select "RUN_SHEET"
select select "DEFAULT"
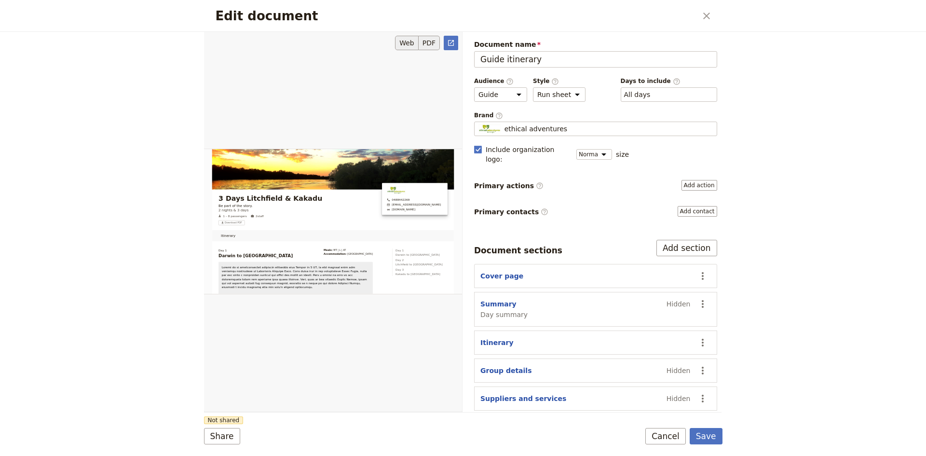
click at [434, 43] on button "PDF" at bounding box center [429, 43] width 21 height 14
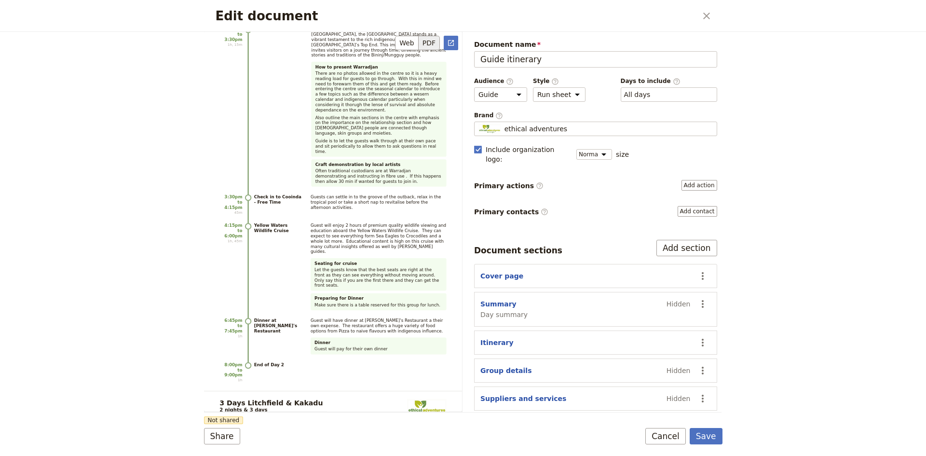
scroll to position [2316, 0]
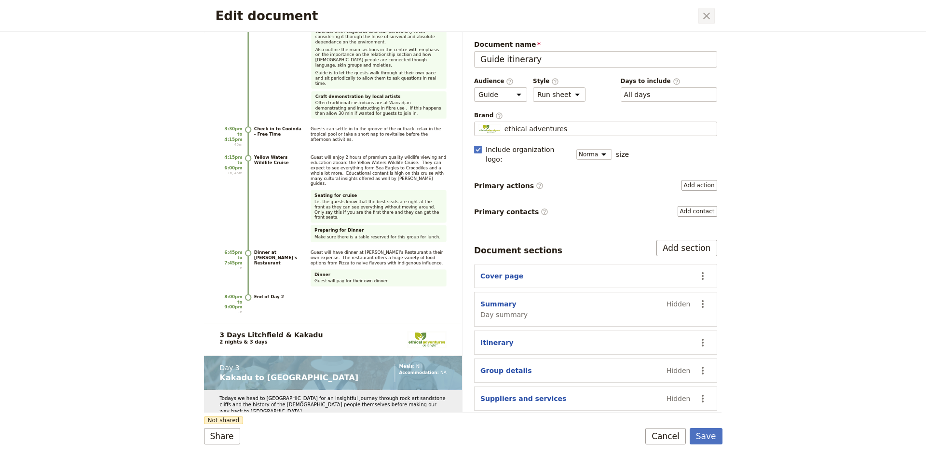
click at [706, 14] on icon "Close dialog" at bounding box center [707, 16] width 12 height 12
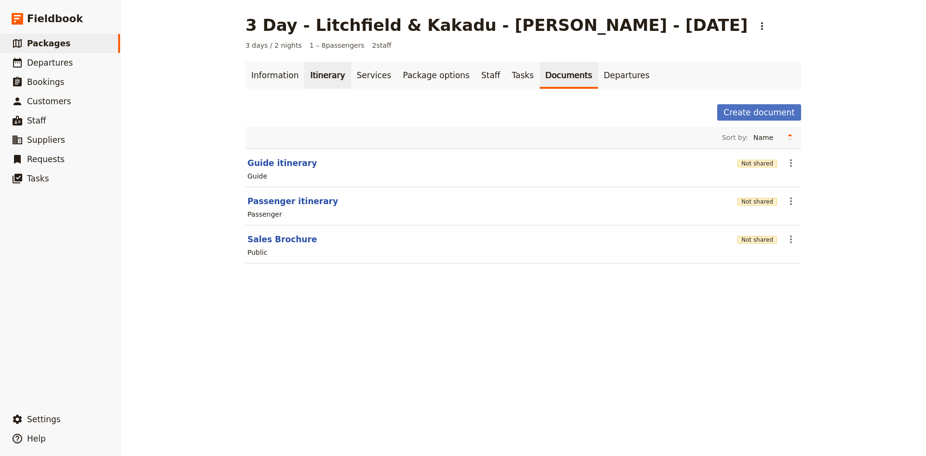
click at [317, 77] on link "Itinerary" at bounding box center [327, 75] width 46 height 27
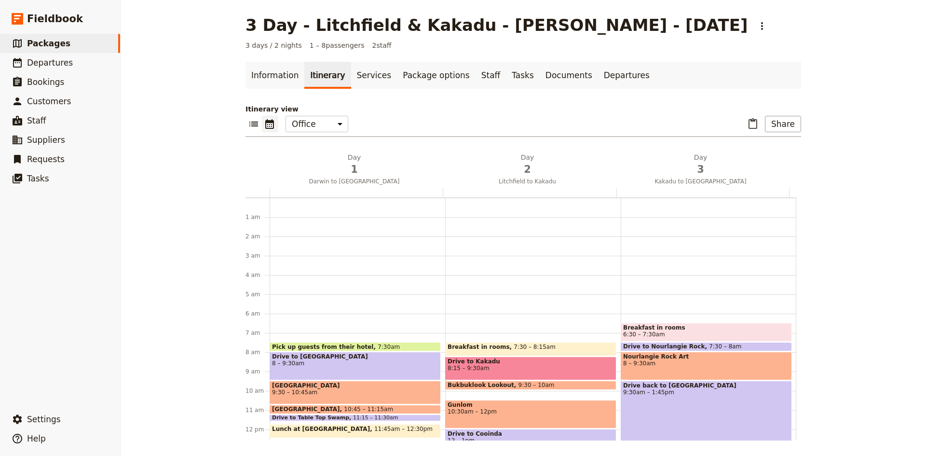
scroll to position [116, 0]
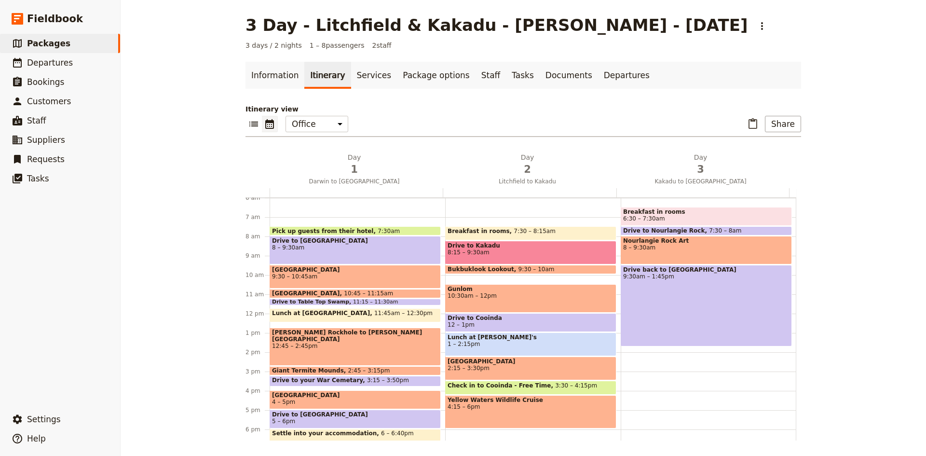
click at [689, 214] on span "Breakfast in rooms" at bounding box center [706, 211] width 166 height 7
select select "3"
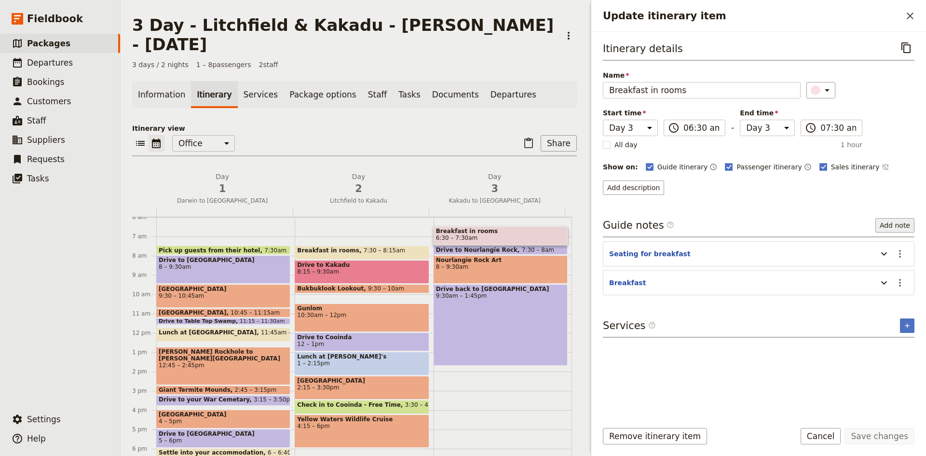
click at [894, 226] on button "Add note" at bounding box center [895, 225] width 39 height 14
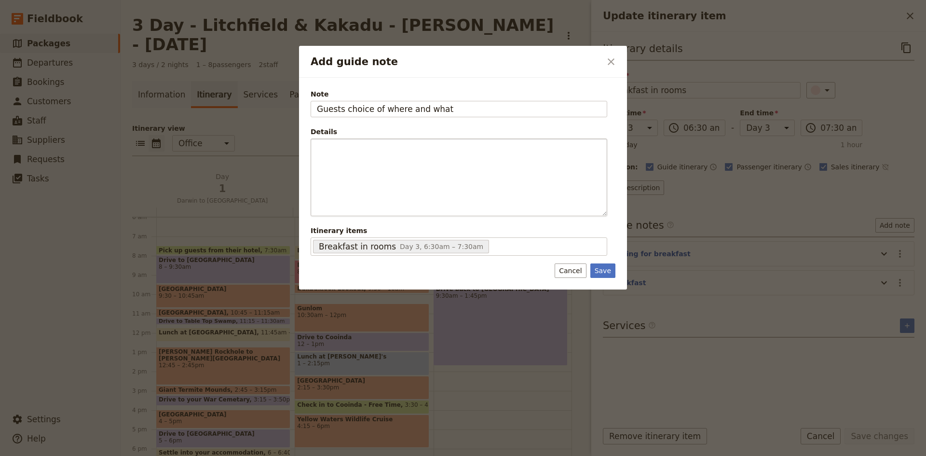
type input "Guests choice of where and what"
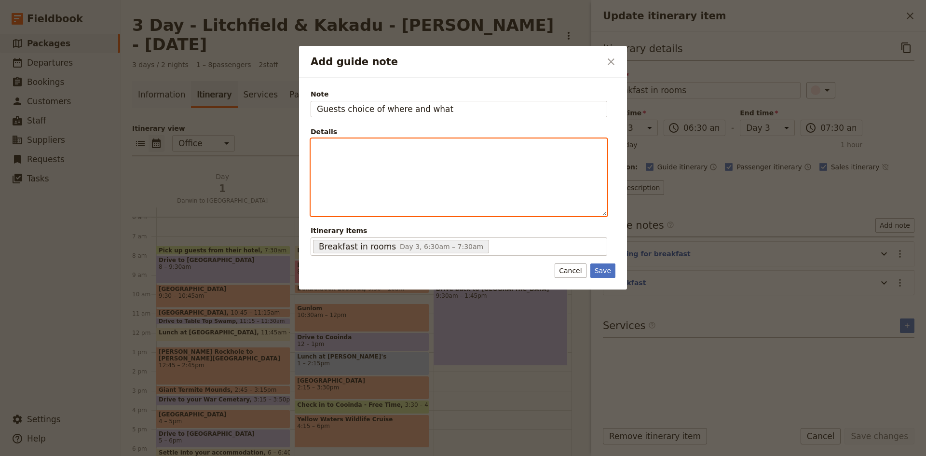
click at [355, 149] on p "Add guide note" at bounding box center [459, 148] width 284 height 10
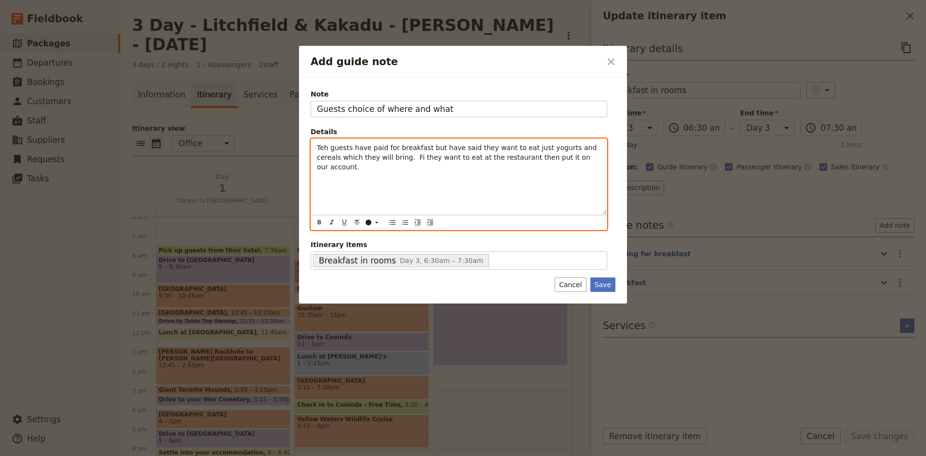
click at [585, 161] on p "Teh guests have paid for breakfast but have said they want to eat just yogurts …" at bounding box center [459, 157] width 284 height 29
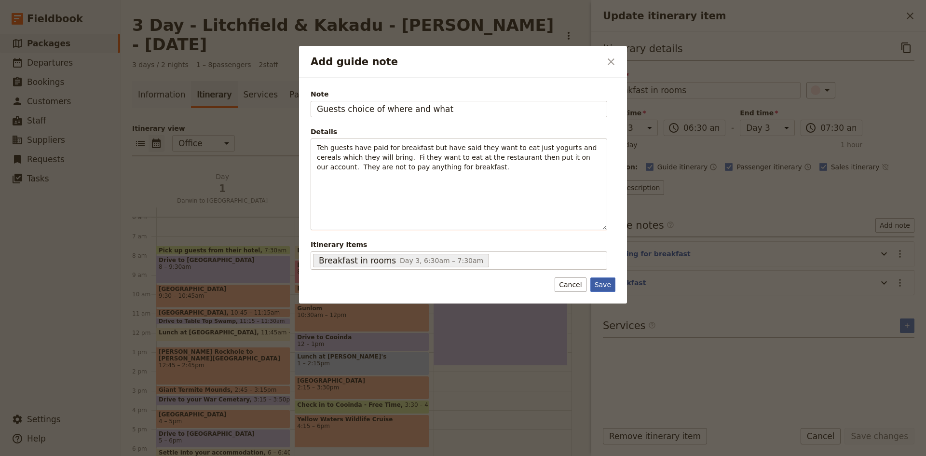
click at [608, 286] on button "Save" at bounding box center [603, 284] width 25 height 14
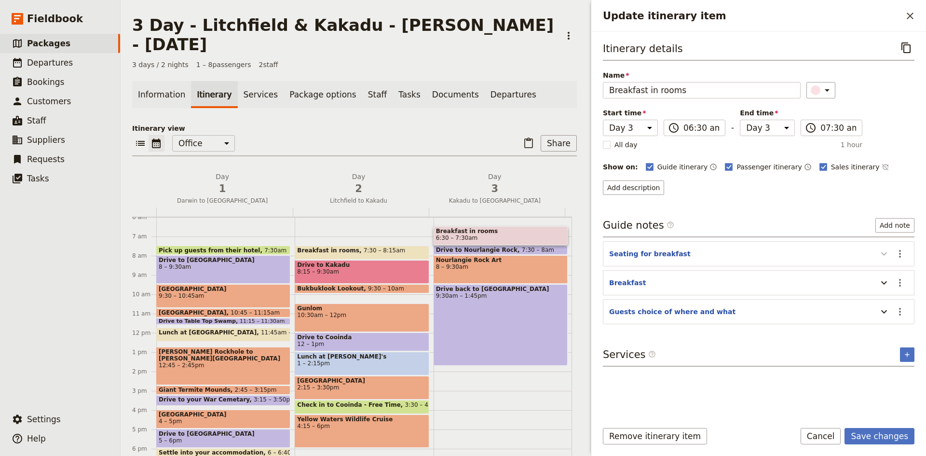
click at [884, 254] on icon "Update itinerary item" at bounding box center [885, 254] width 12 height 12
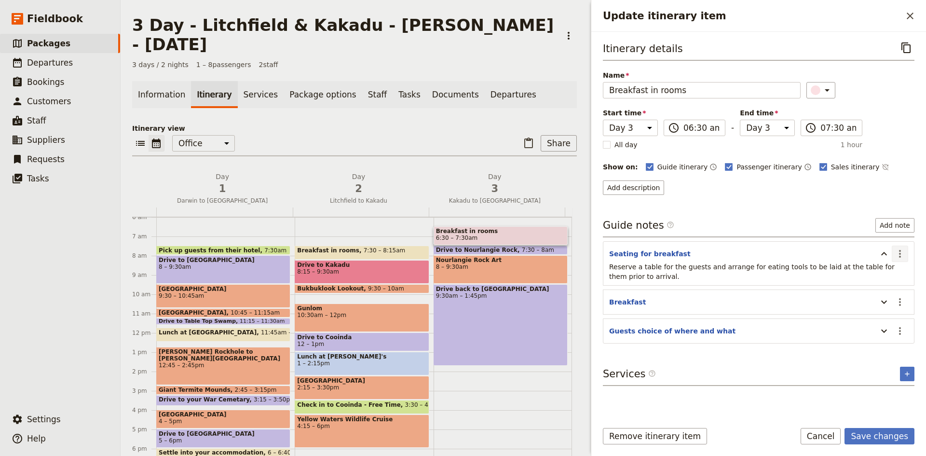
click at [899, 254] on icon "Actions" at bounding box center [901, 254] width 12 height 12
click at [886, 285] on span "Remove note" at bounding box center [879, 288] width 45 height 10
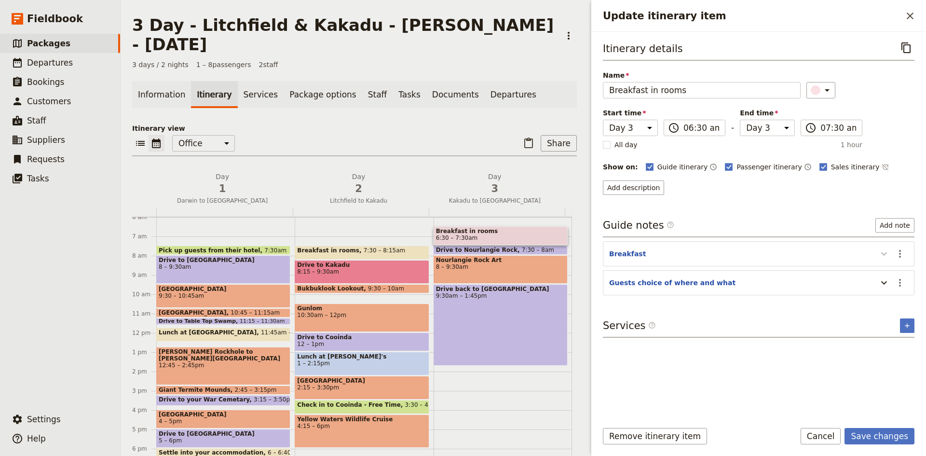
click at [881, 258] on icon "Update itinerary item" at bounding box center [885, 254] width 12 height 12
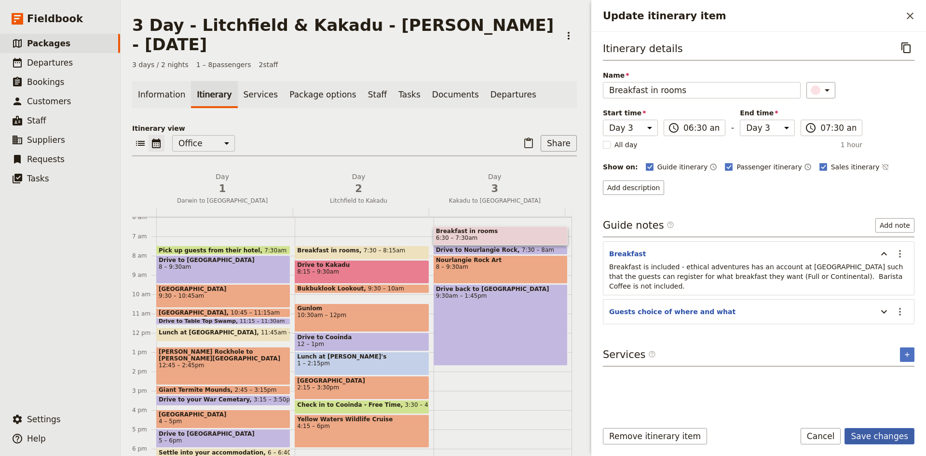
click at [871, 433] on button "Save changes" at bounding box center [880, 436] width 70 height 16
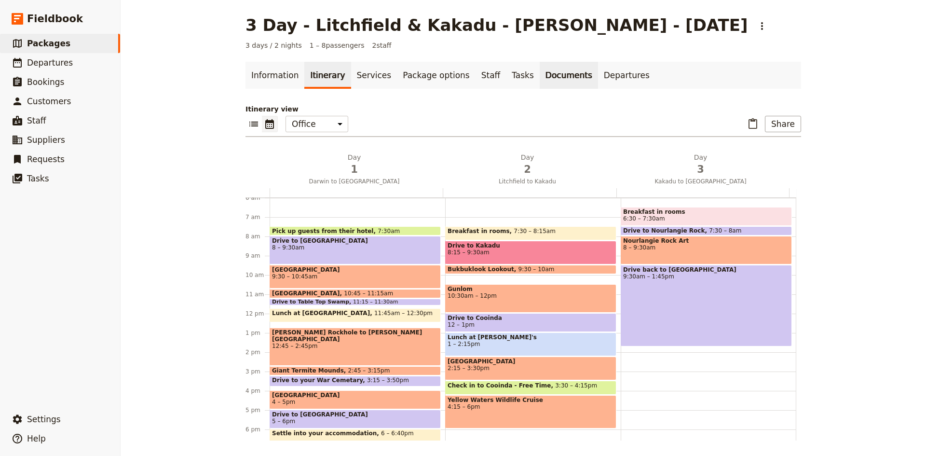
click at [540, 76] on link "Documents" at bounding box center [569, 75] width 58 height 27
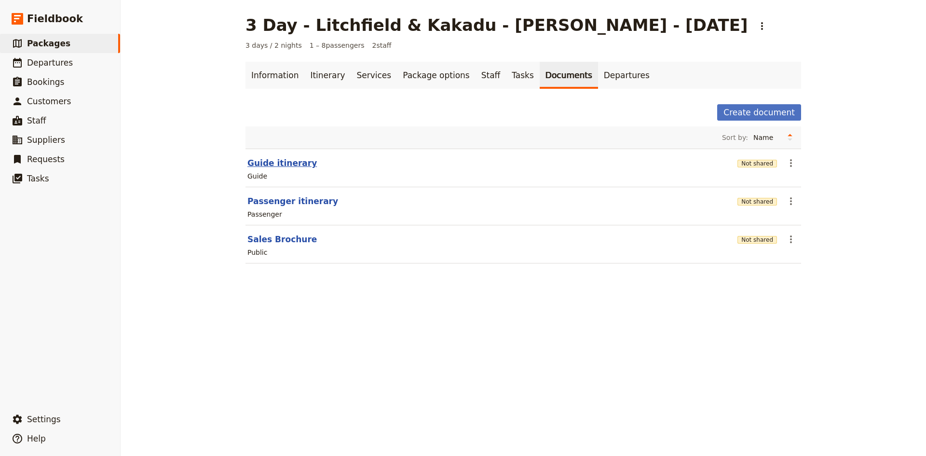
click at [279, 161] on button "Guide itinerary" at bounding box center [282, 163] width 69 height 12
select select "STAFF"
select select "RUN_SHEET"
select select "DEFAULT"
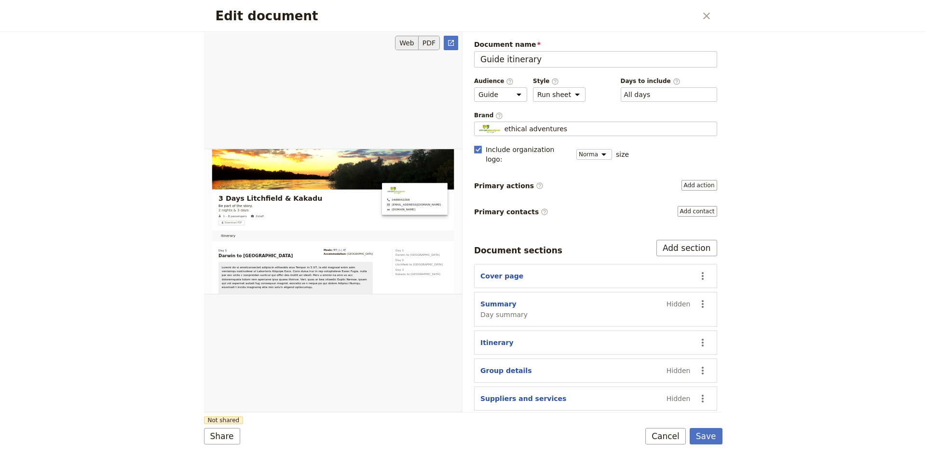
click at [429, 41] on button "PDF" at bounding box center [429, 43] width 21 height 14
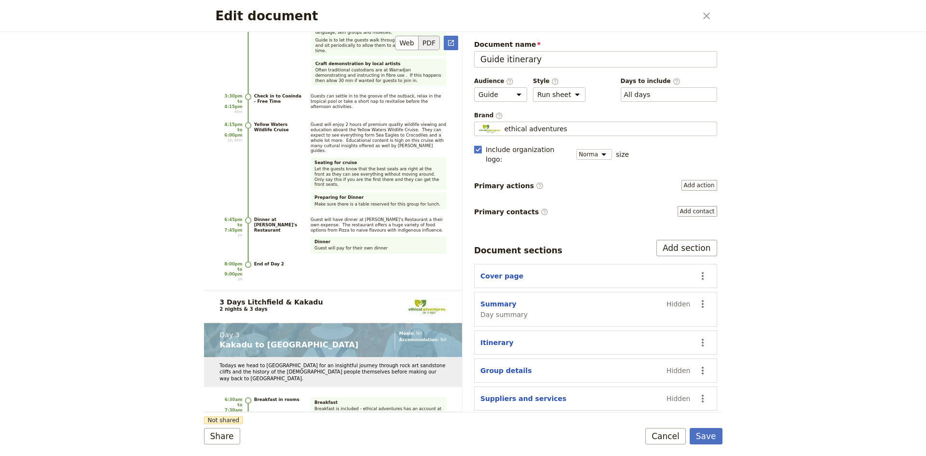
scroll to position [2422, 0]
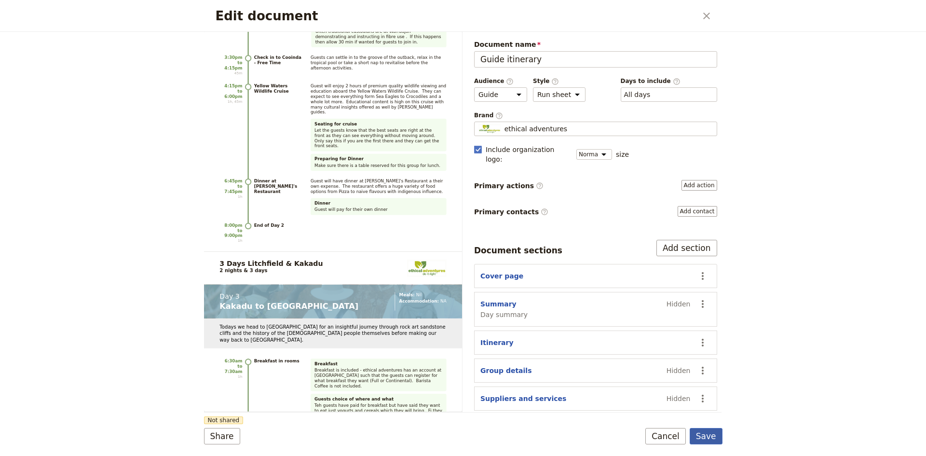
click at [709, 433] on button "Save" at bounding box center [706, 436] width 33 height 16
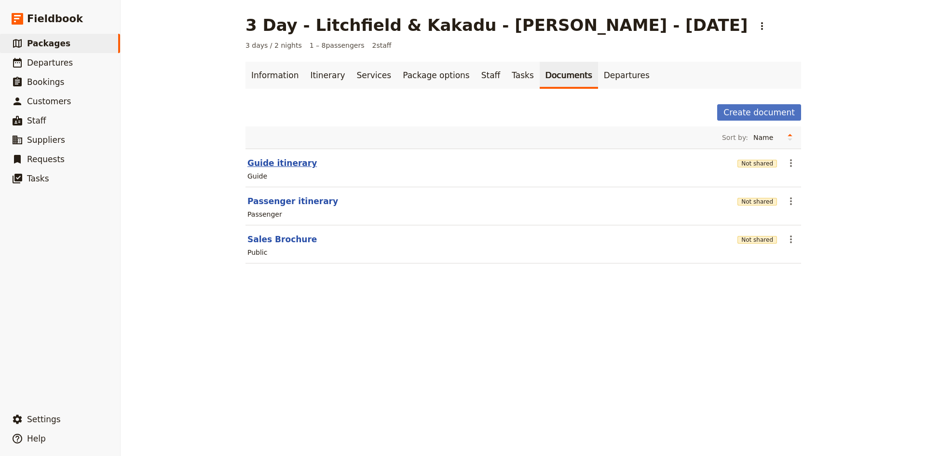
click at [288, 163] on button "Guide itinerary" at bounding box center [282, 163] width 69 height 12
select select "STAFF"
select select "RUN_SHEET"
select select "DEFAULT"
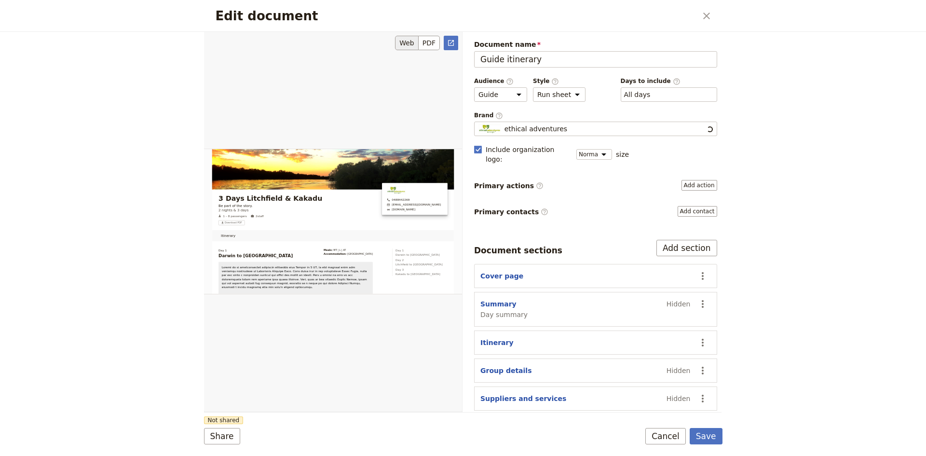
scroll to position [0, 0]
click at [226, 437] on button "Share" at bounding box center [222, 436] width 36 height 16
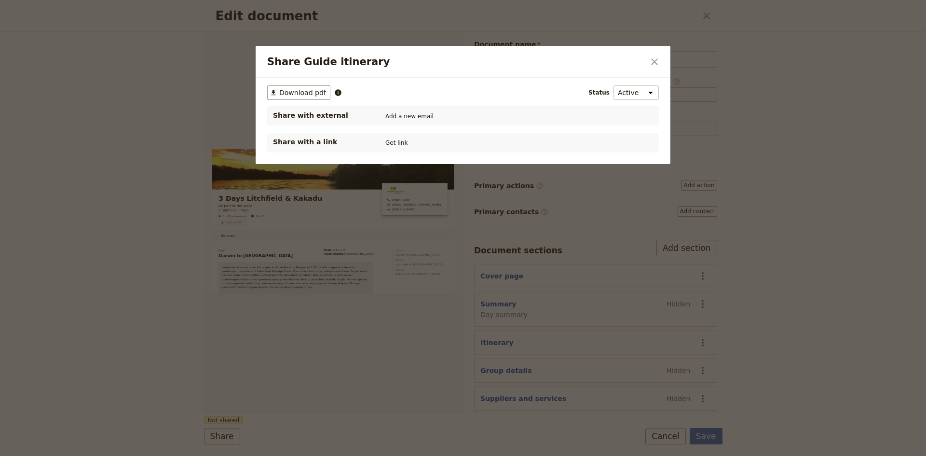
click at [409, 144] on div "Share with a link Get link" at bounding box center [463, 143] width 380 height 12
click at [400, 141] on button "Get link" at bounding box center [396, 143] width 27 height 11
click at [478, 140] on button "Get link" at bounding box center [469, 143] width 27 height 11
click at [450, 140] on icon "Share Guide itinerary" at bounding box center [447, 143] width 6 height 6
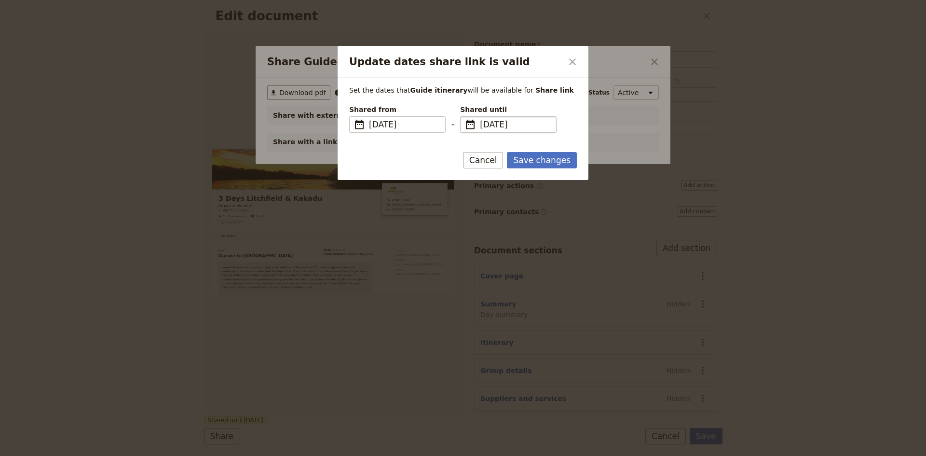
click at [505, 124] on span "[DATE]" at bounding box center [515, 125] width 70 height 12
click at [465, 117] on input "[DATE]" at bounding box center [464, 116] width 0 height 0
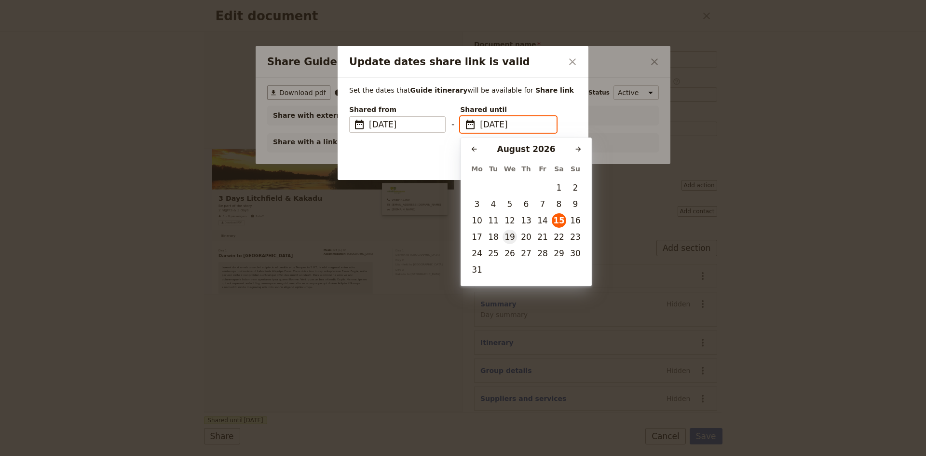
click at [515, 235] on button "19" at bounding box center [510, 237] width 14 height 14
type input "[DATE]"
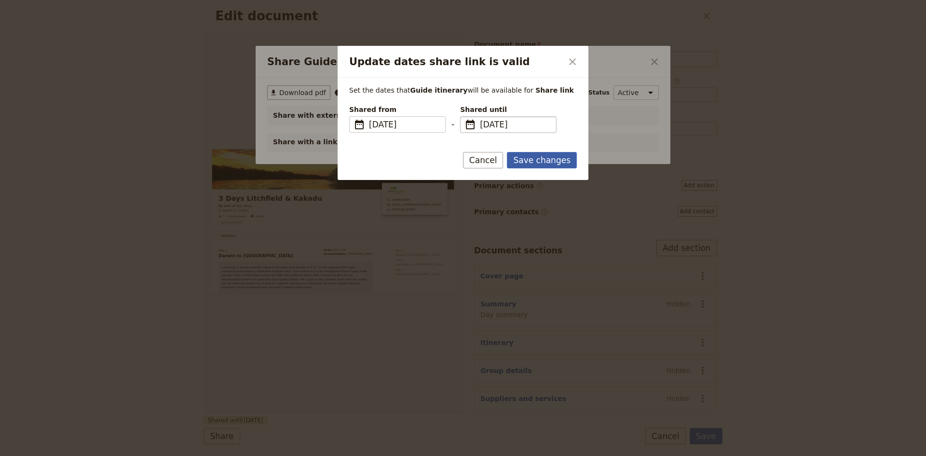
click at [537, 156] on button "Save changes" at bounding box center [542, 160] width 70 height 16
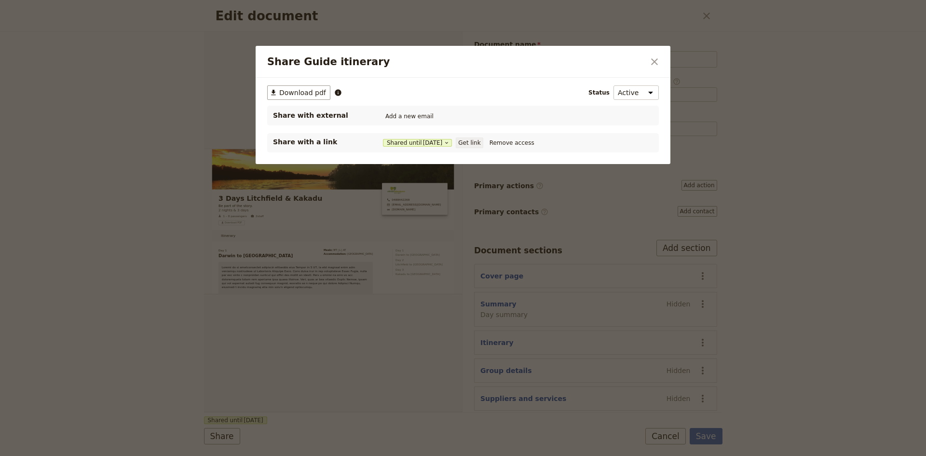
click at [471, 143] on button "Get link" at bounding box center [469, 143] width 27 height 11
click at [293, 93] on span "Download pdf" at bounding box center [302, 93] width 47 height 10
